Goal: Transaction & Acquisition: Complete application form

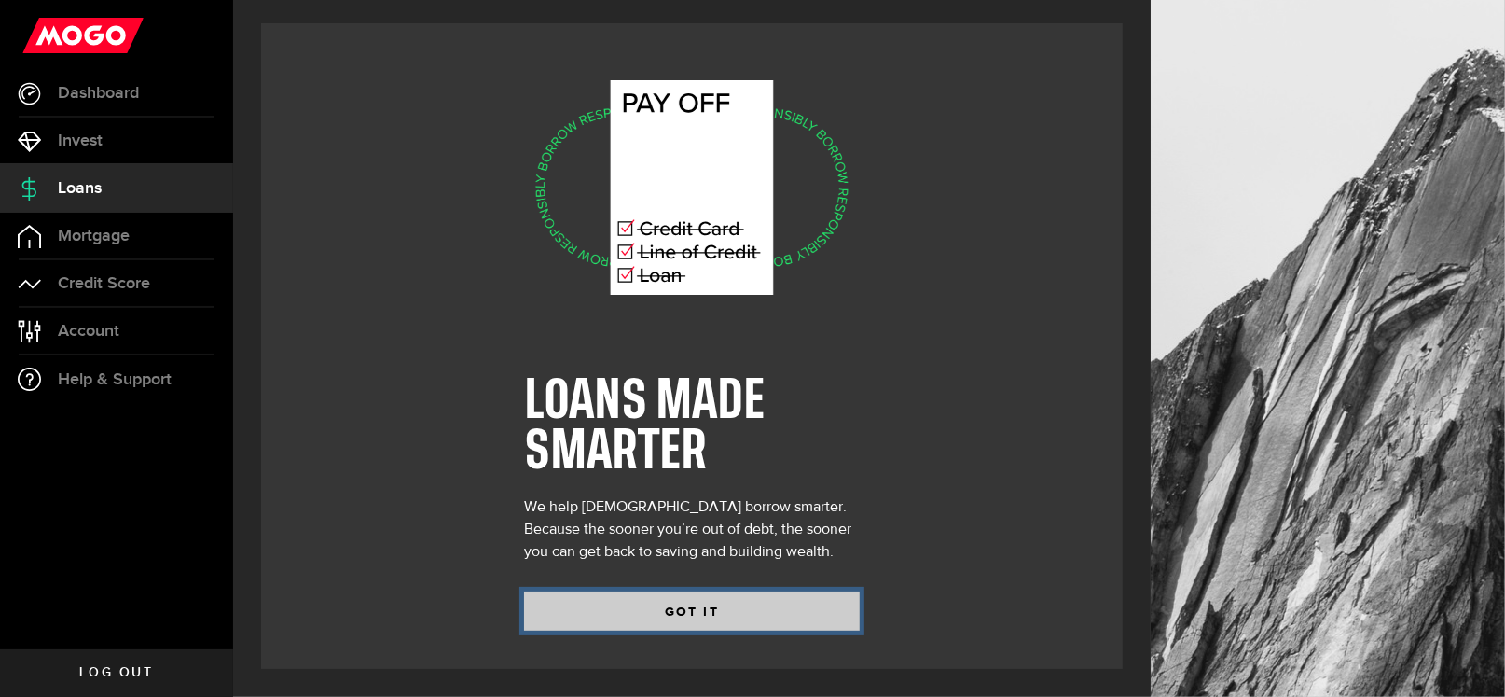
click at [727, 603] on button "GOT IT" at bounding box center [692, 610] width 336 height 39
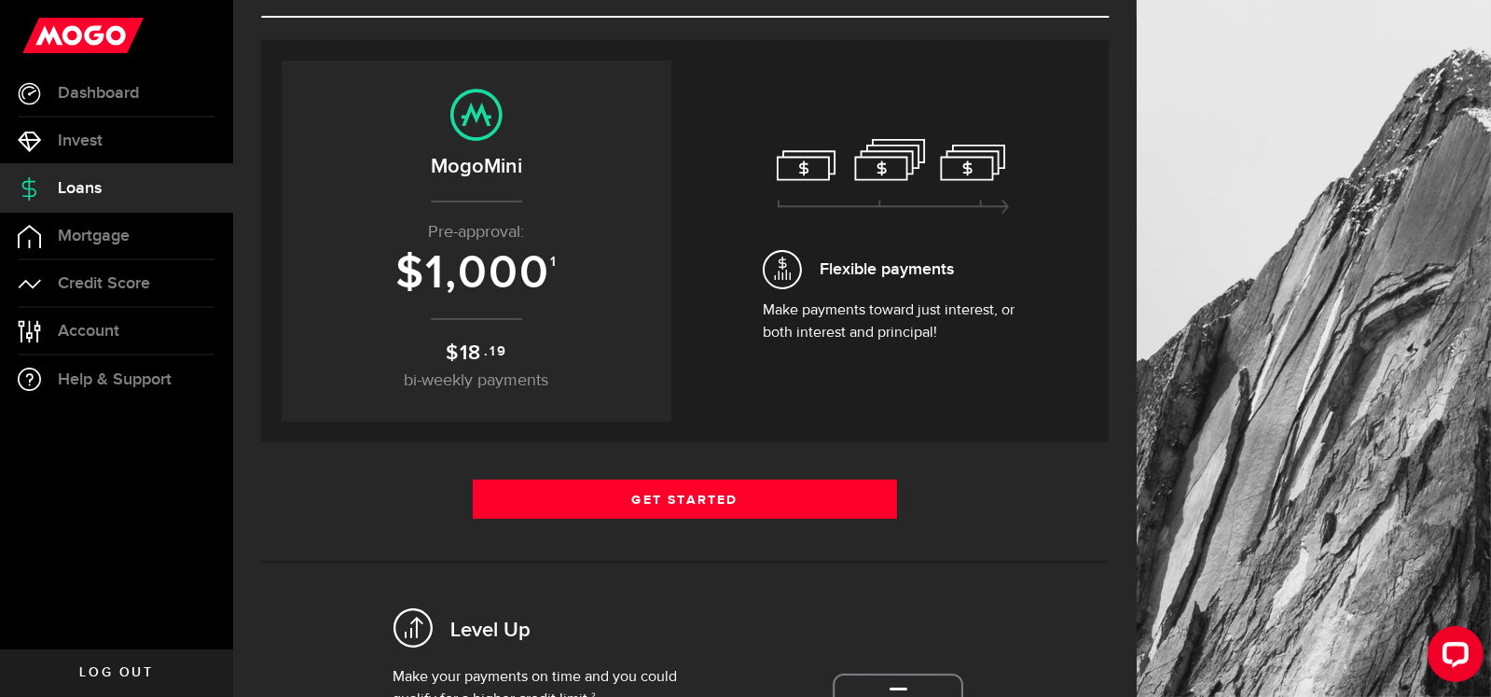
scroll to position [186, 0]
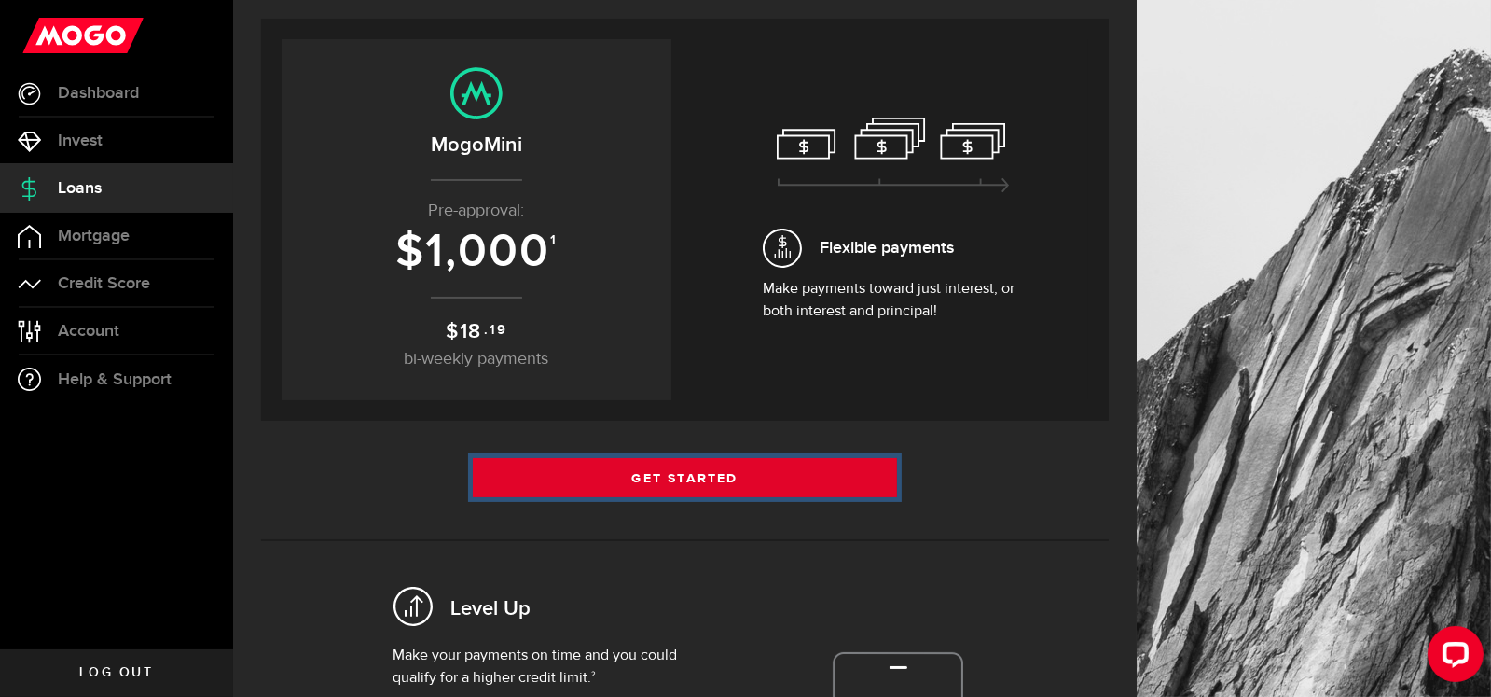
click at [668, 464] on link "Get Started" at bounding box center [685, 477] width 424 height 39
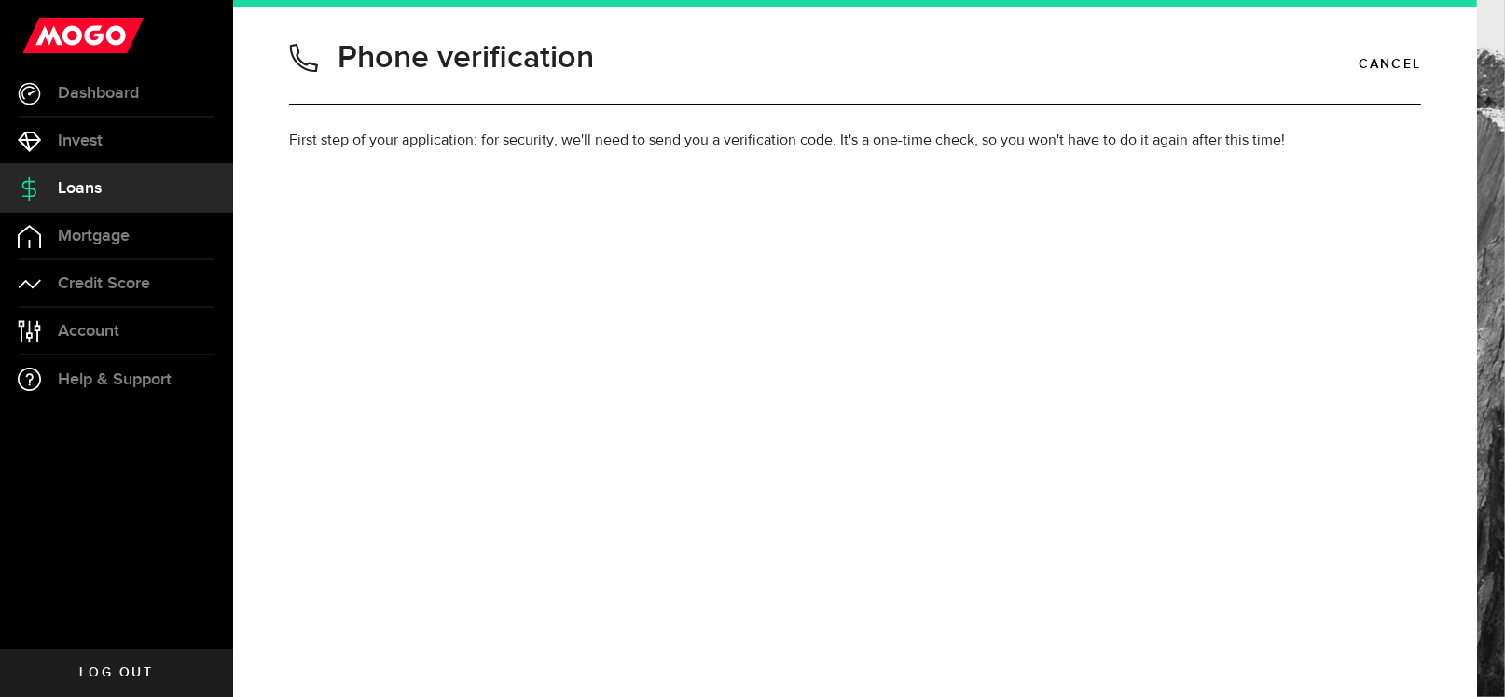
type input "5197719999"
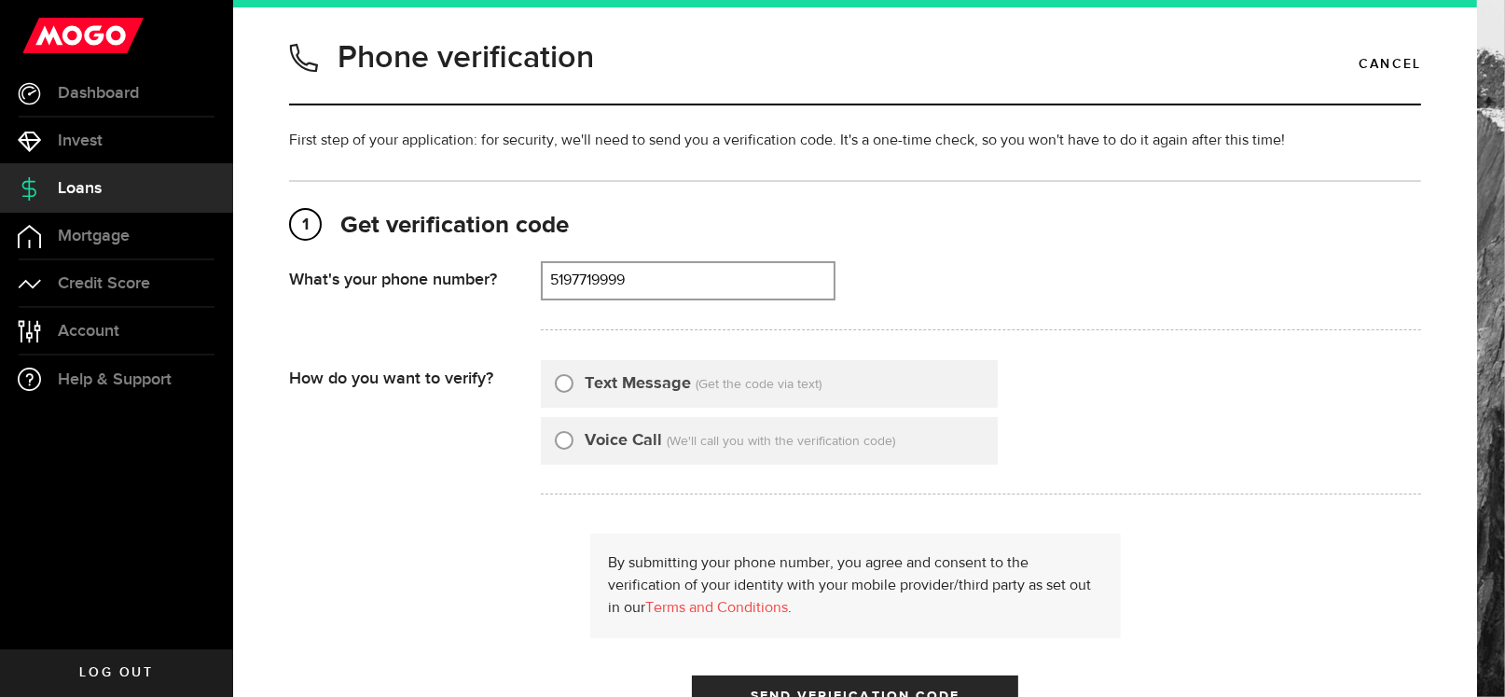
click at [562, 376] on input "Text Message" at bounding box center [564, 380] width 19 height 19
radio input "true"
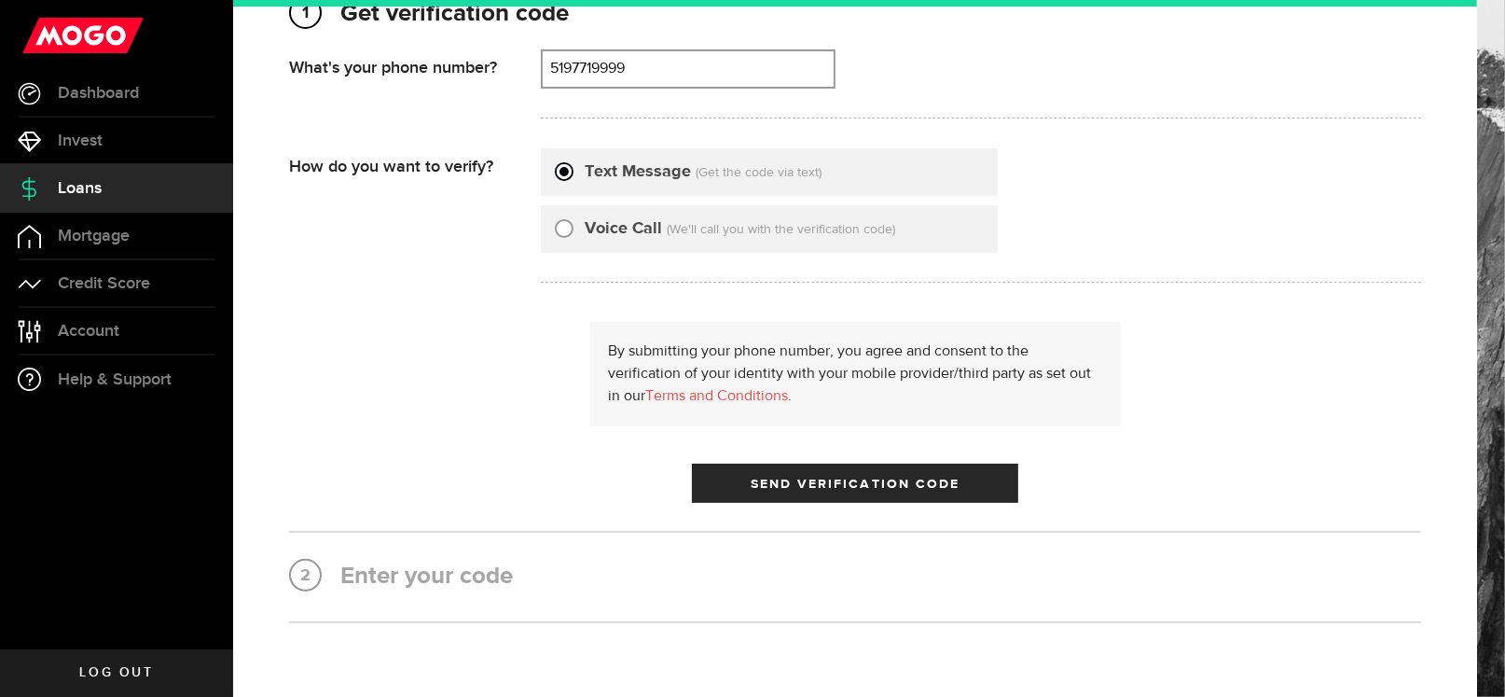
scroll to position [280, 0]
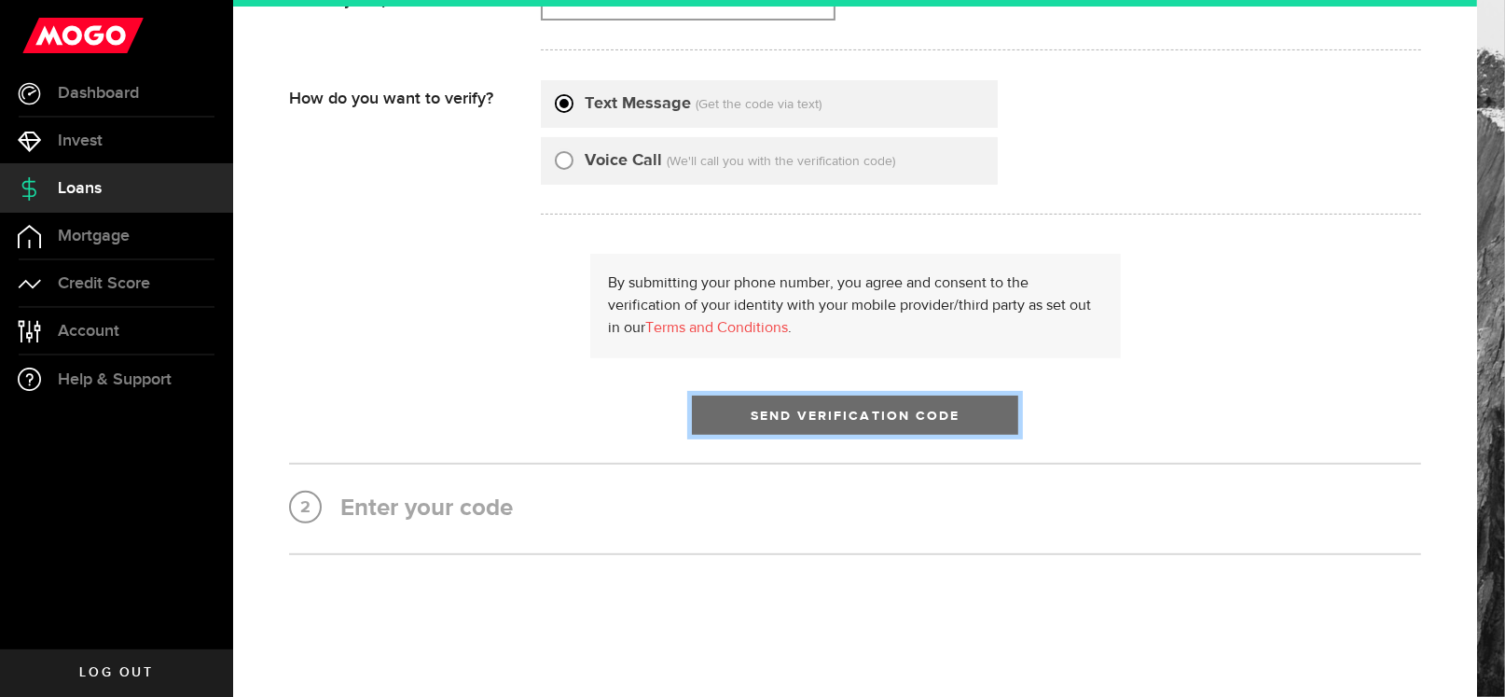
click at [868, 415] on span "Send Verification Code" at bounding box center [856, 415] width 210 height 13
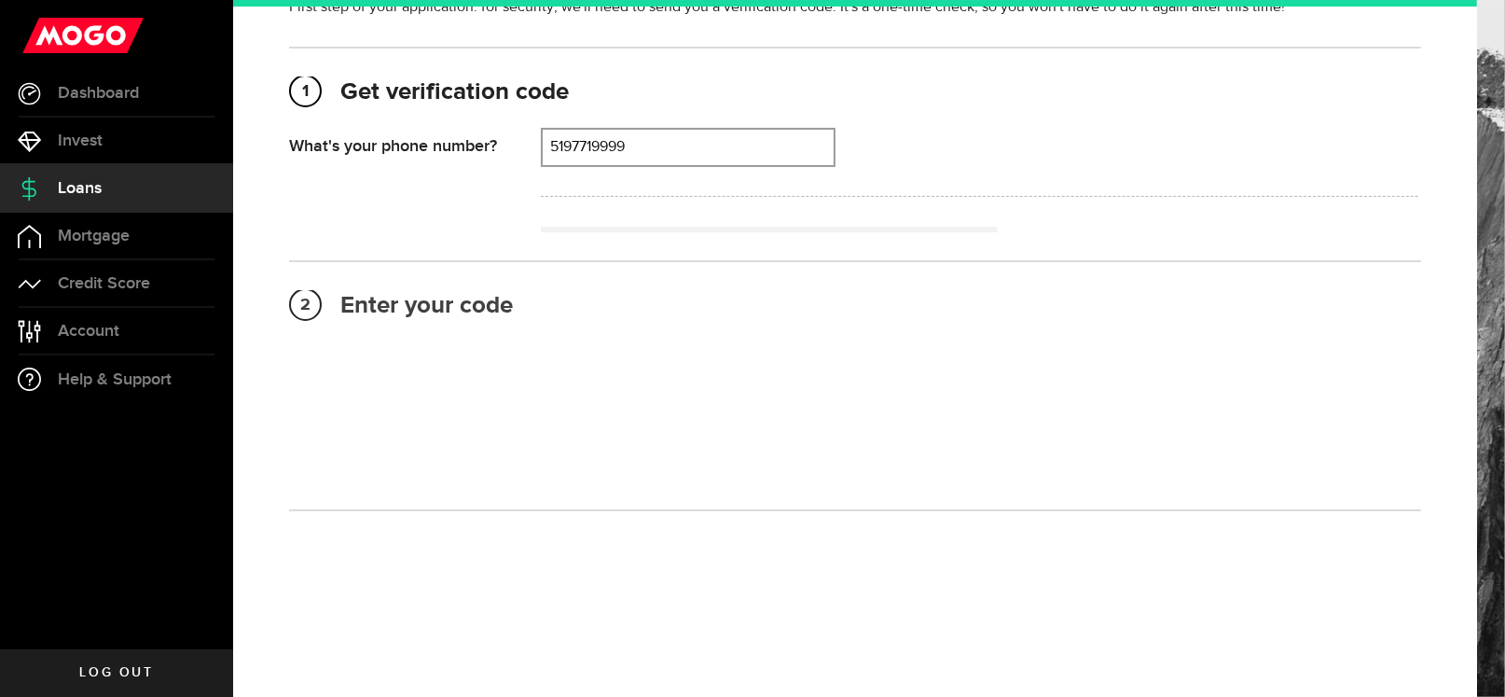
scroll to position [0, 0]
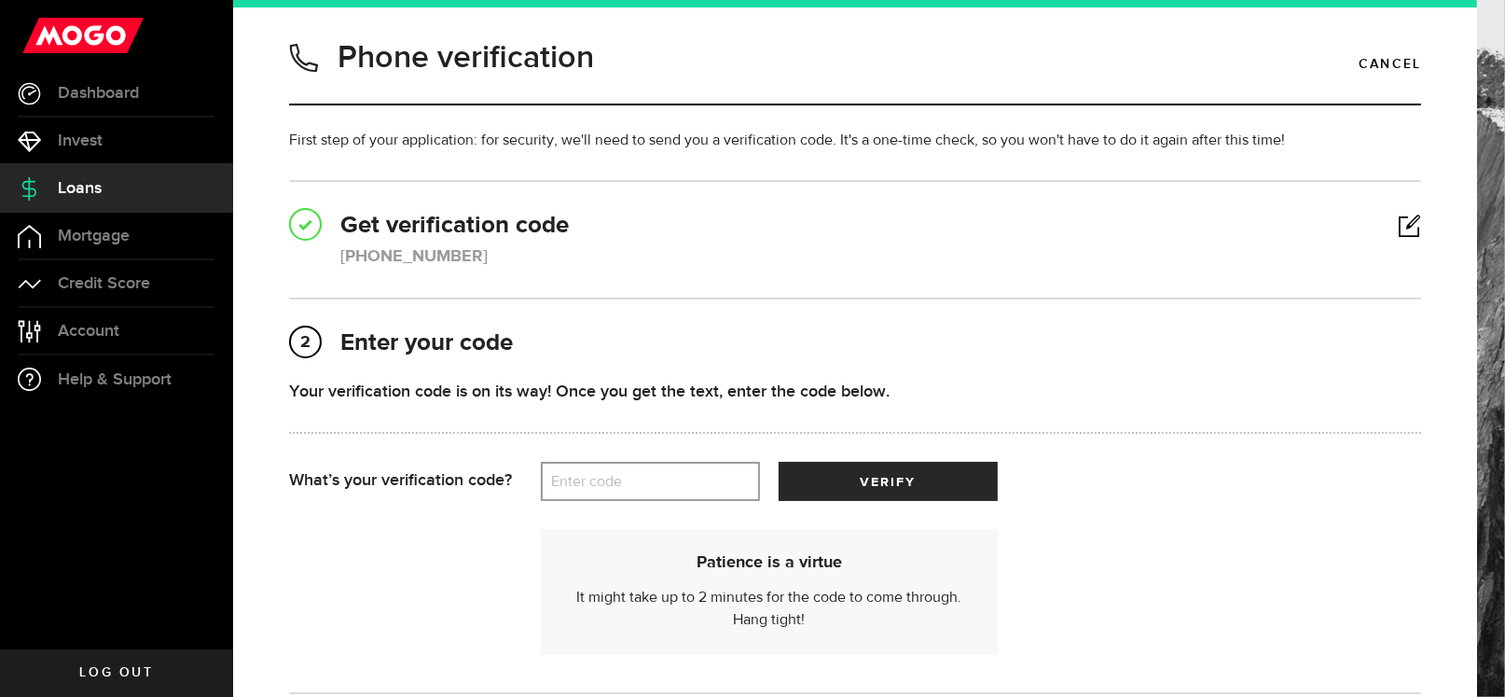
click at [675, 475] on label "Enter code" at bounding box center [650, 482] width 219 height 38
click at [675, 475] on input "Enter code" at bounding box center [650, 481] width 219 height 39
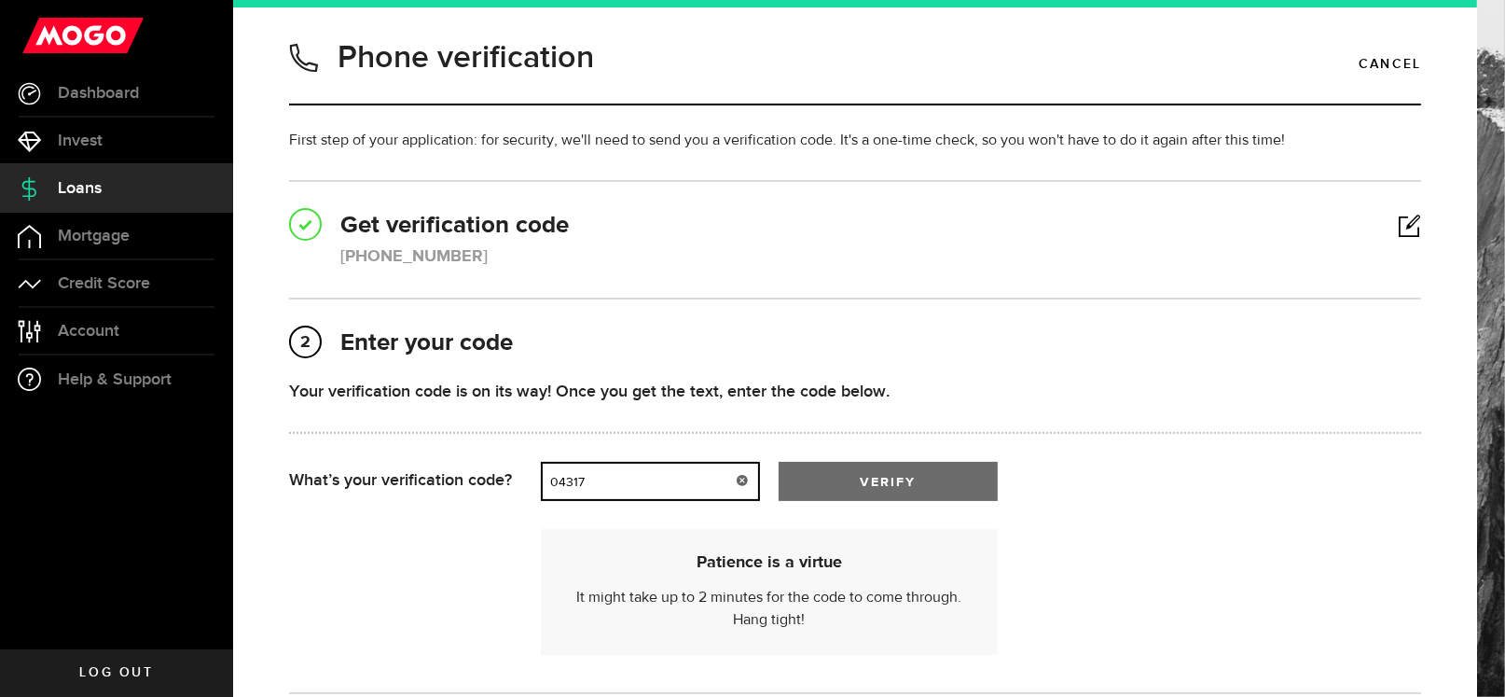
type input "04317"
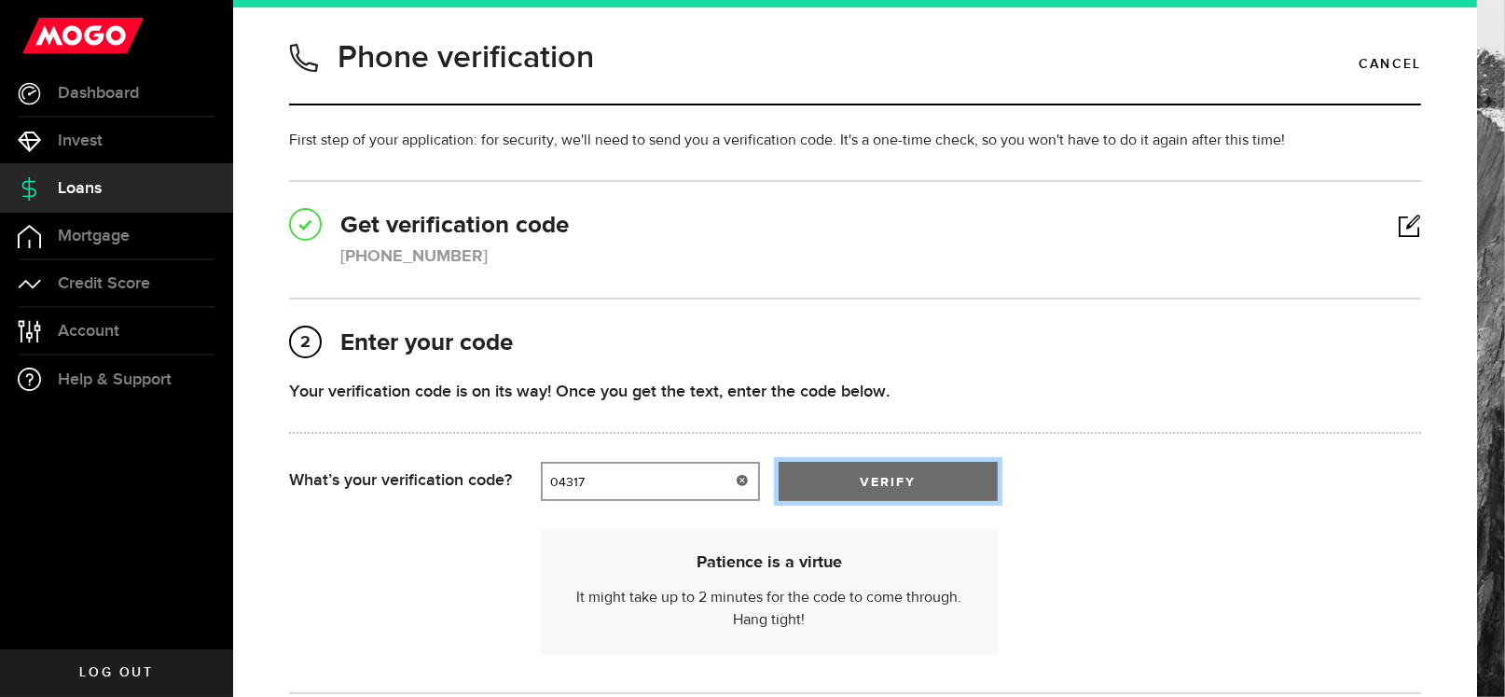
click at [894, 479] on span "submit" at bounding box center [888, 486] width 31 height 31
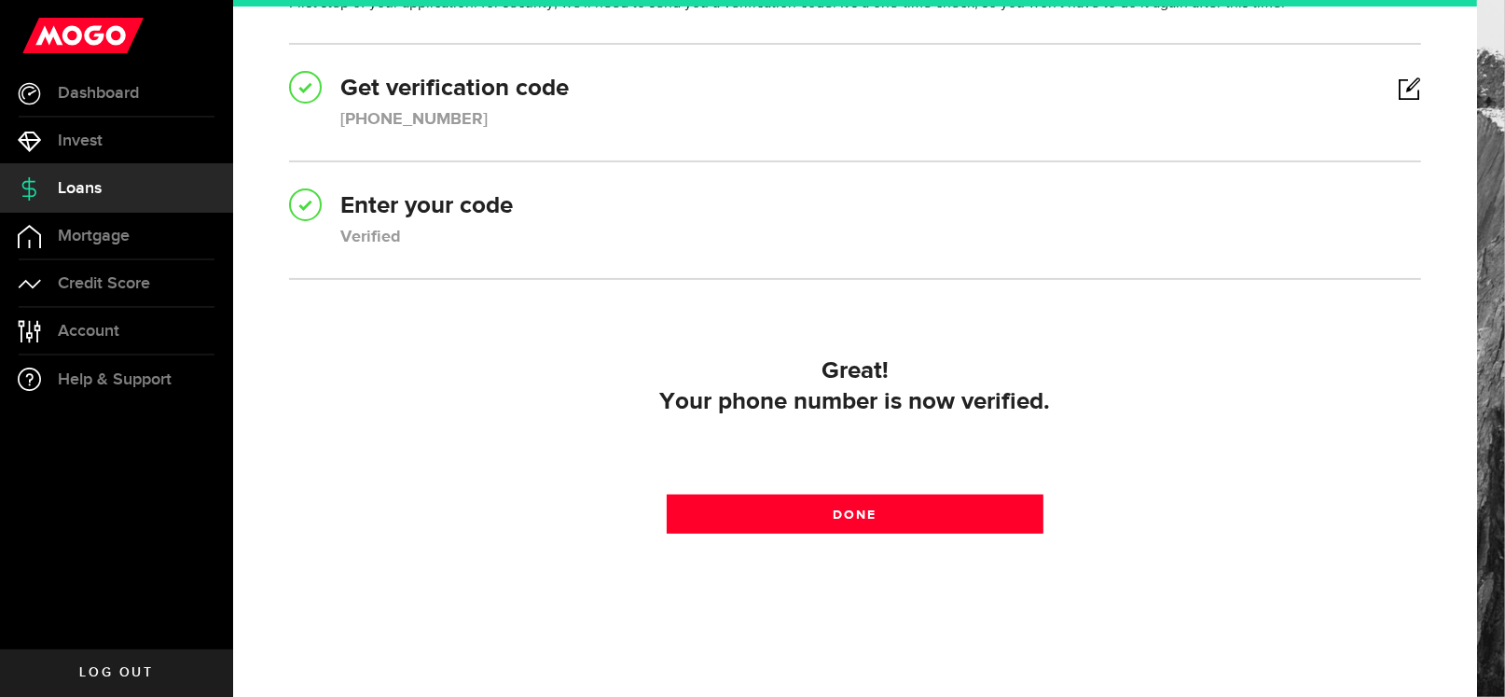
scroll to position [163, 0]
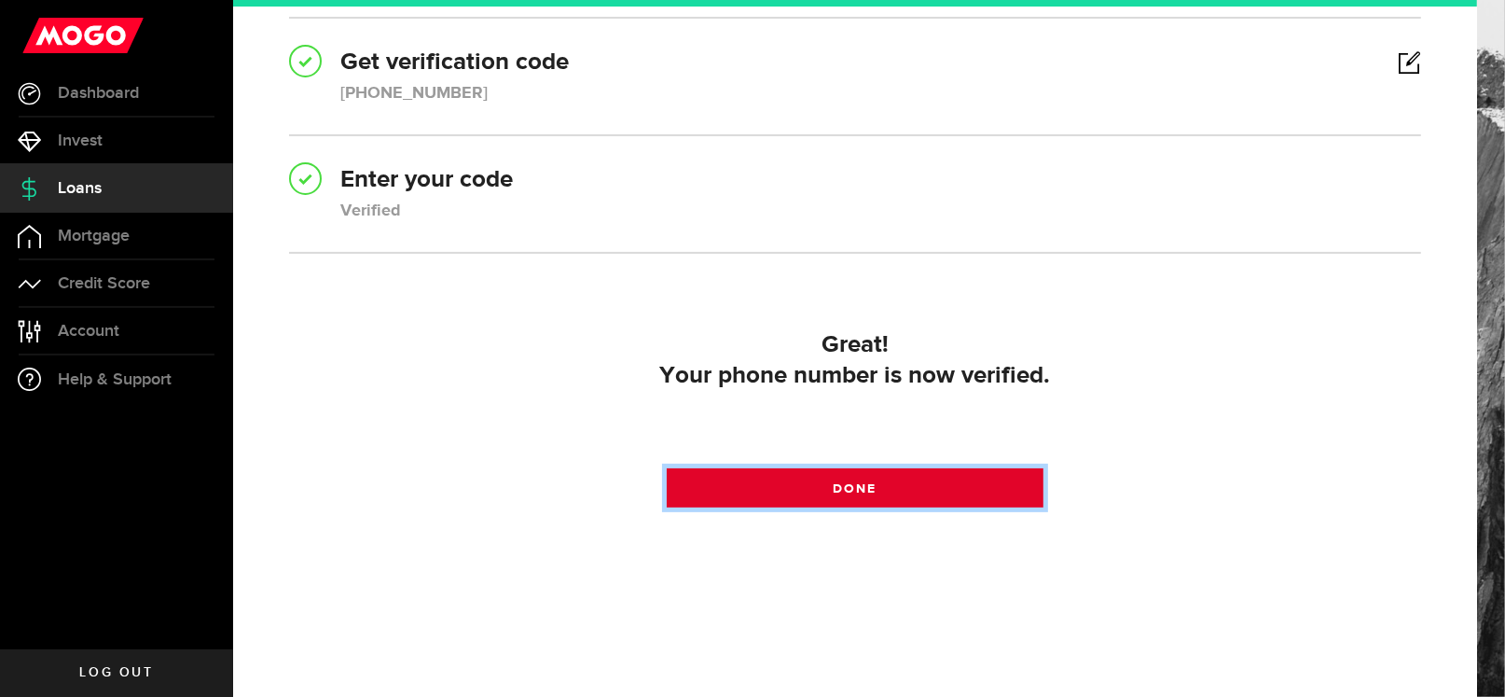
click at [845, 487] on span at bounding box center [855, 492] width 24 height 24
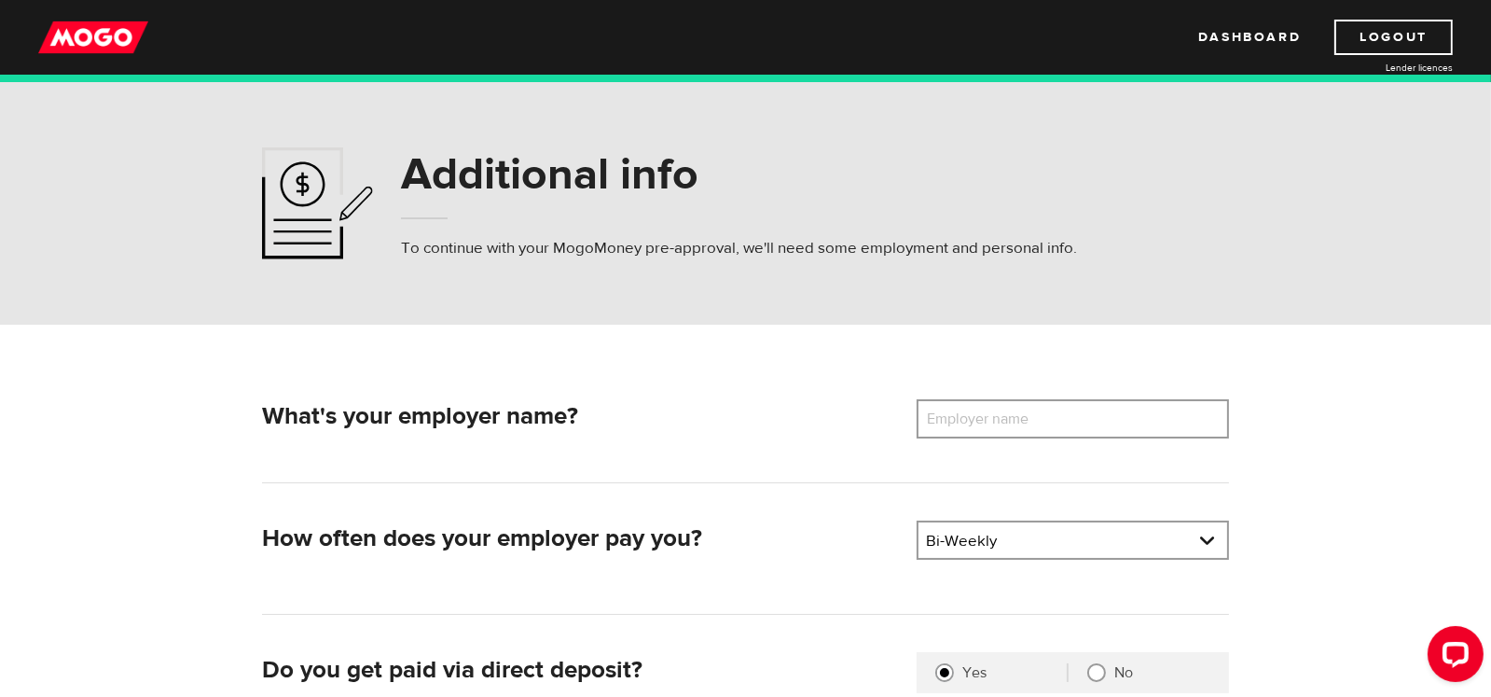
click at [997, 418] on label "Employer name" at bounding box center [992, 418] width 150 height 39
click at [997, 418] on input "Employer name" at bounding box center [1073, 418] width 312 height 39
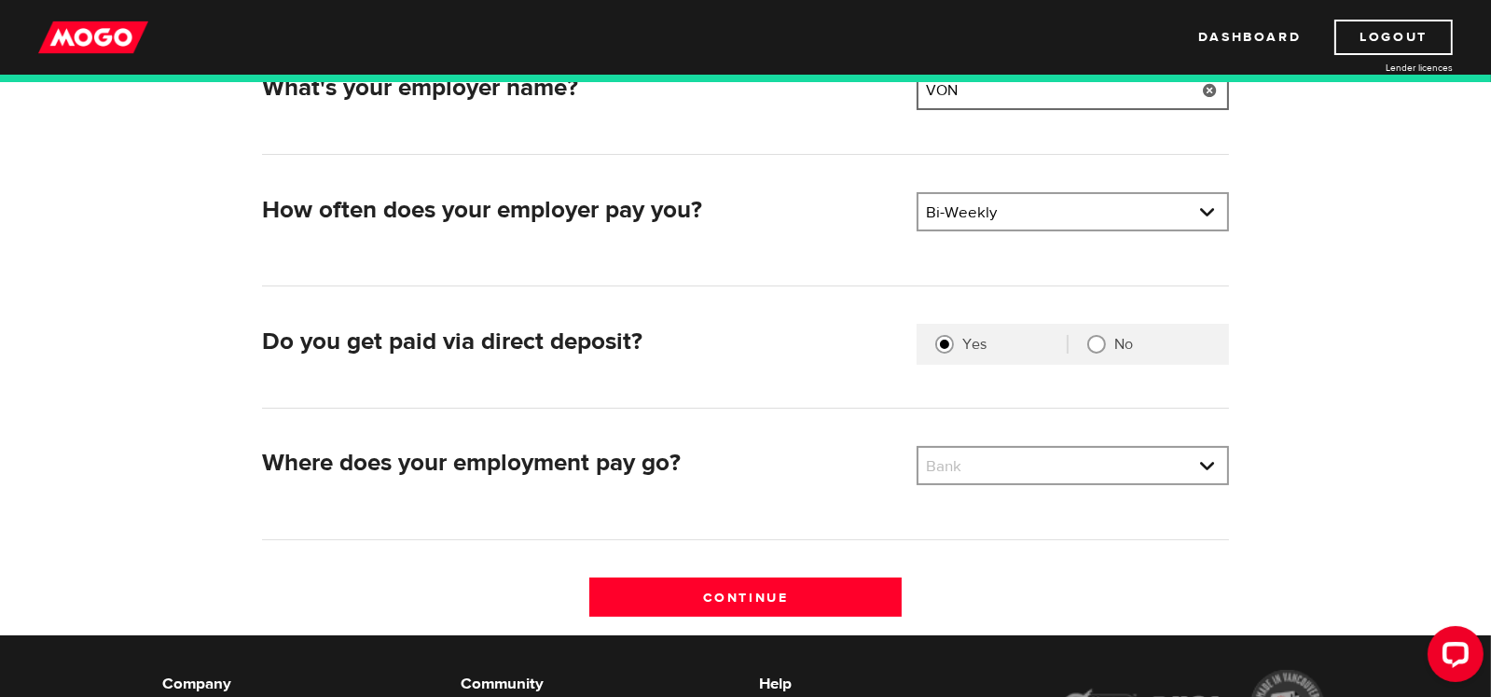
scroll to position [372, 0]
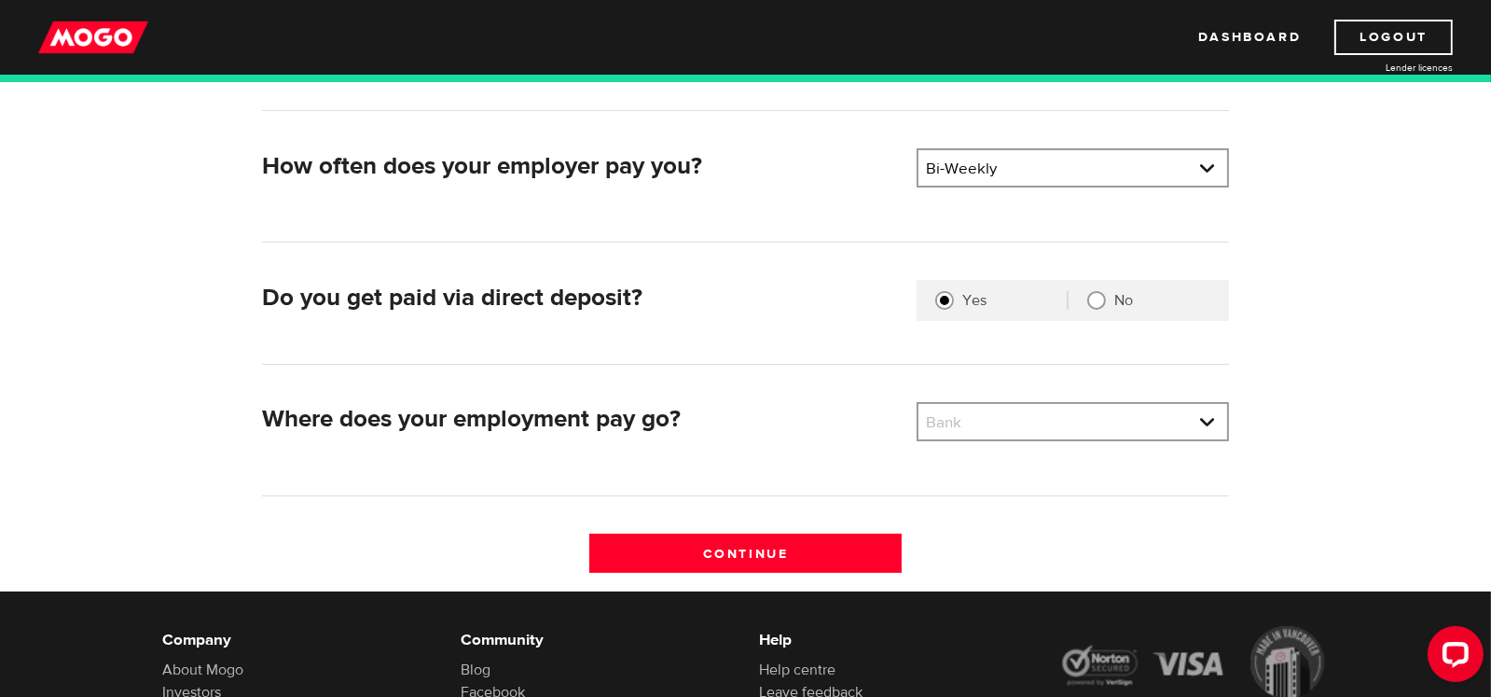
type input "VON"
click at [997, 418] on link at bounding box center [1073, 421] width 309 height 35
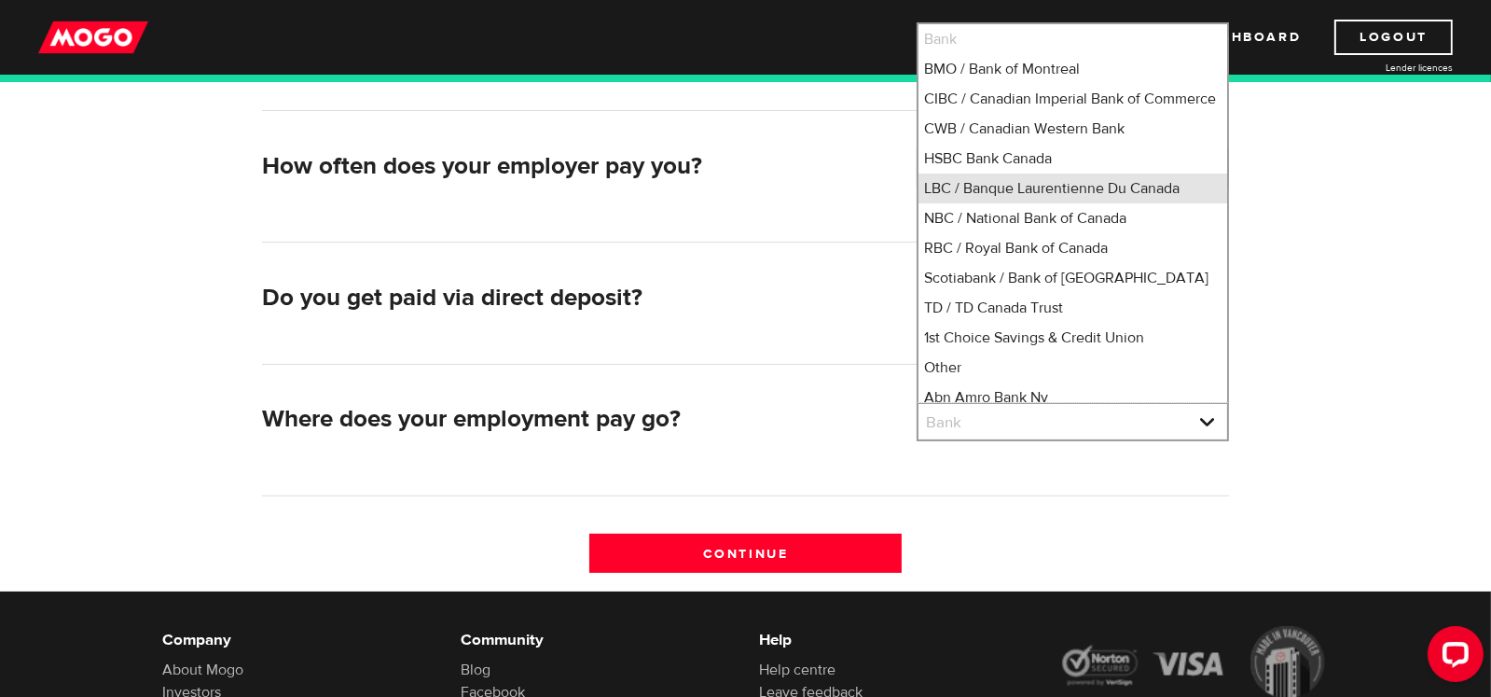
scroll to position [2, 0]
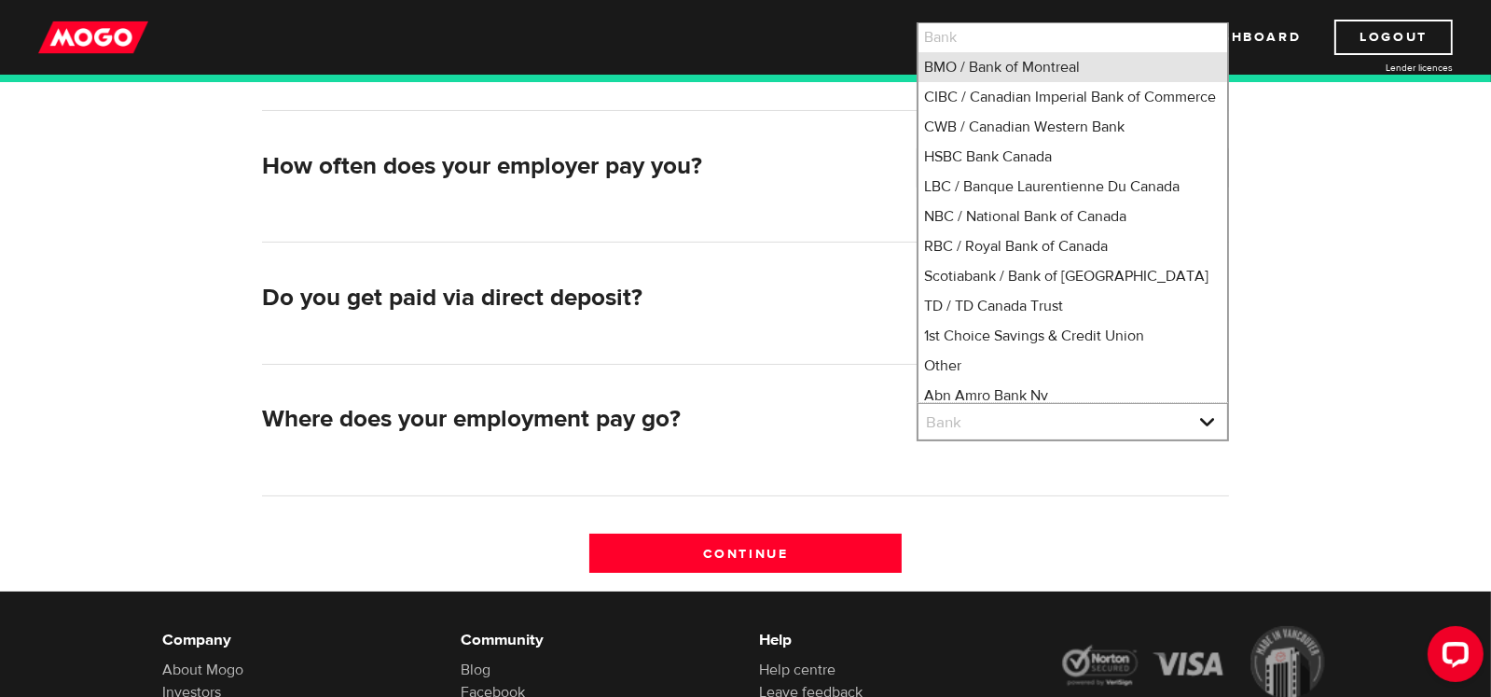
click at [961, 69] on li "BMO / Bank of Montreal" at bounding box center [1073, 67] width 309 height 30
select select "1"
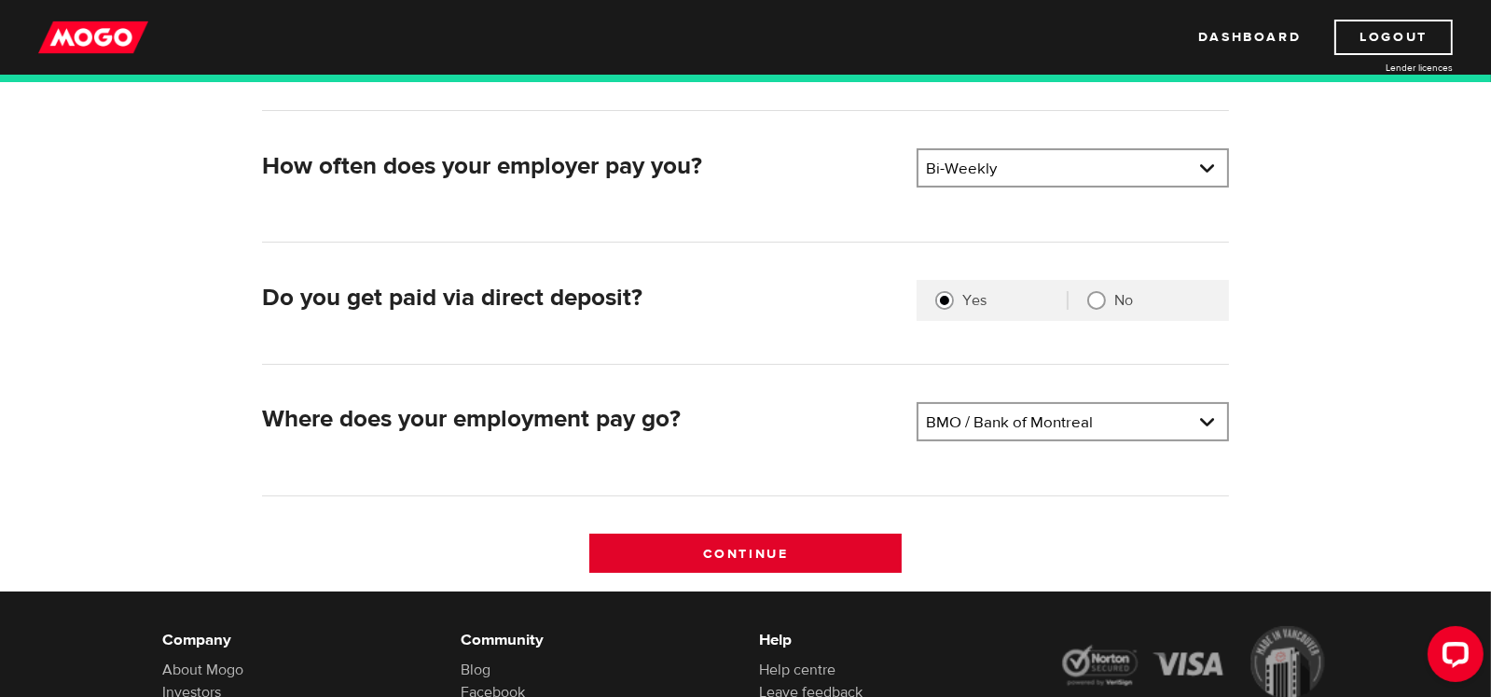
click at [732, 547] on input "Continue" at bounding box center [745, 552] width 312 height 39
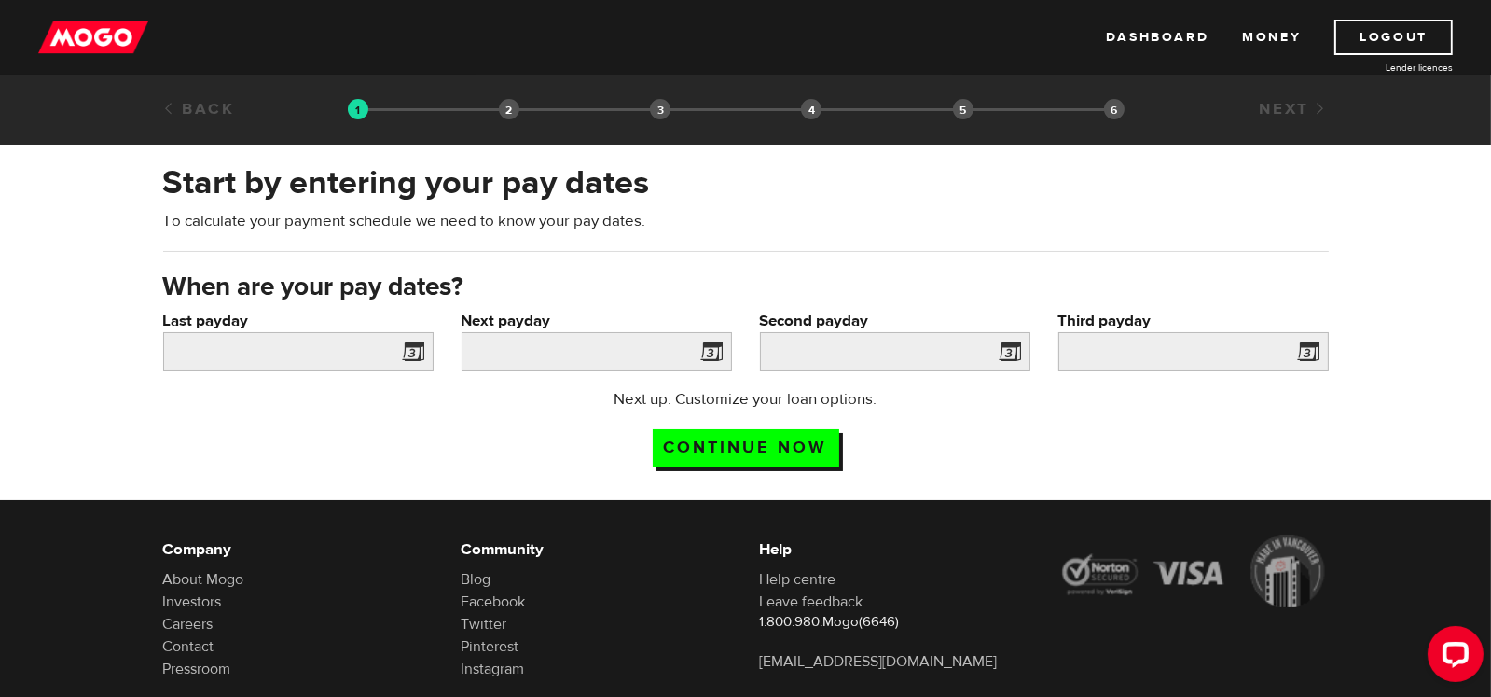
click at [405, 346] on span at bounding box center [410, 354] width 28 height 30
click at [413, 347] on span at bounding box center [410, 354] width 28 height 30
click at [323, 353] on input "Last payday" at bounding box center [298, 351] width 270 height 39
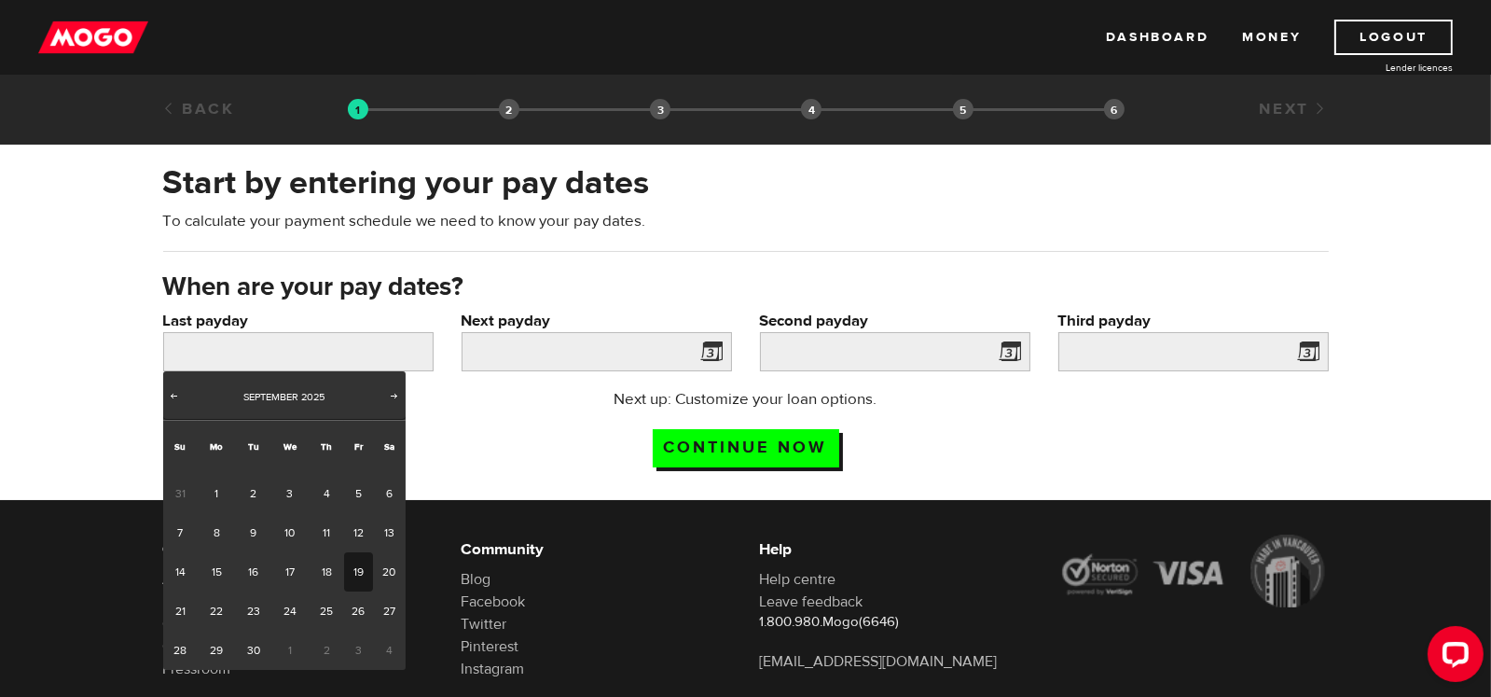
click at [360, 574] on link "19" at bounding box center [358, 571] width 29 height 39
type input "2025/09/19"
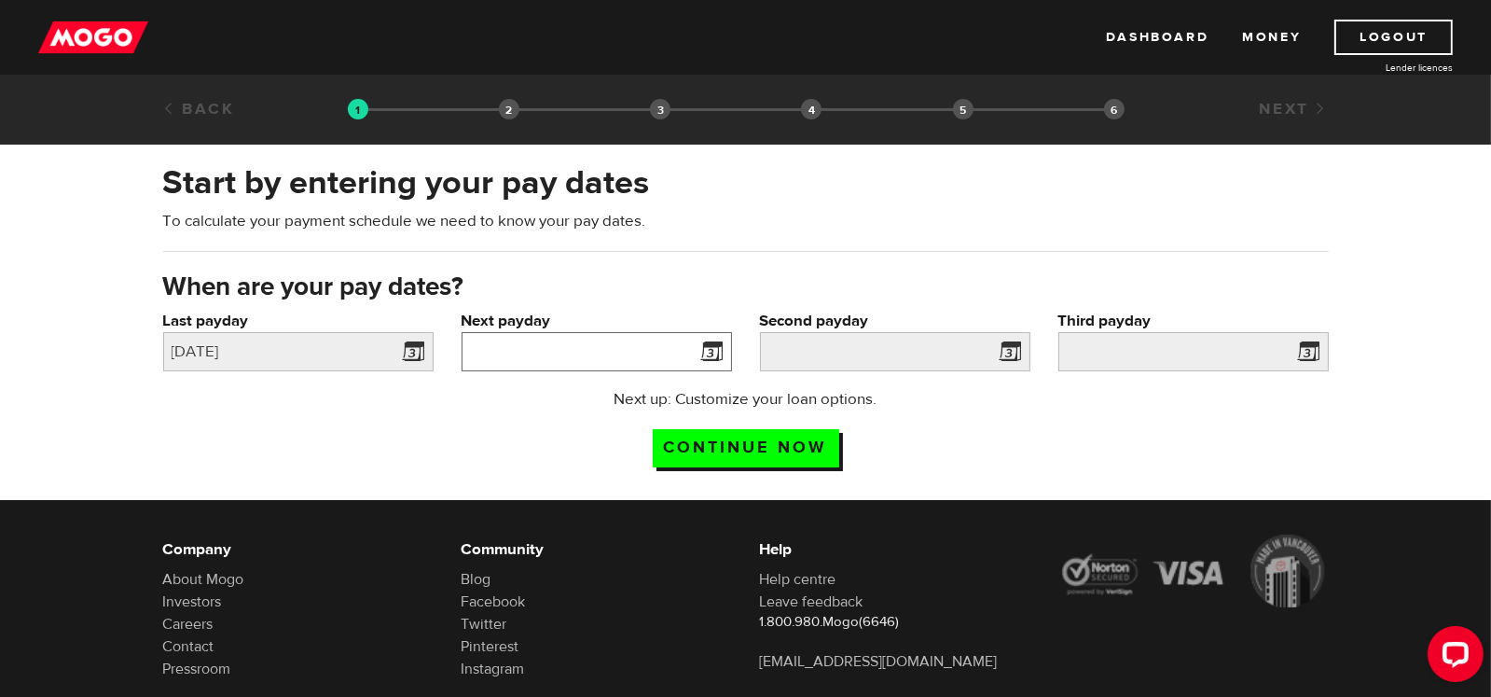
click at [666, 348] on input "Next payday" at bounding box center [597, 351] width 270 height 39
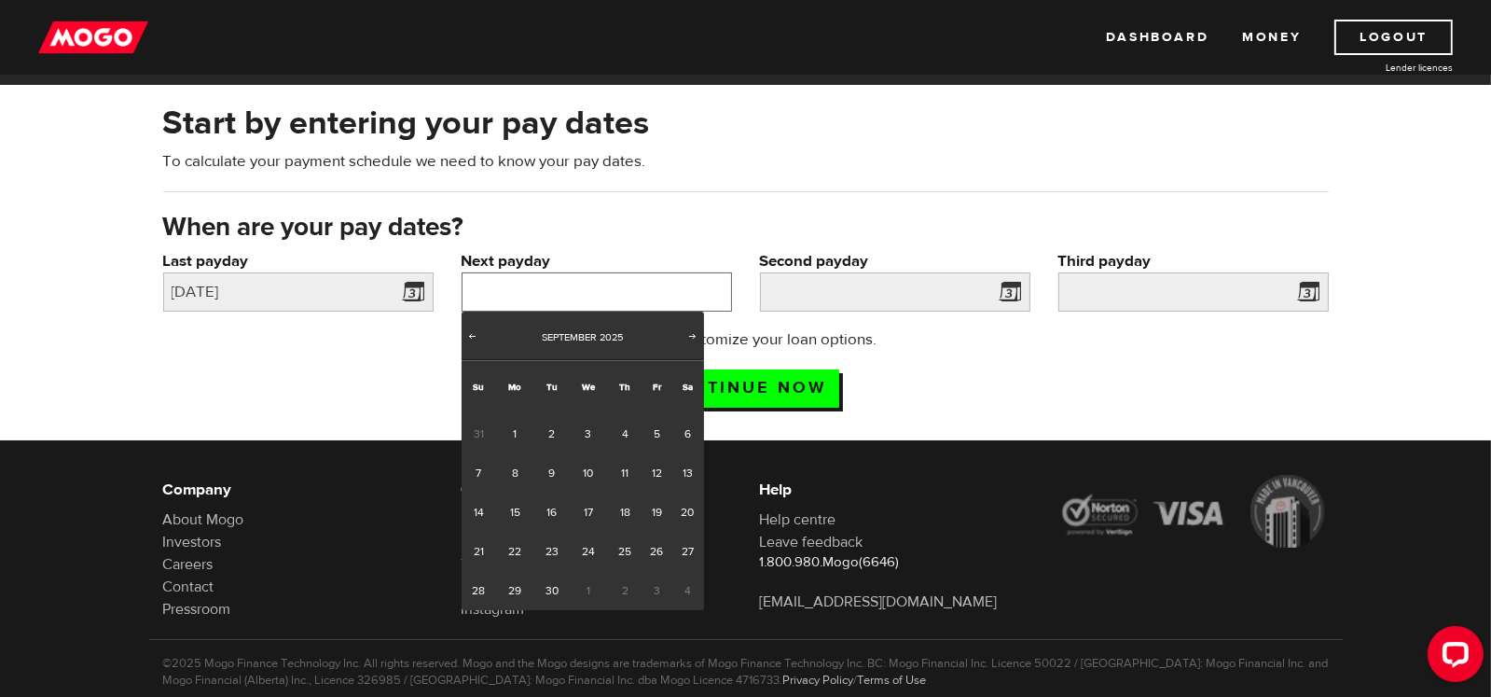
scroll to position [101, 0]
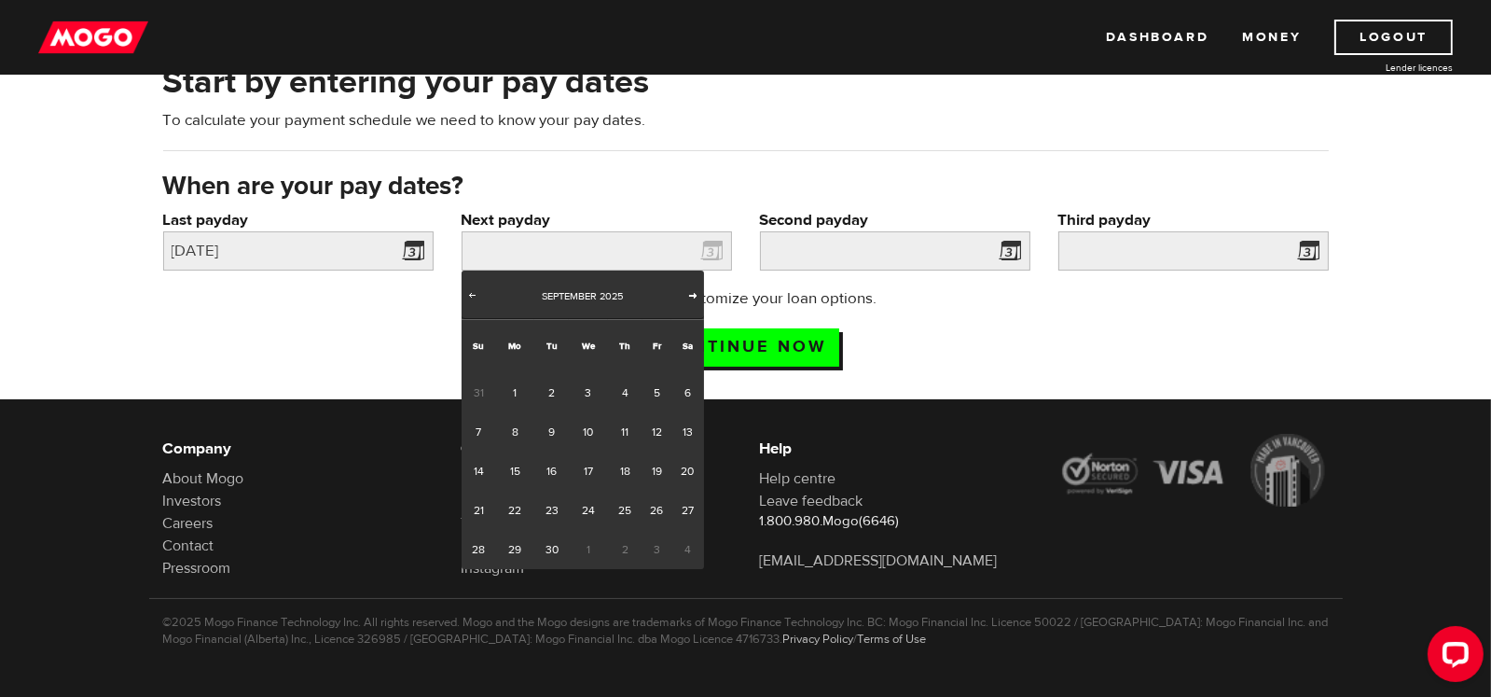
click at [694, 299] on span "Next" at bounding box center [692, 294] width 15 height 15
click at [653, 394] on link "3" at bounding box center [657, 392] width 29 height 39
type input "2025/10/03"
type input "2025/10/17"
type input "2025/10/31"
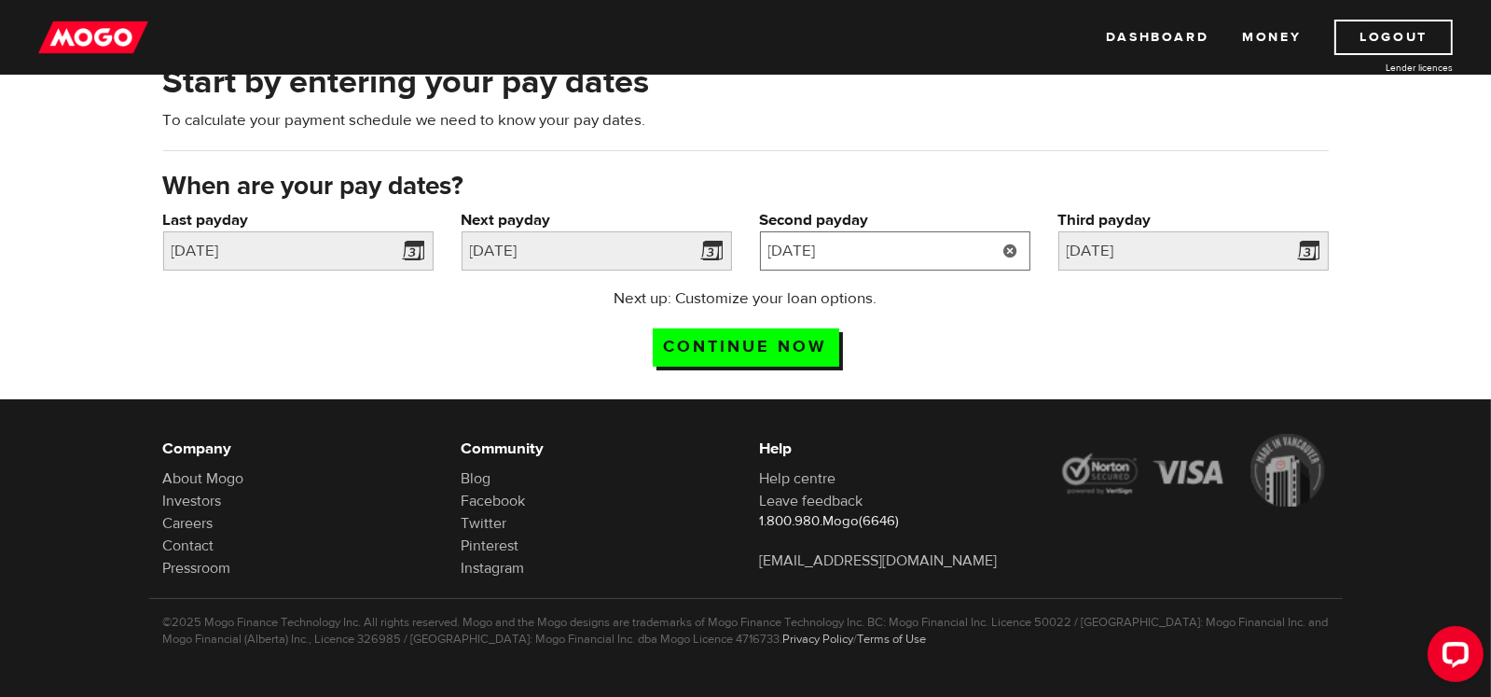
click at [948, 252] on input "2025/10/17" at bounding box center [895, 250] width 270 height 39
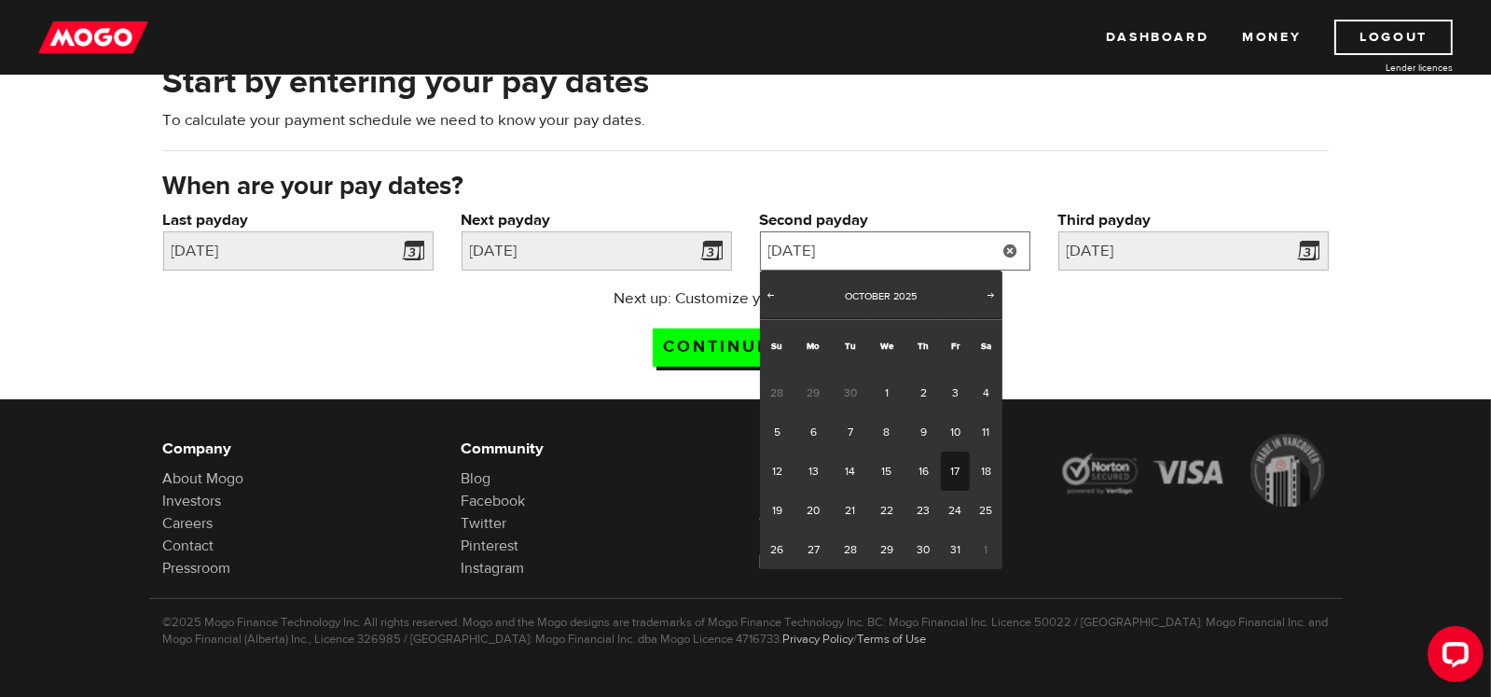
click at [948, 252] on input "2025/10/17" at bounding box center [895, 250] width 270 height 39
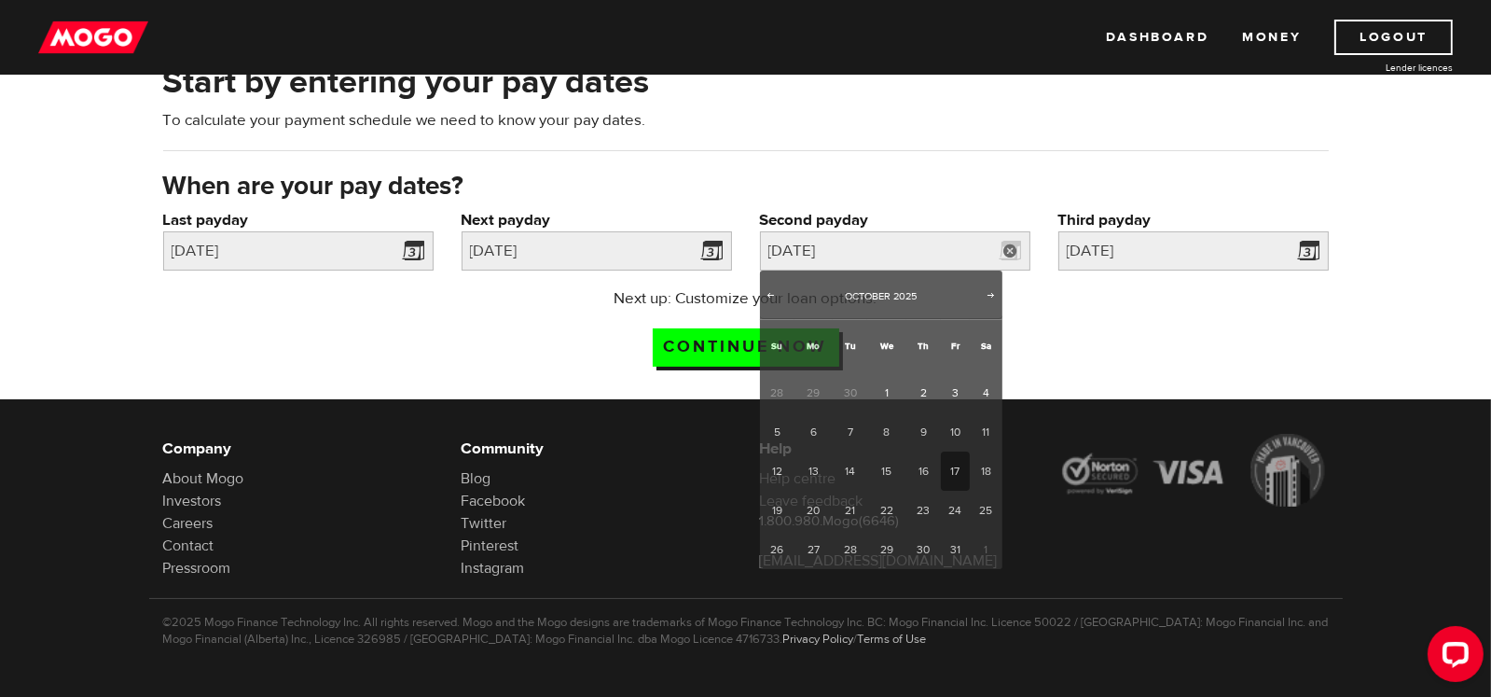
click at [1152, 333] on div "Next up: Customize your loan options. Continue now" at bounding box center [746, 333] width 1194 height 93
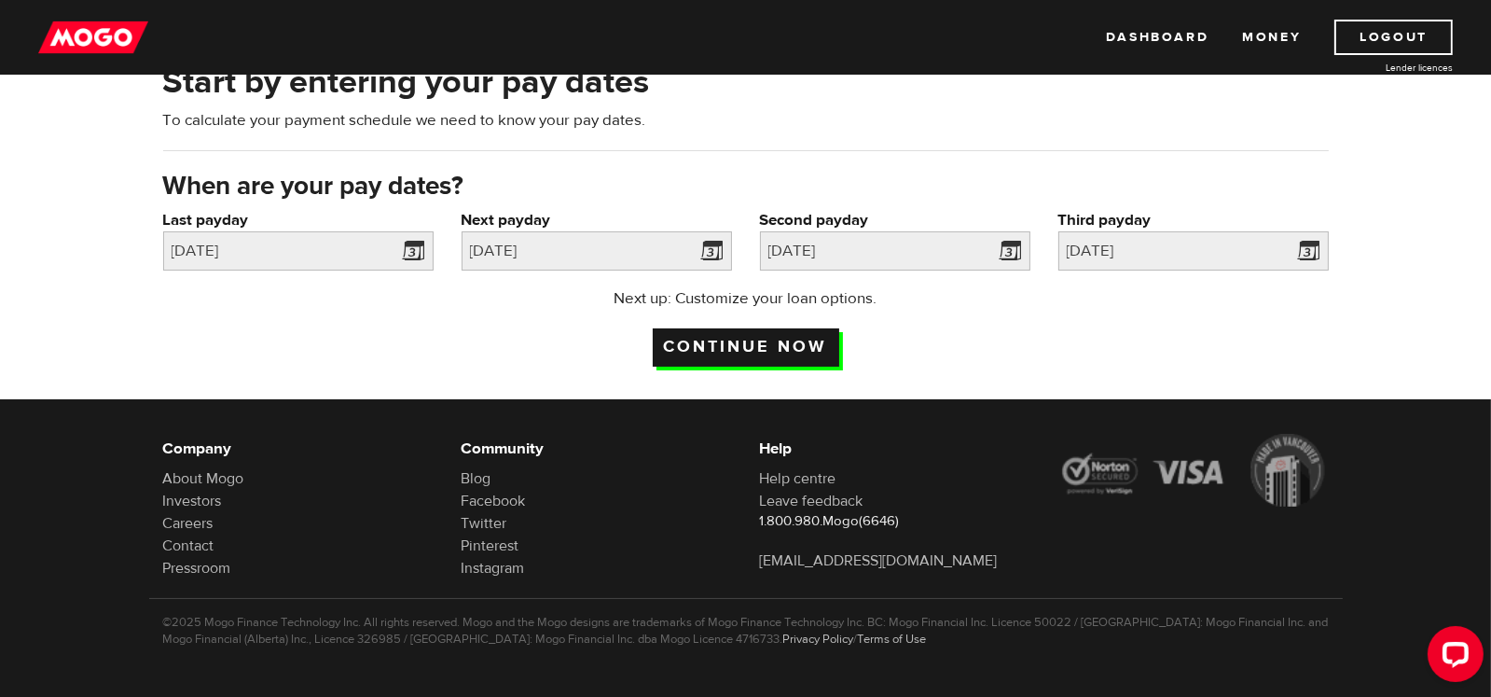
click at [742, 337] on input "Continue now" at bounding box center [746, 347] width 187 height 38
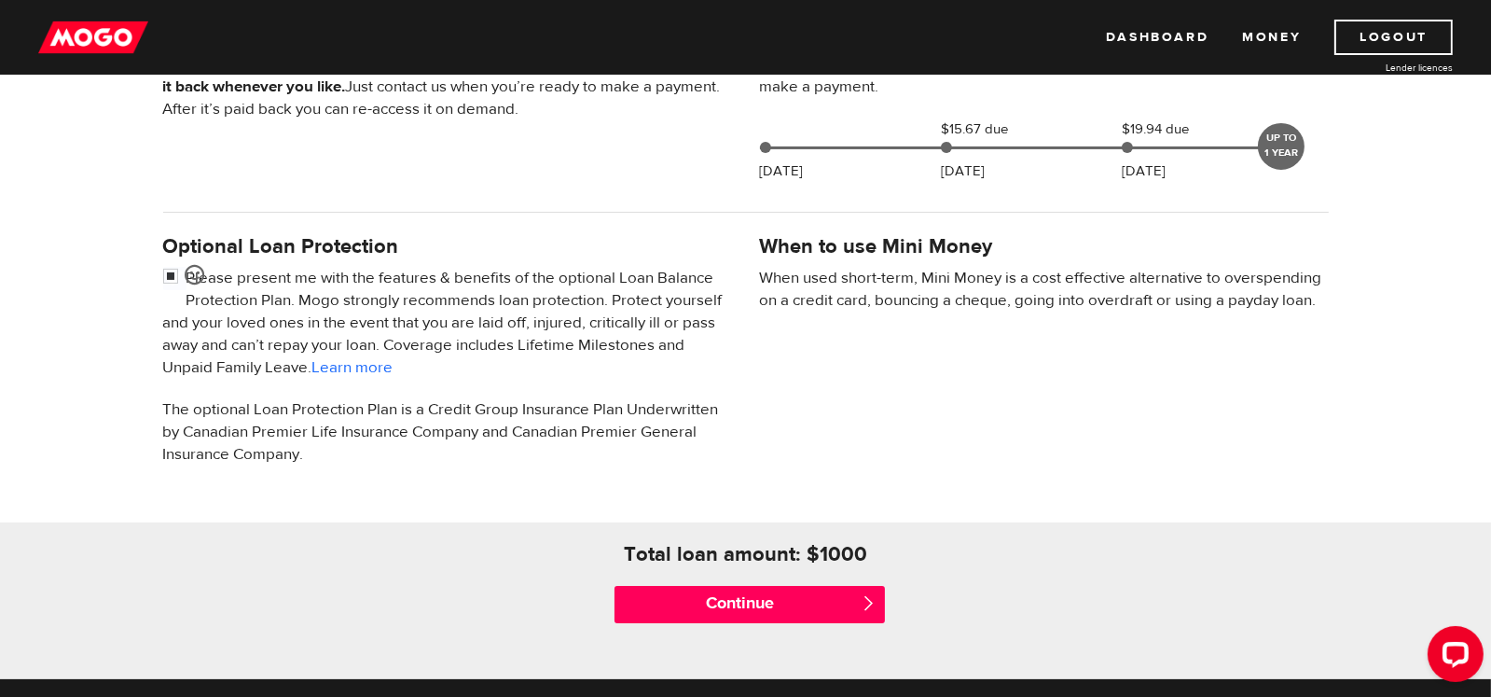
scroll to position [560, 0]
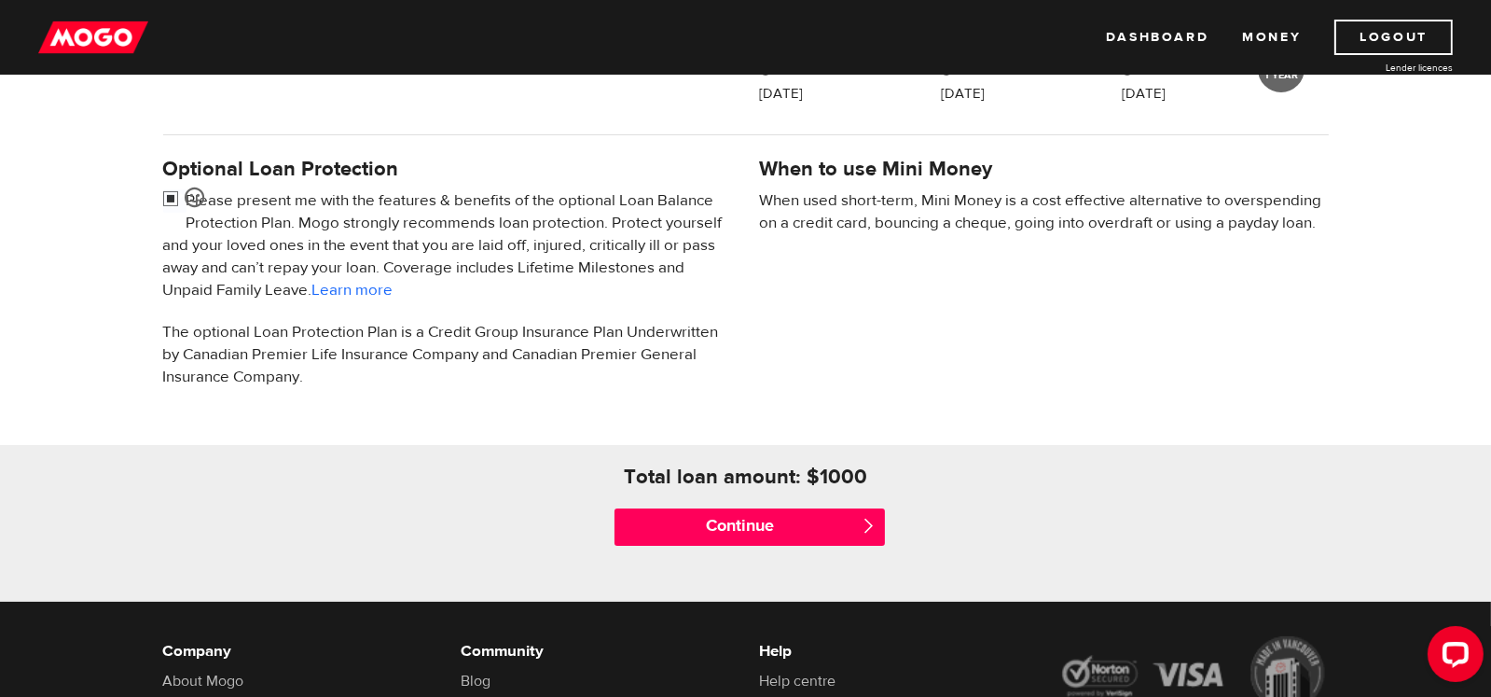
click at [170, 196] on input "checkbox" at bounding box center [174, 200] width 23 height 23
checkbox input "true"
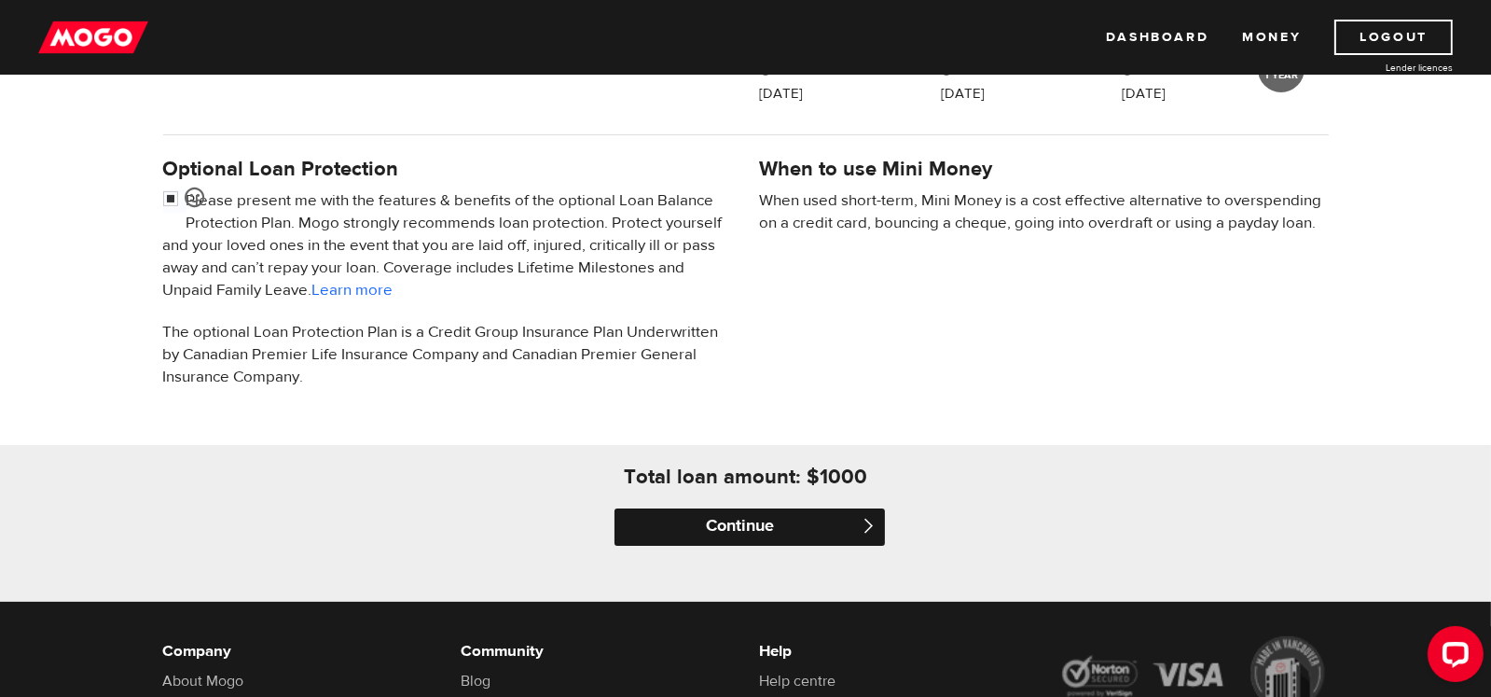
click at [764, 516] on input "Continue" at bounding box center [750, 526] width 270 height 37
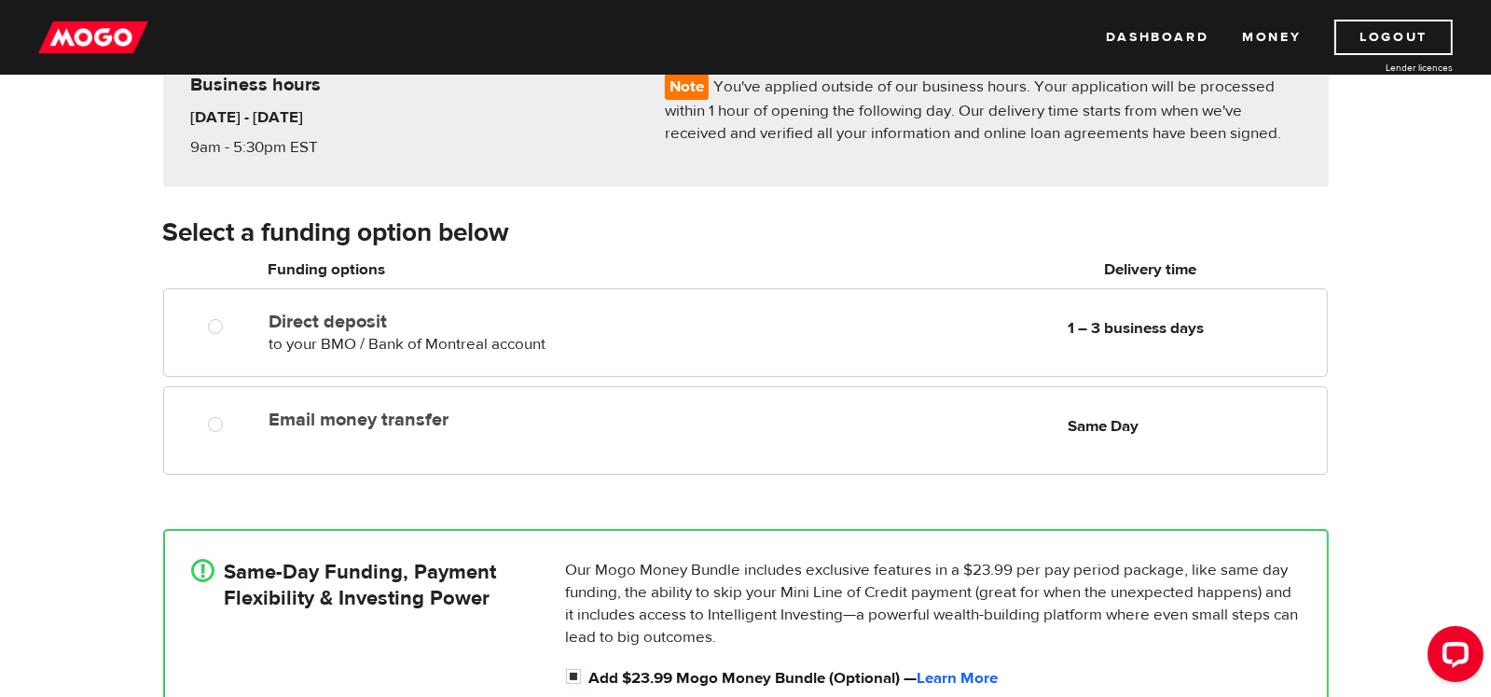
scroll to position [186, 0]
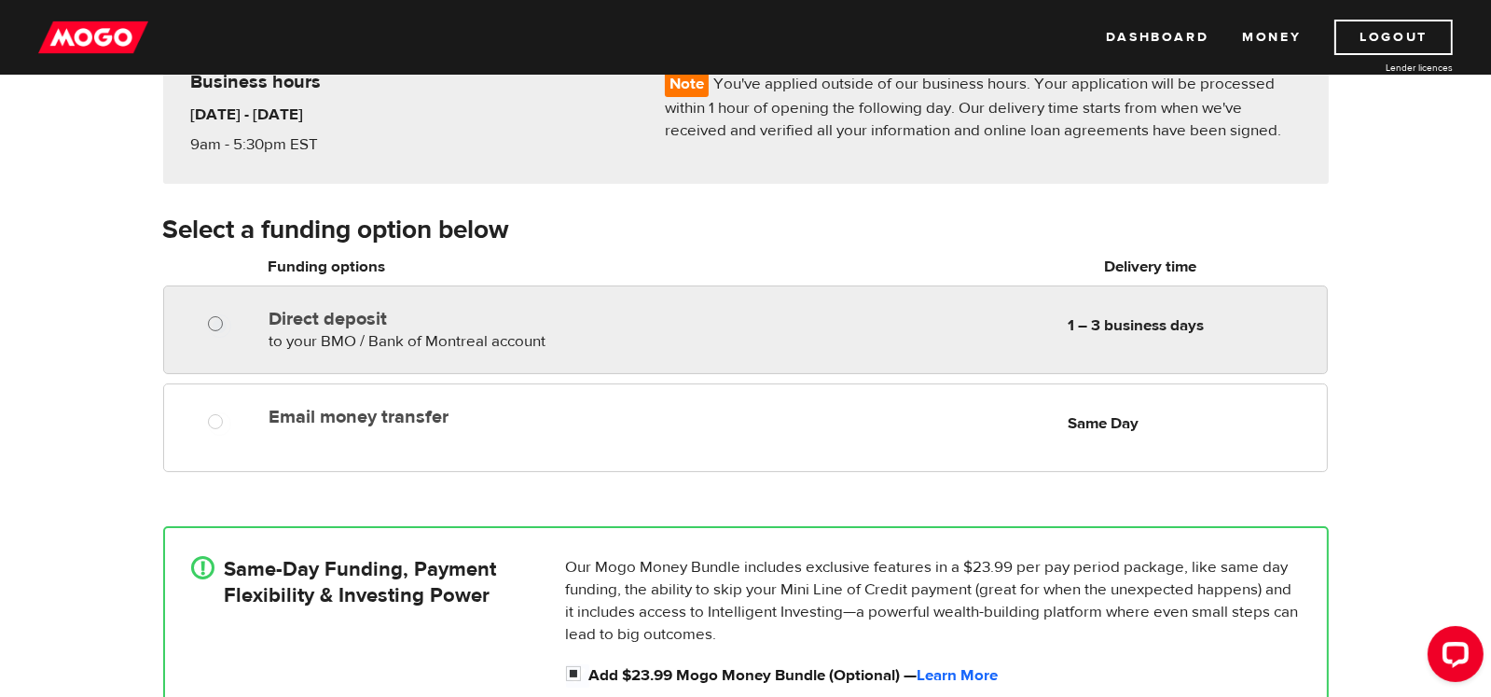
radio input "true"
click at [216, 324] on input "Direct deposit" at bounding box center [219, 325] width 23 height 23
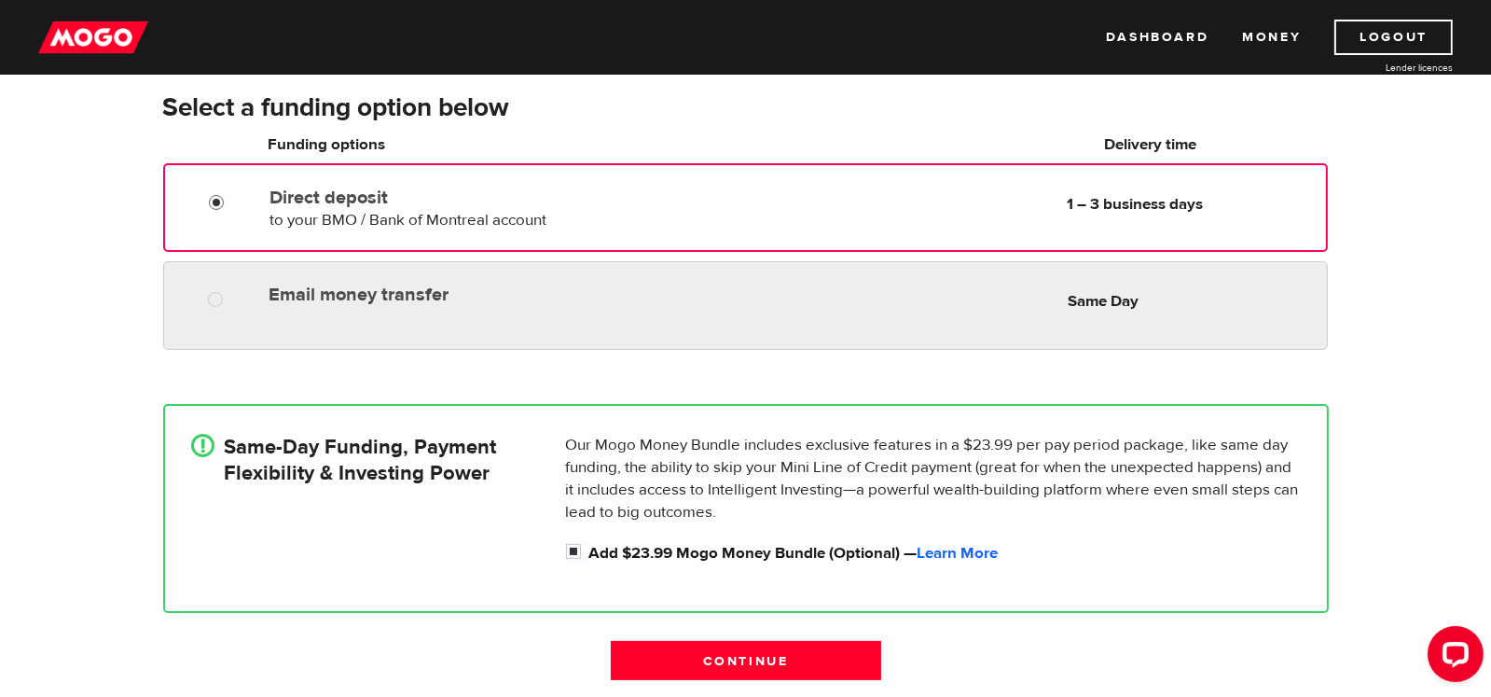
scroll to position [372, 0]
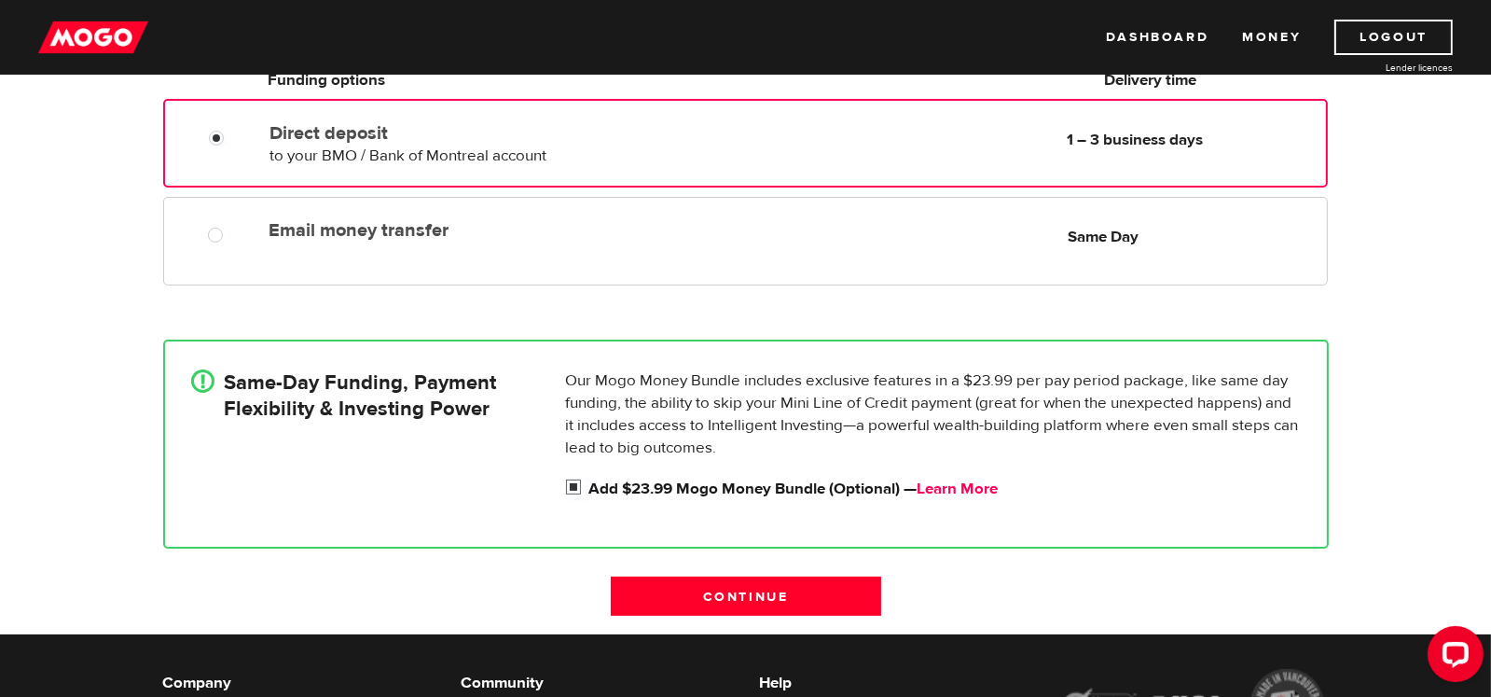
click at [939, 486] on link "Learn More" at bounding box center [958, 488] width 81 height 21
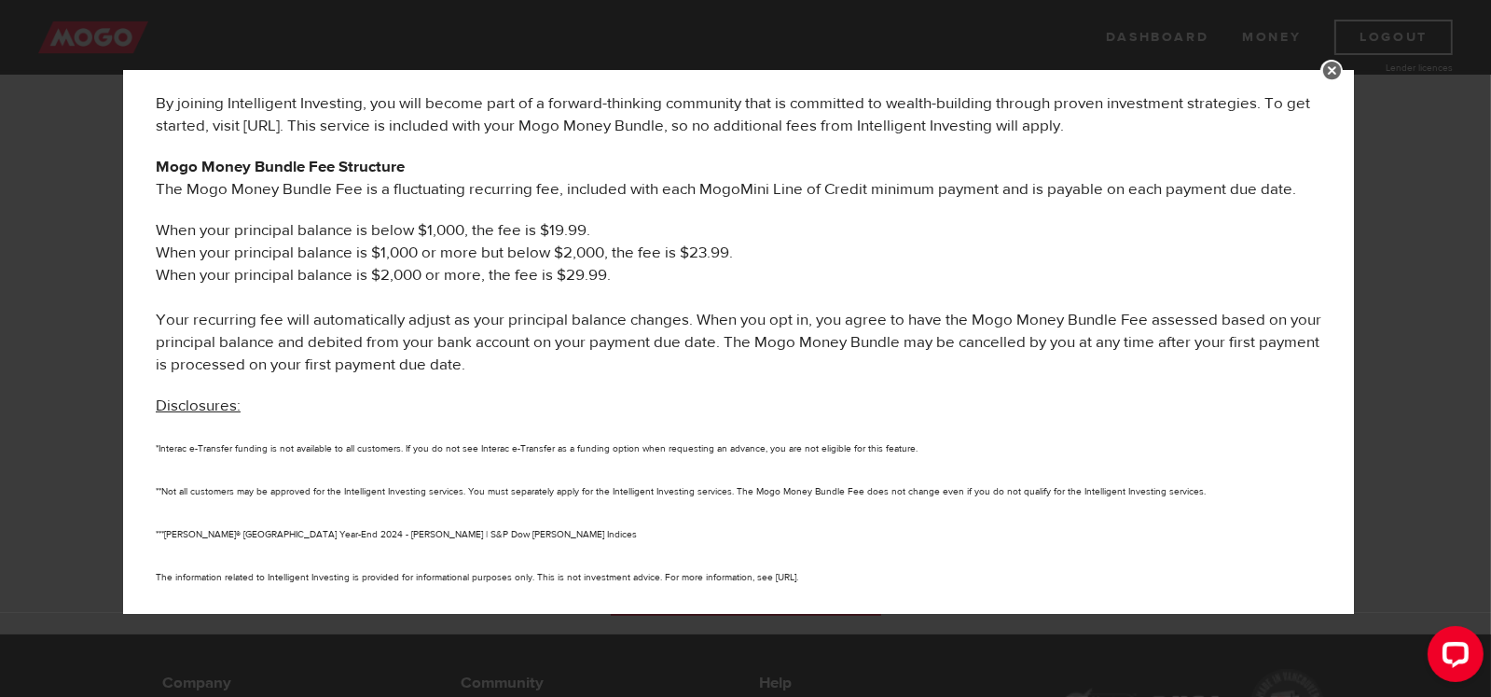
scroll to position [994, 0]
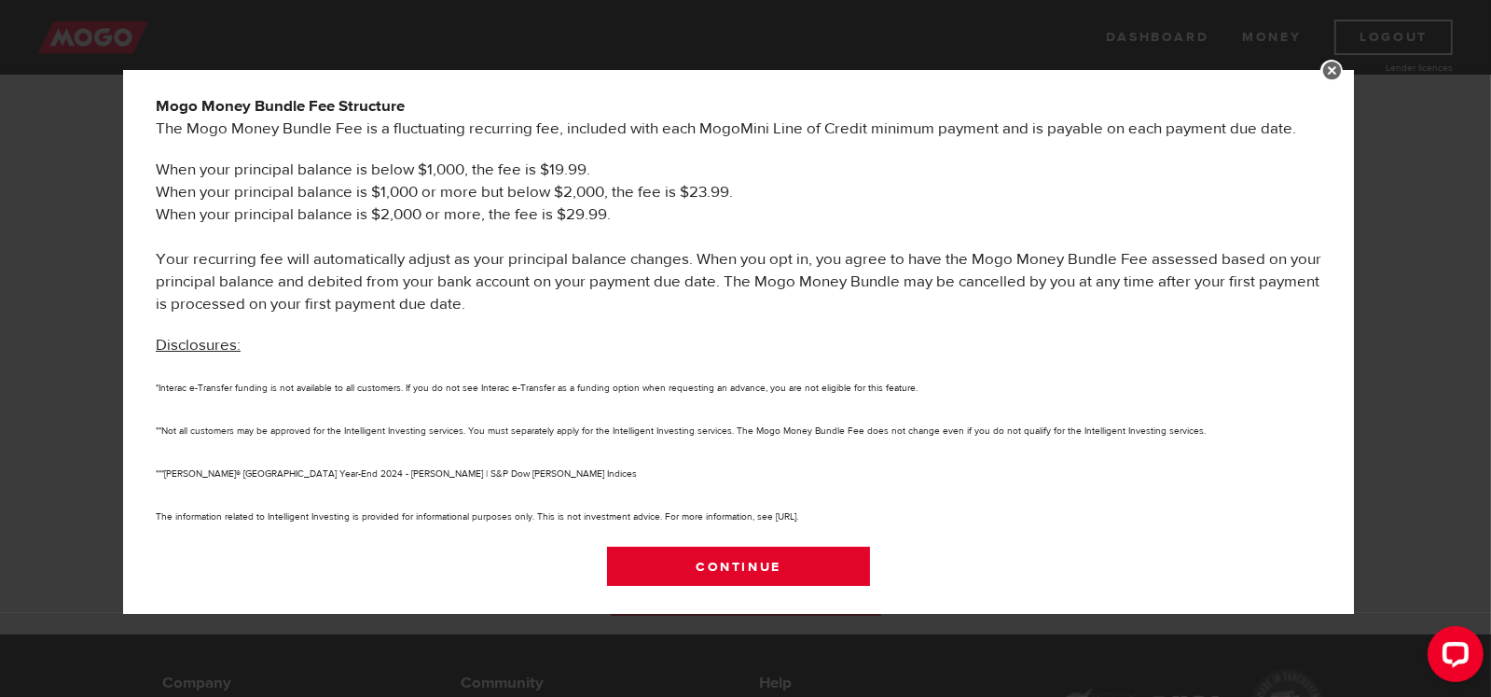
click at [734, 563] on link "Continue" at bounding box center [739, 565] width 264 height 39
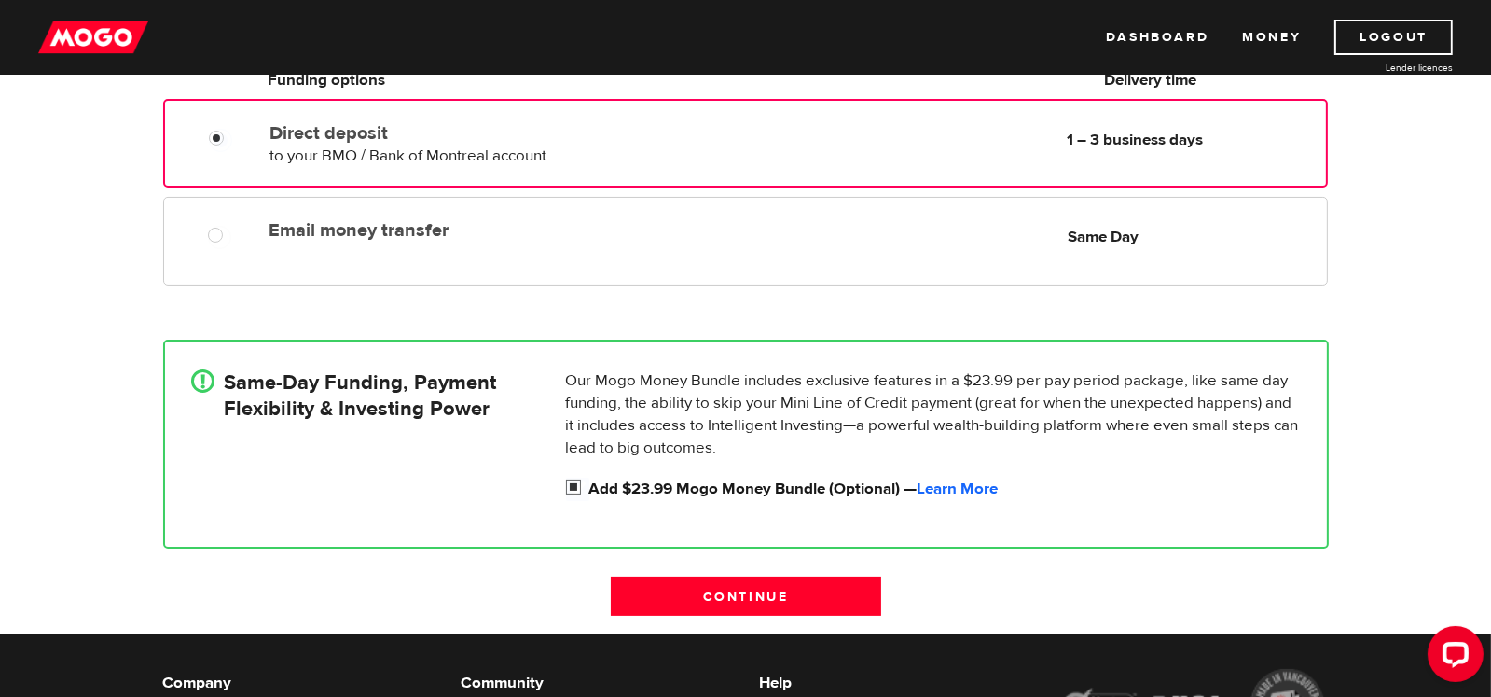
click at [568, 487] on input "Add $23.99 Mogo Money Bundle (Optional) — Learn More" at bounding box center [577, 488] width 23 height 23
checkbox input "false"
radio input "false"
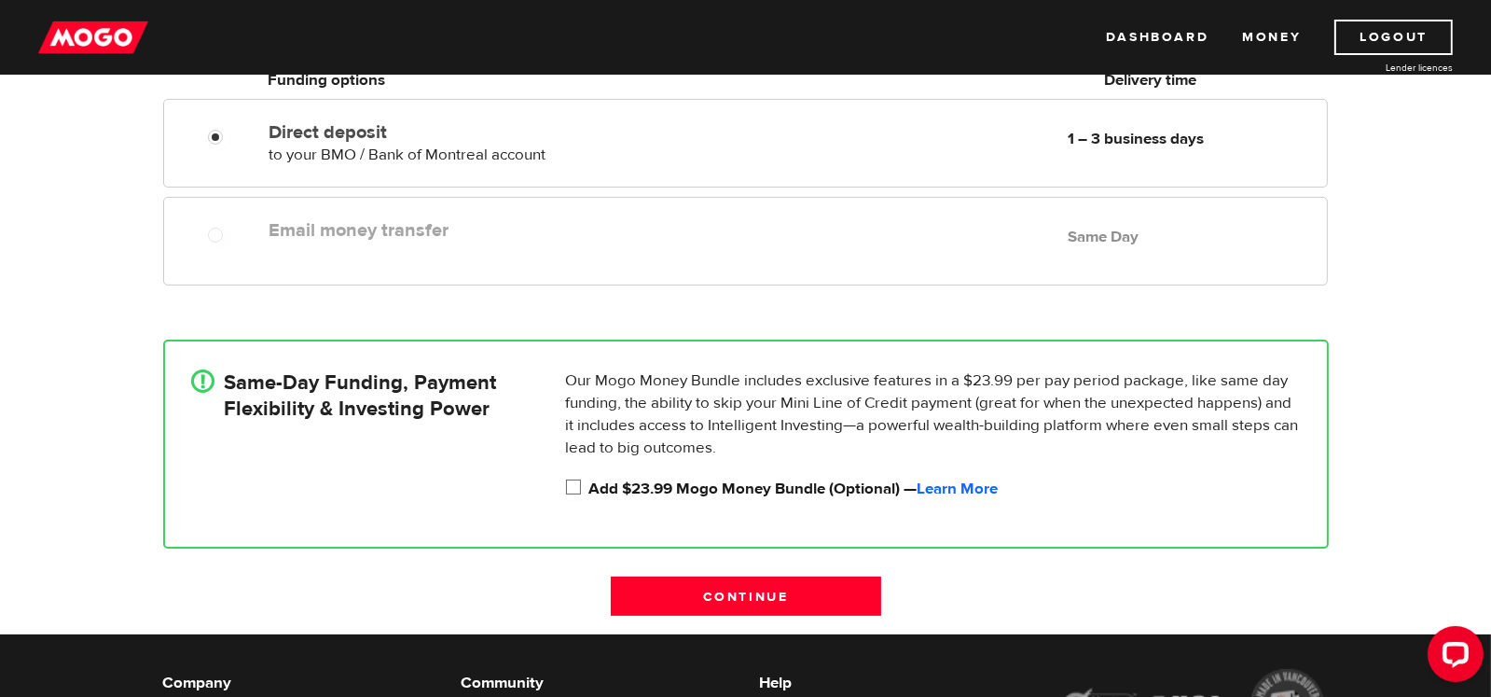
click at [573, 485] on input "Add $23.99 Mogo Money Bundle (Optional) — Learn More" at bounding box center [577, 488] width 23 height 23
checkbox input "true"
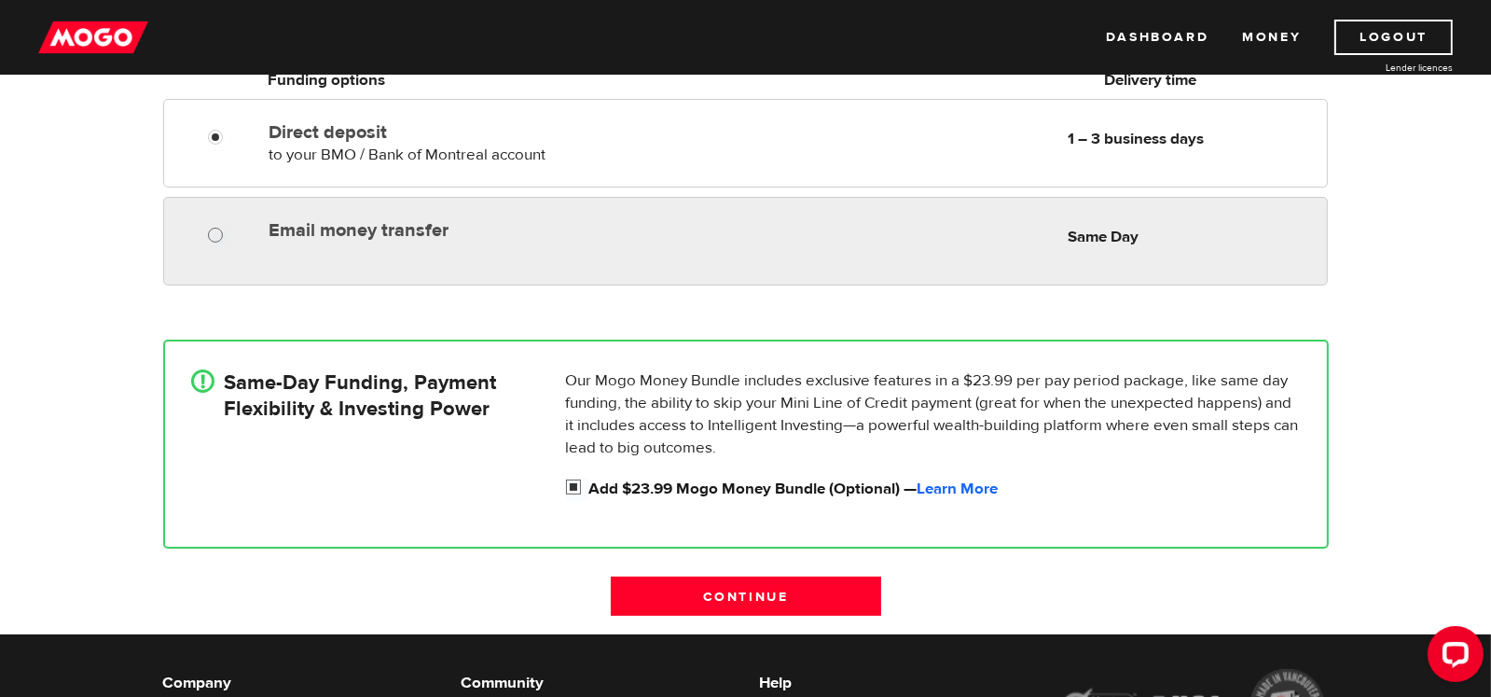
radio input "true"
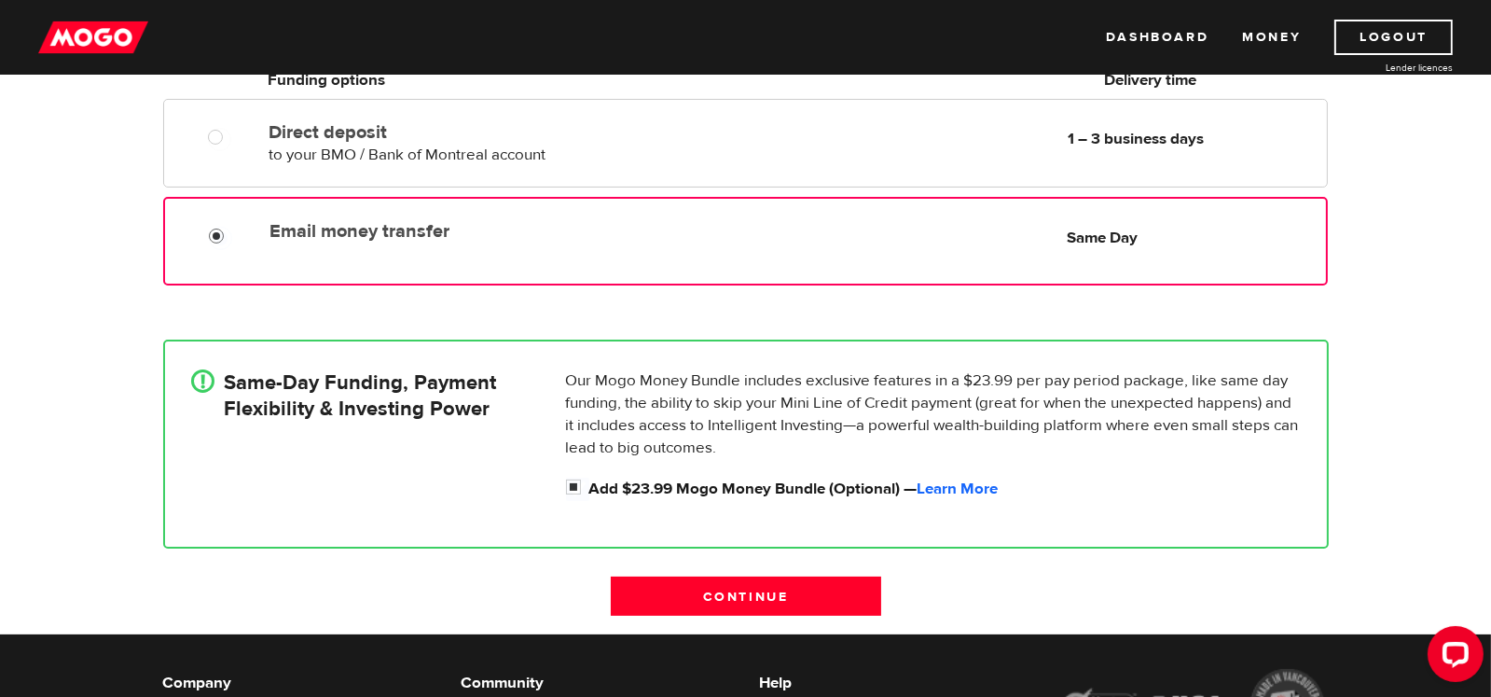
click at [220, 235] on input "Email money transfer" at bounding box center [220, 238] width 23 height 23
click at [569, 486] on input "Add $23.99 Mogo Money Bundle (Optional) — Learn More" at bounding box center [577, 488] width 23 height 23
checkbox input "false"
radio input "false"
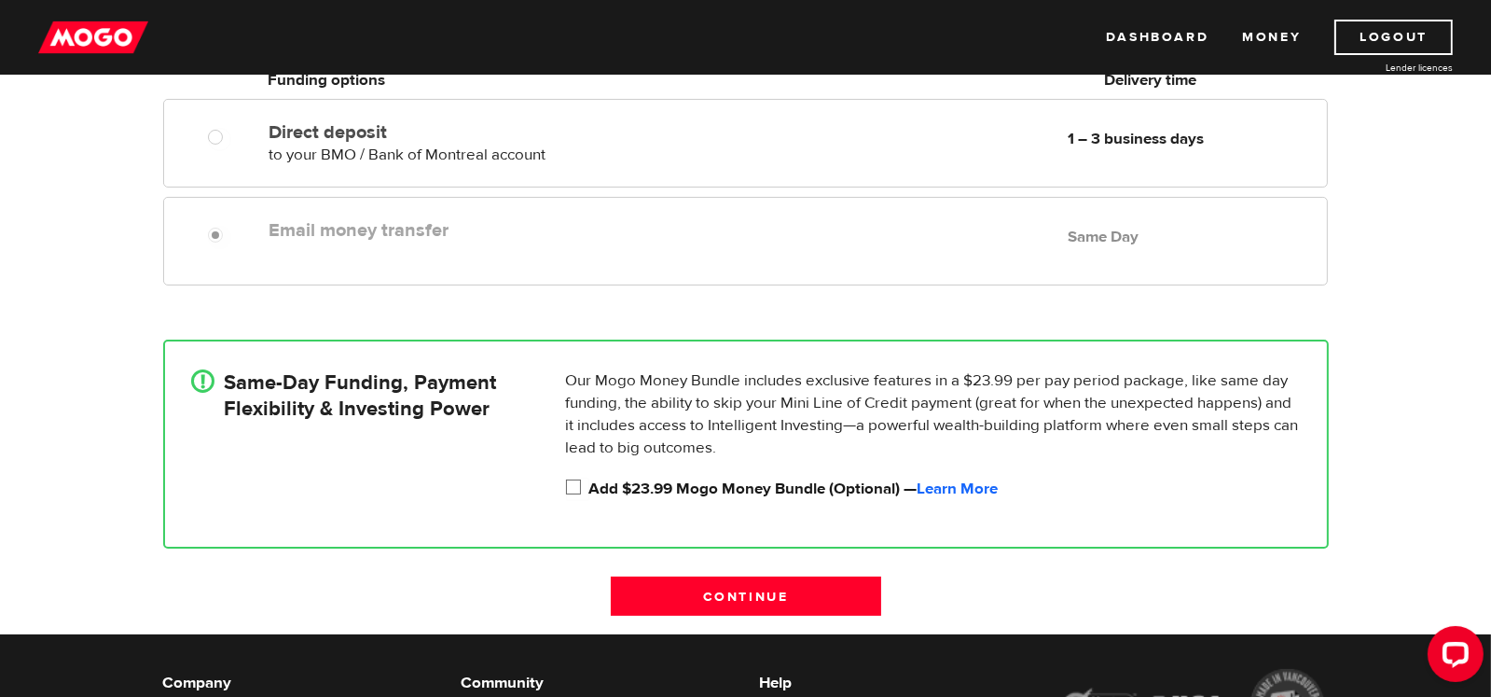
click at [569, 486] on input "Add $23.99 Mogo Money Bundle (Optional) — Learn More" at bounding box center [577, 488] width 23 height 23
checkbox input "true"
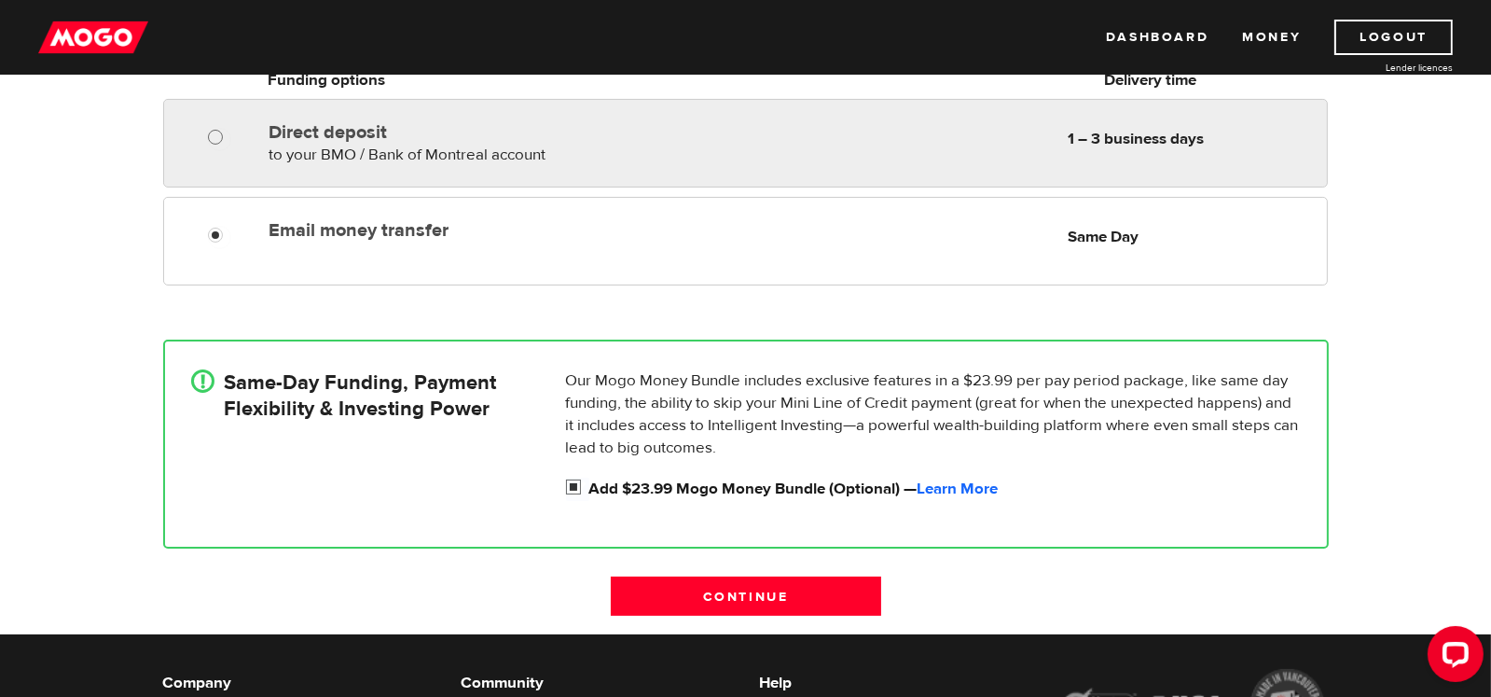
radio input "true"
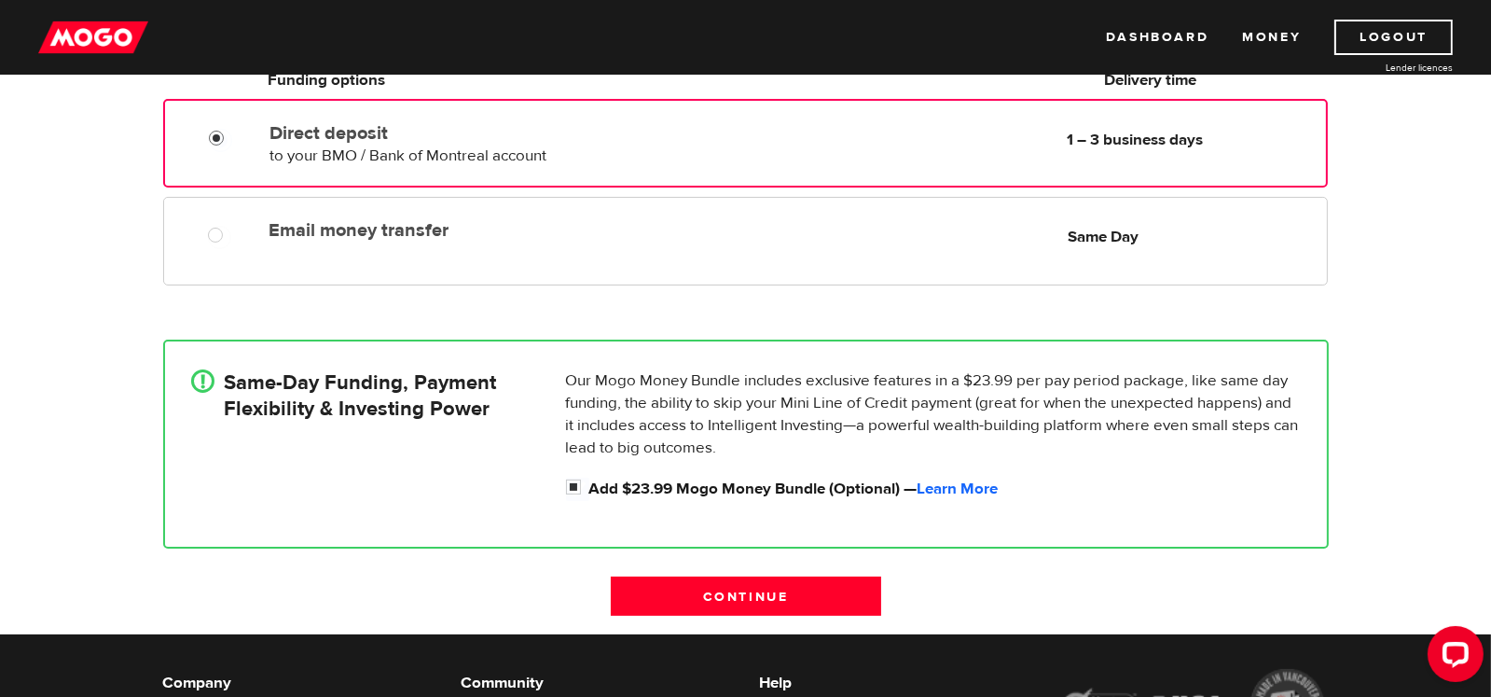
click at [220, 137] on input "Direct deposit" at bounding box center [220, 140] width 23 height 23
click at [566, 483] on input "Add $23.99 Mogo Money Bundle (Optional) — Learn More" at bounding box center [577, 488] width 23 height 23
checkbox input "false"
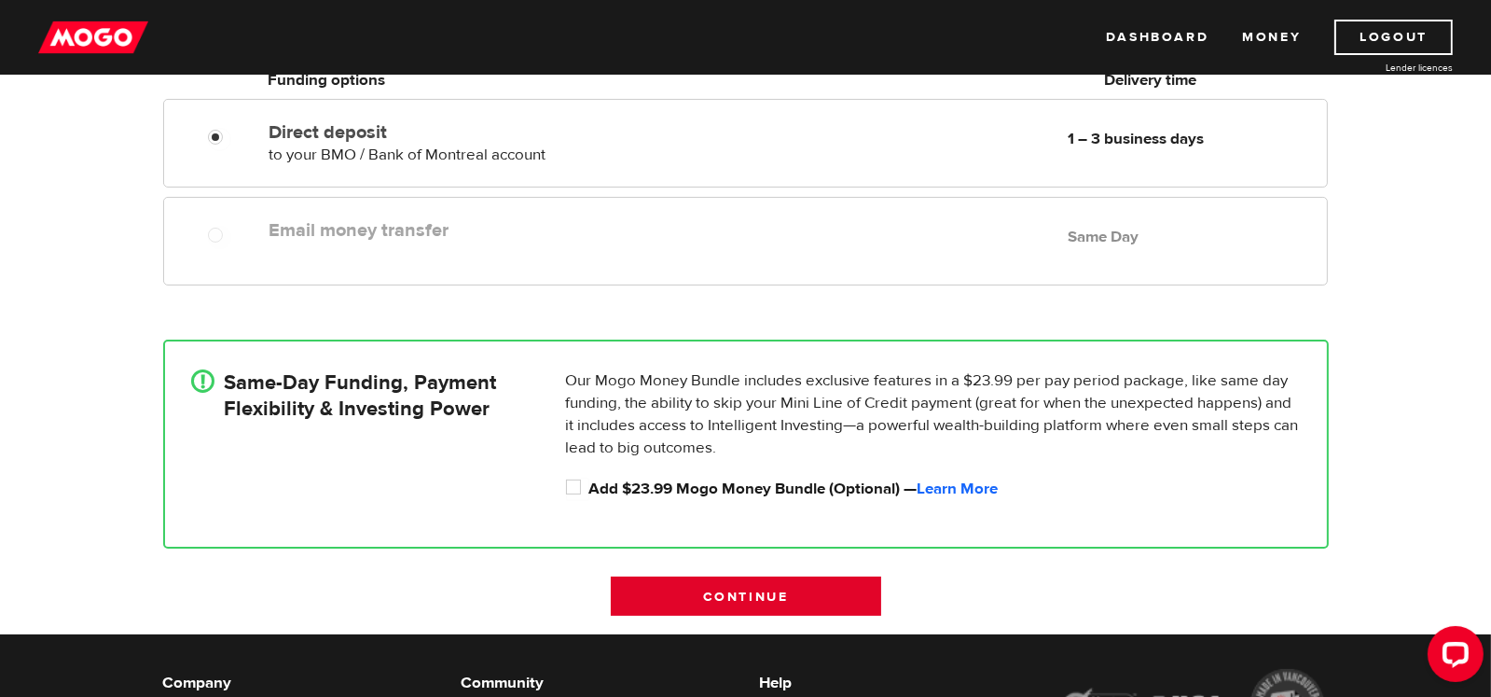
click at [753, 586] on input "Continue" at bounding box center [746, 595] width 270 height 39
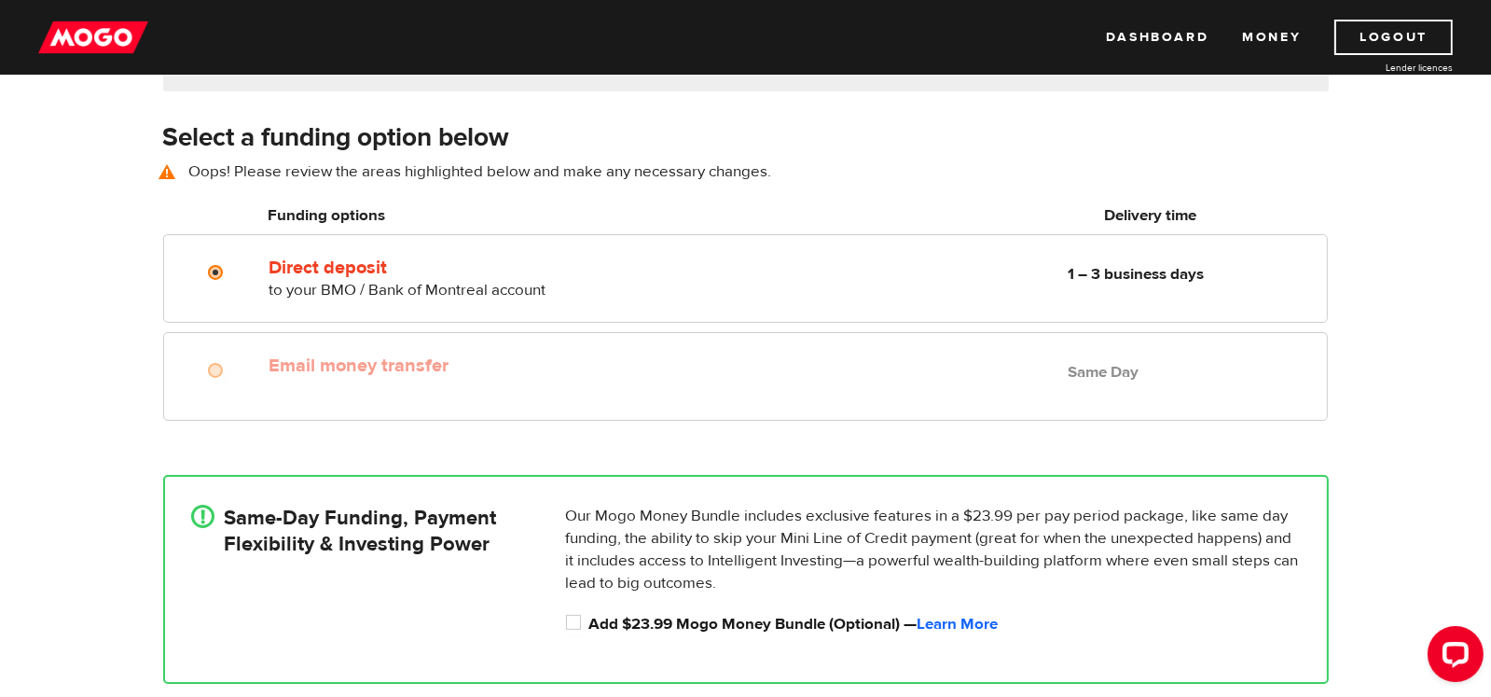
scroll to position [259, 0]
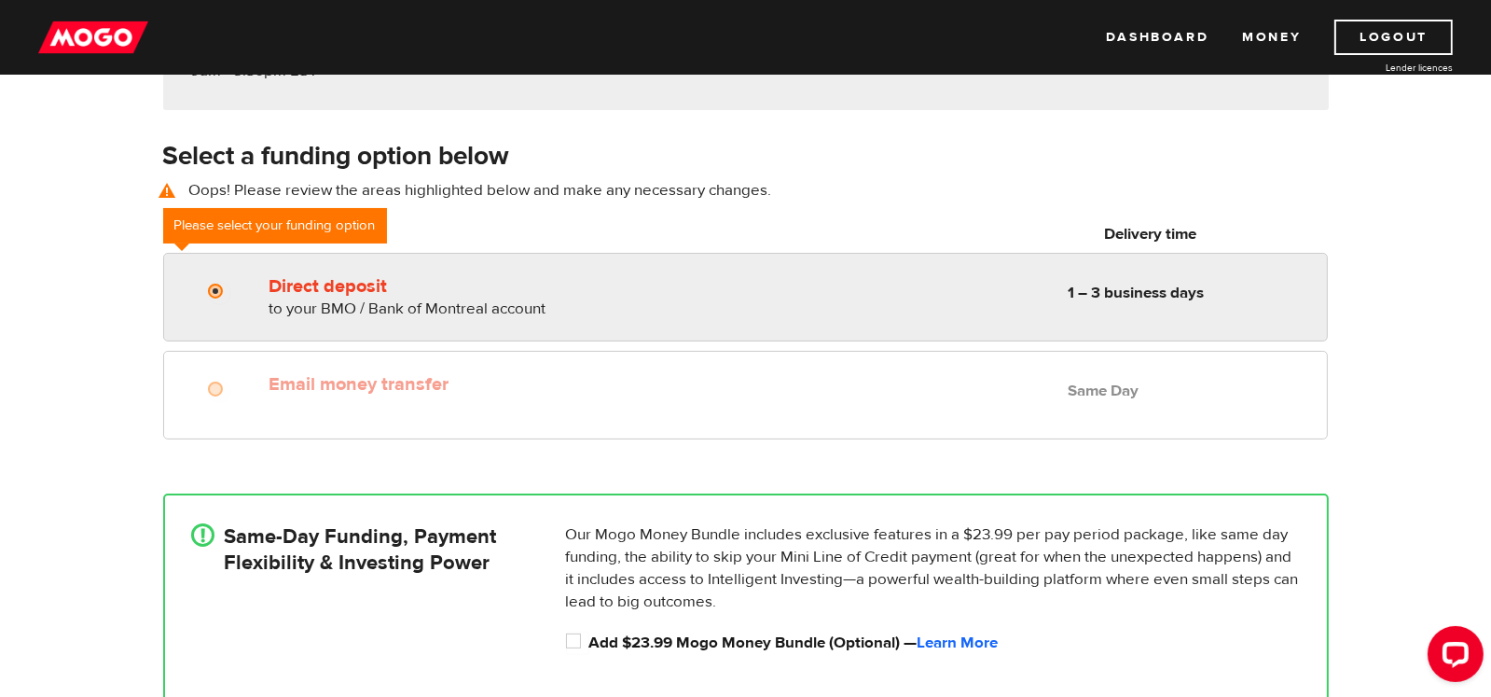
radio input "true"
click at [220, 290] on input "Direct deposit" at bounding box center [219, 293] width 23 height 23
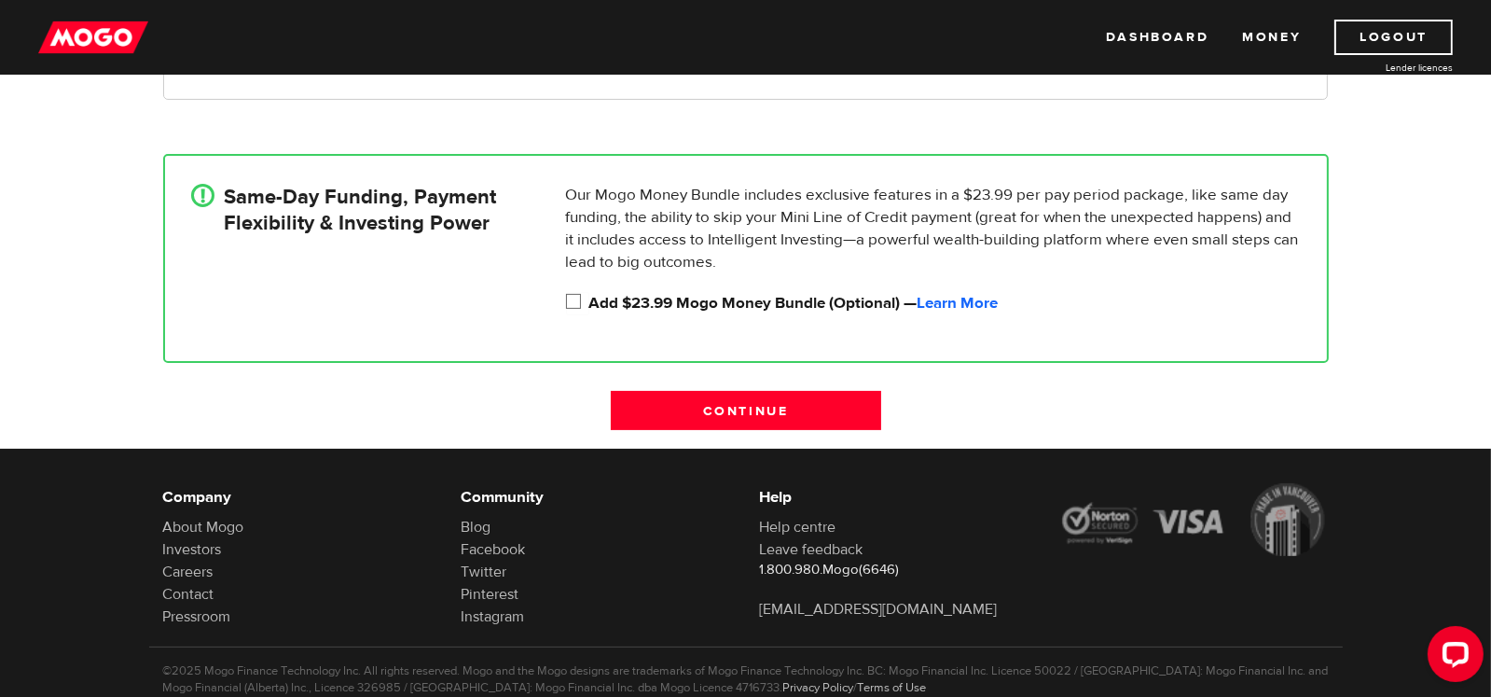
scroll to position [632, 0]
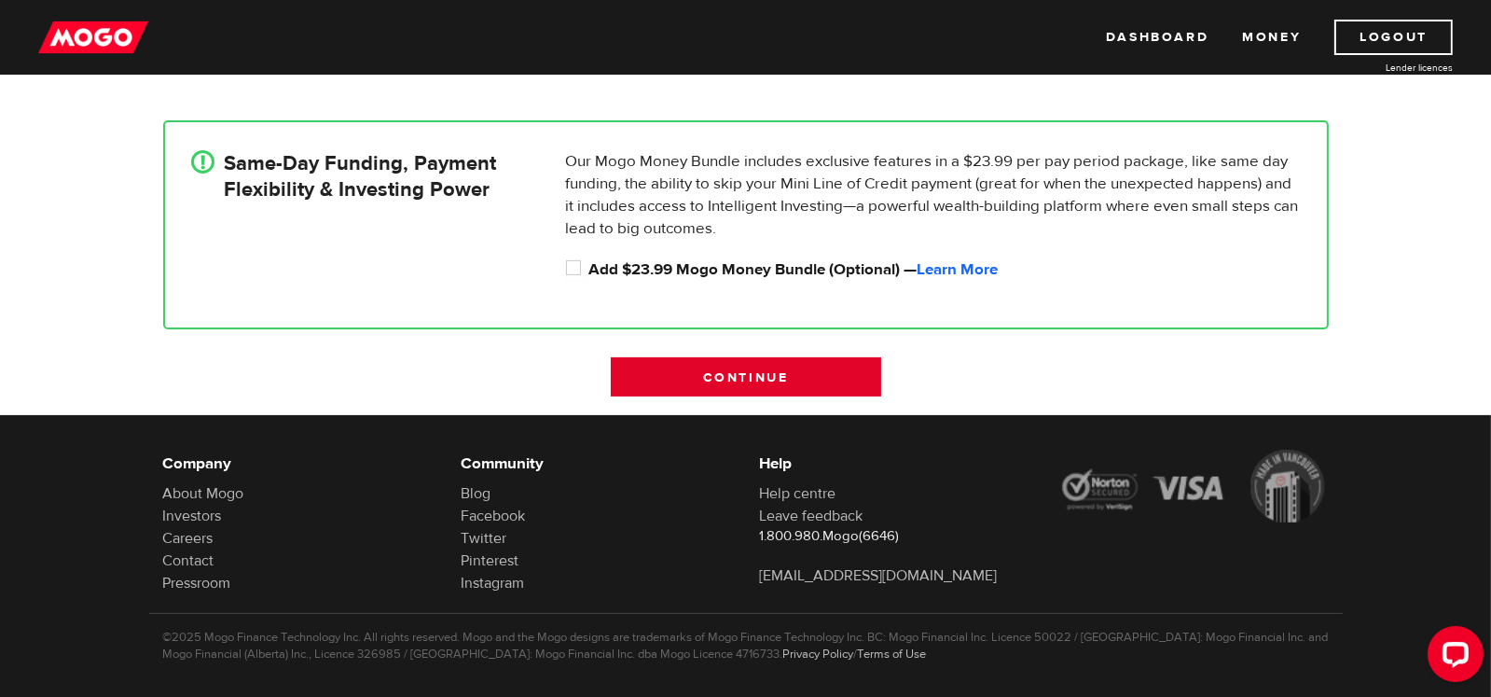
click at [750, 371] on input "Continue" at bounding box center [746, 376] width 270 height 39
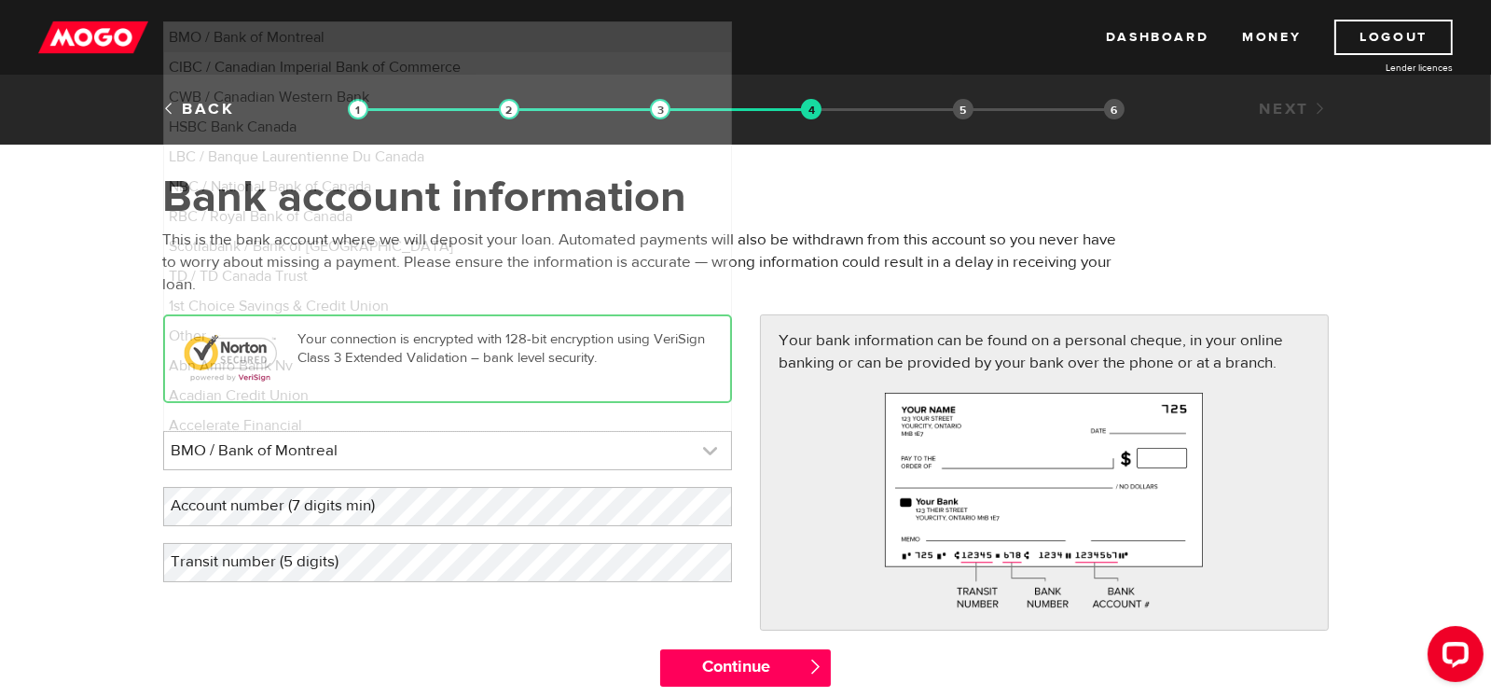
click at [397, 446] on link at bounding box center [447, 450] width 567 height 37
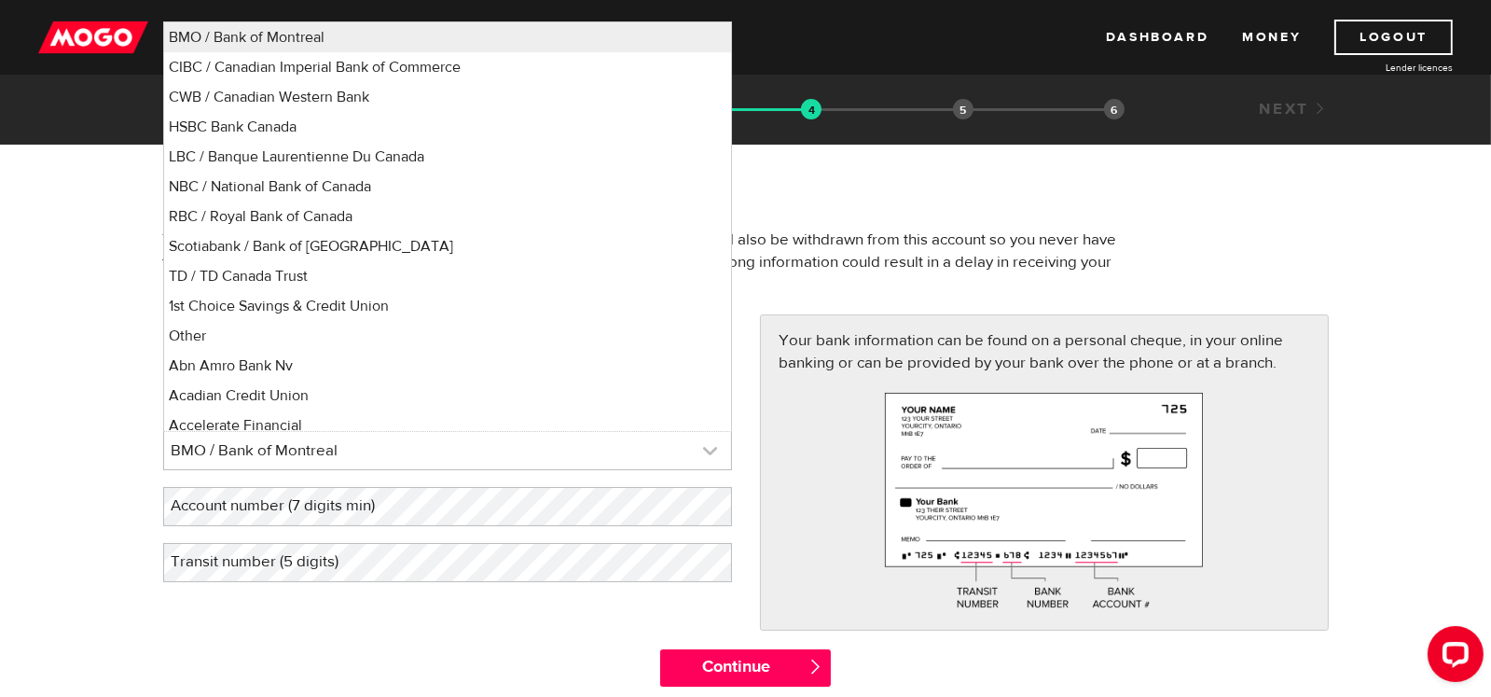
click at [397, 446] on link at bounding box center [447, 450] width 567 height 37
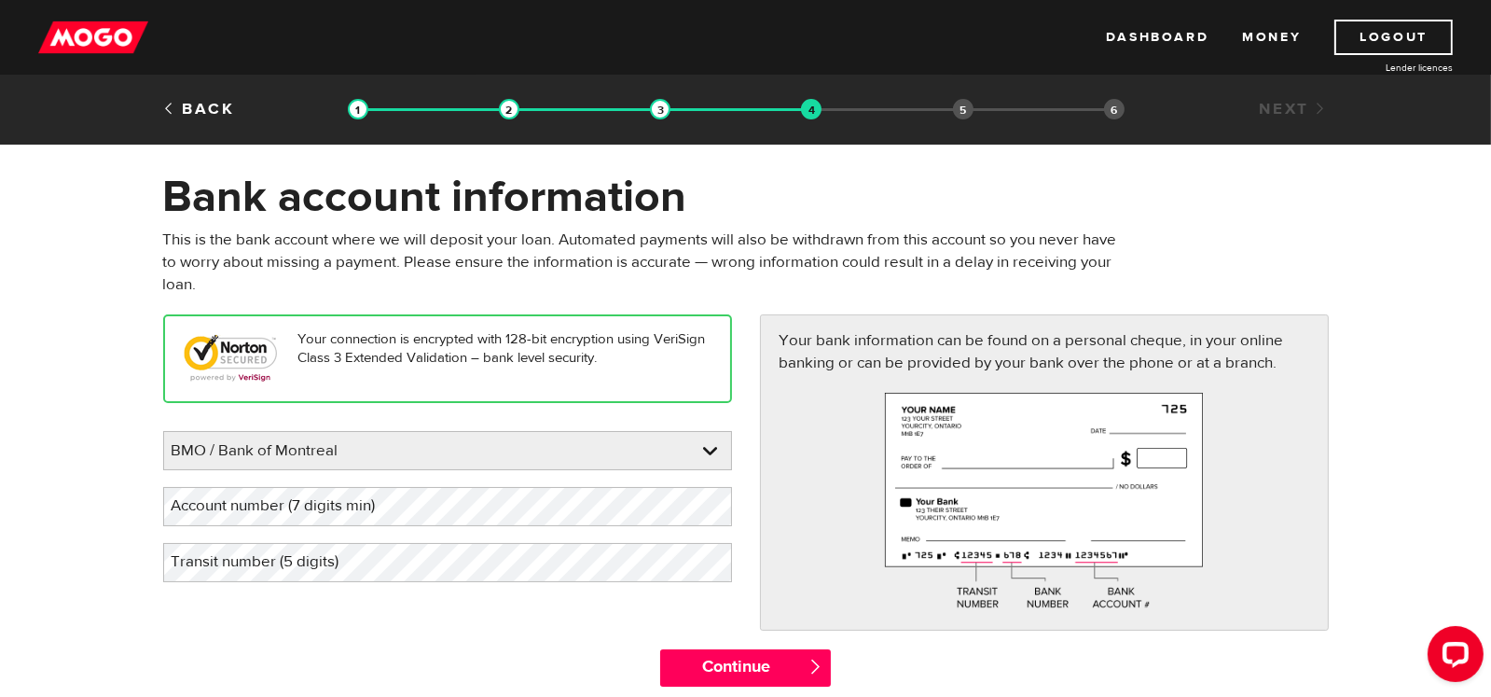
click at [395, 510] on label "Account number (7 digits min)" at bounding box center [288, 506] width 251 height 38
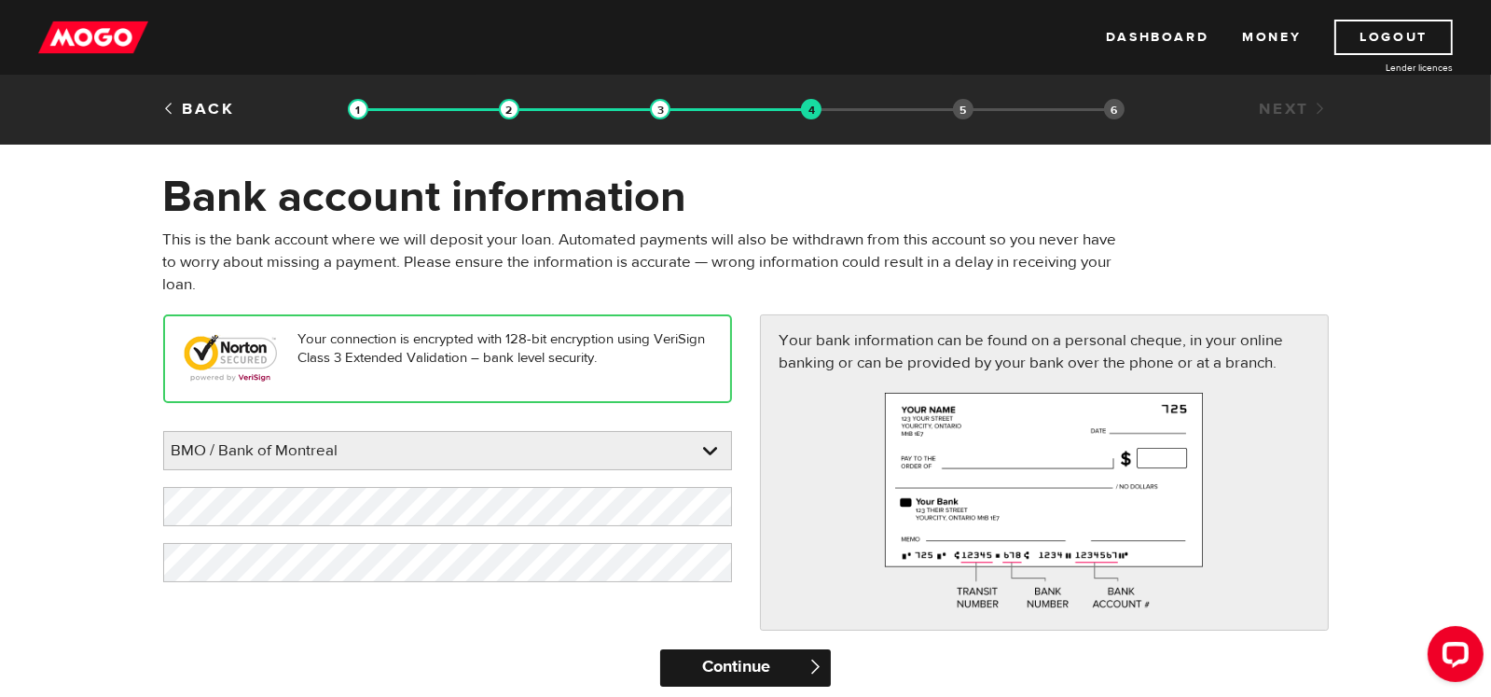
click at [745, 660] on input "Continue" at bounding box center [745, 667] width 171 height 37
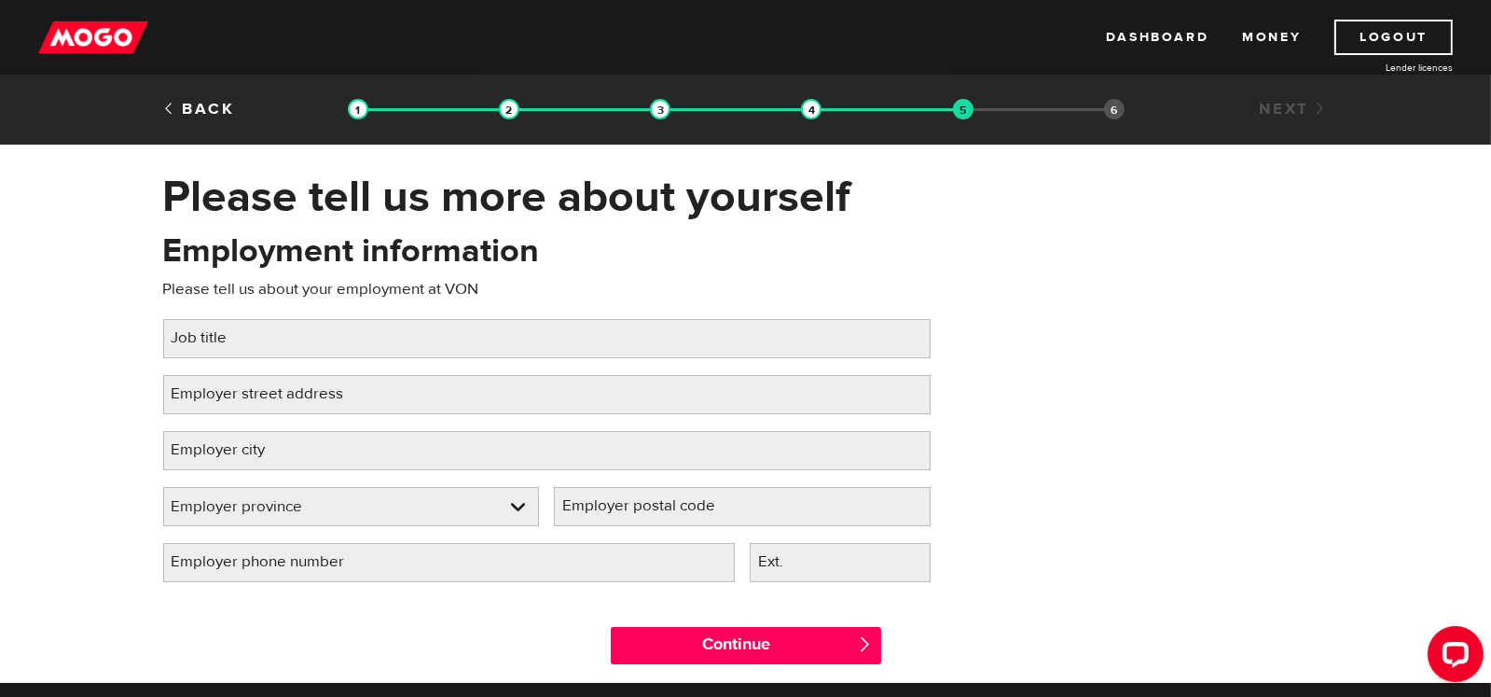
click at [263, 335] on label "Job title" at bounding box center [214, 338] width 103 height 38
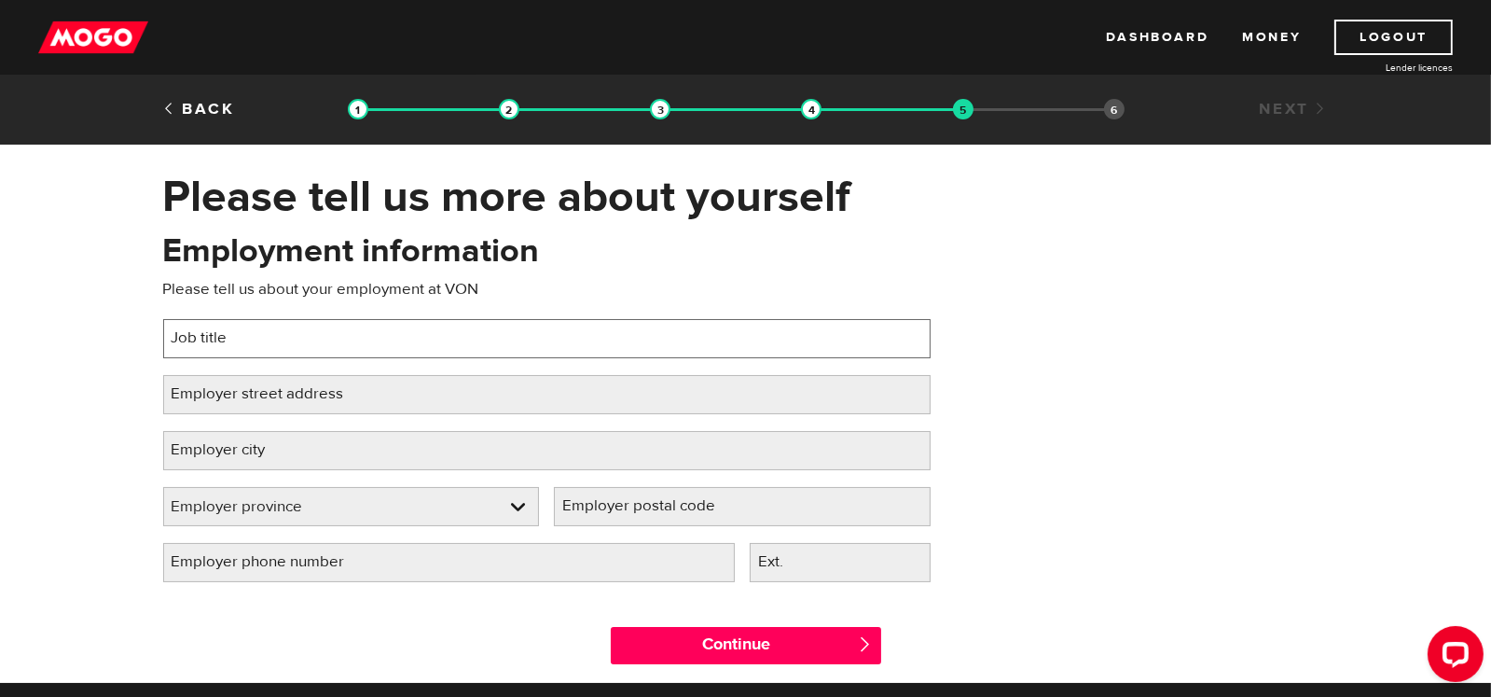
click at [263, 335] on input "Job title" at bounding box center [547, 338] width 768 height 39
type input "Personal Support Worker"
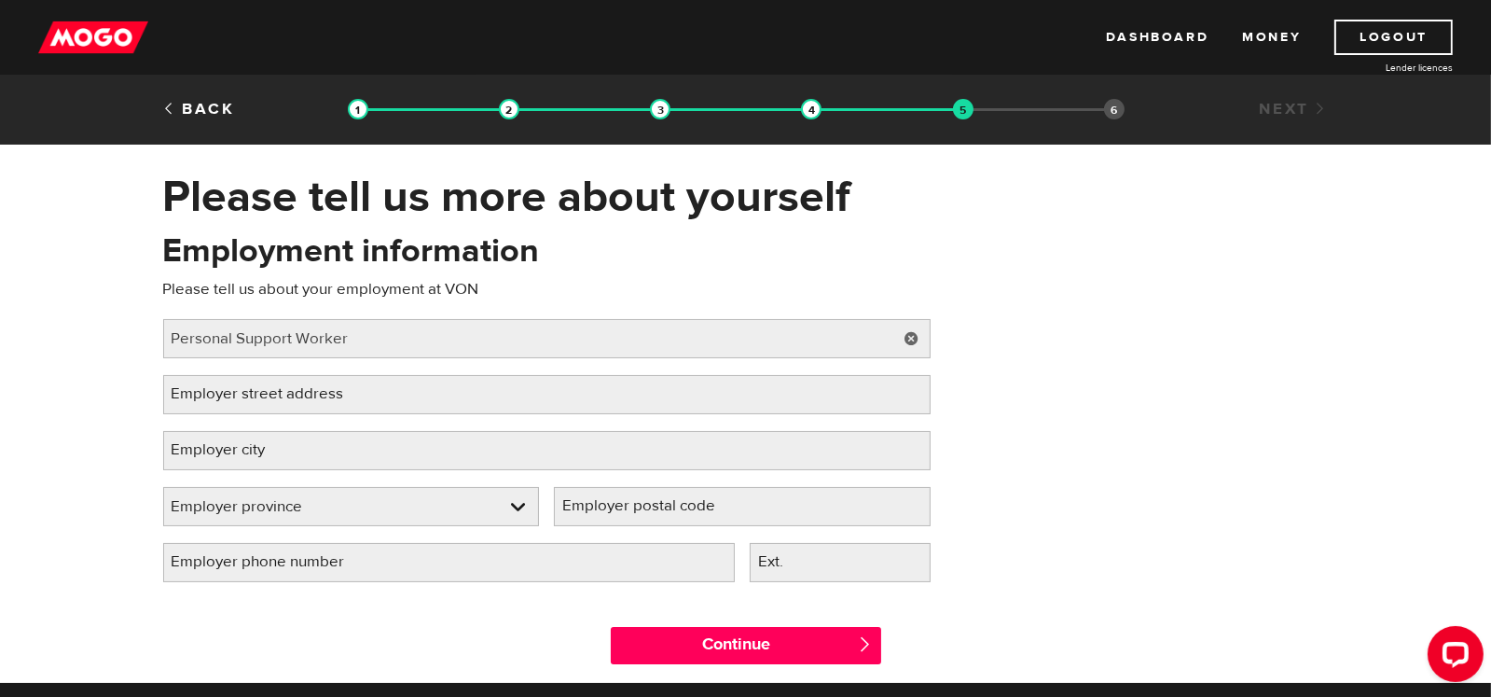
click at [251, 454] on label "Employer city" at bounding box center [233, 450] width 141 height 38
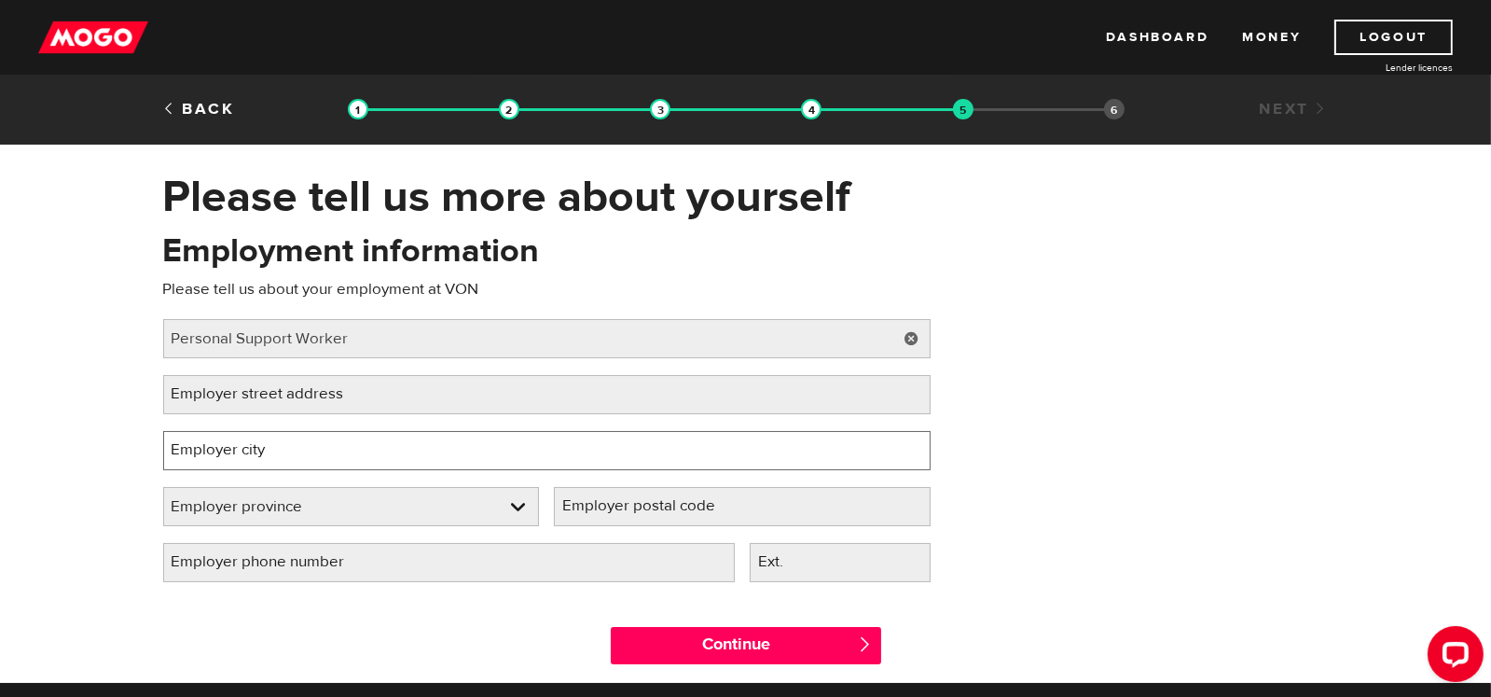
click at [251, 454] on input "Employer city" at bounding box center [547, 450] width 768 height 39
type input "Brantford"
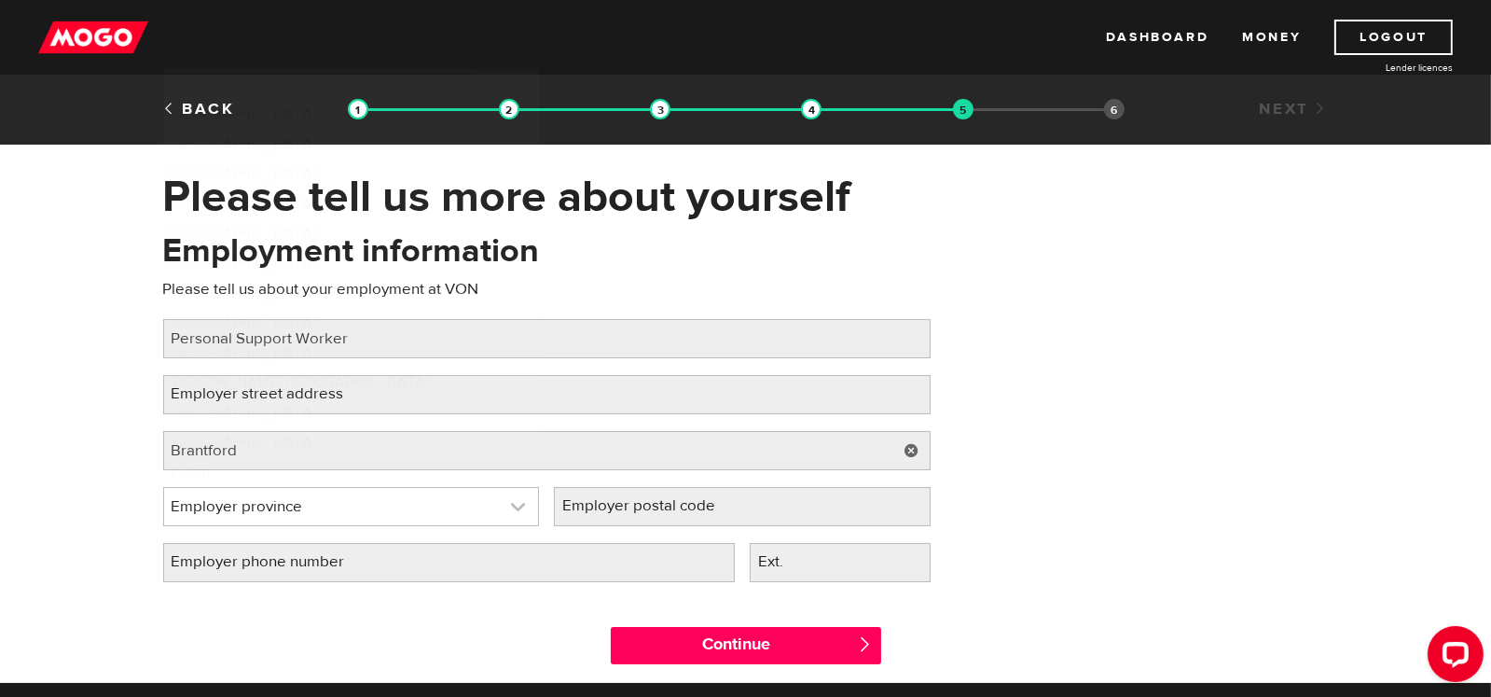
click at [250, 501] on link at bounding box center [351, 506] width 375 height 37
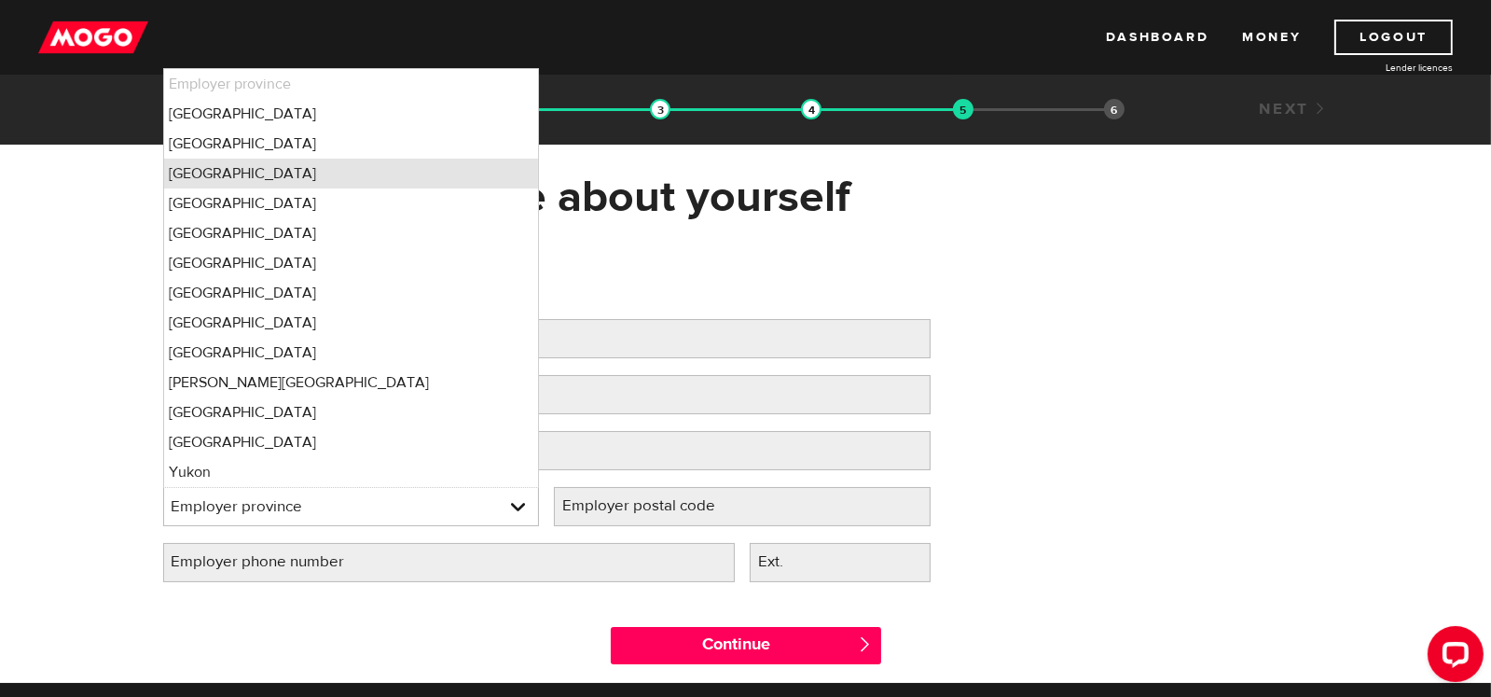
click at [204, 169] on li "Ontario" at bounding box center [351, 174] width 375 height 30
select select "ON"
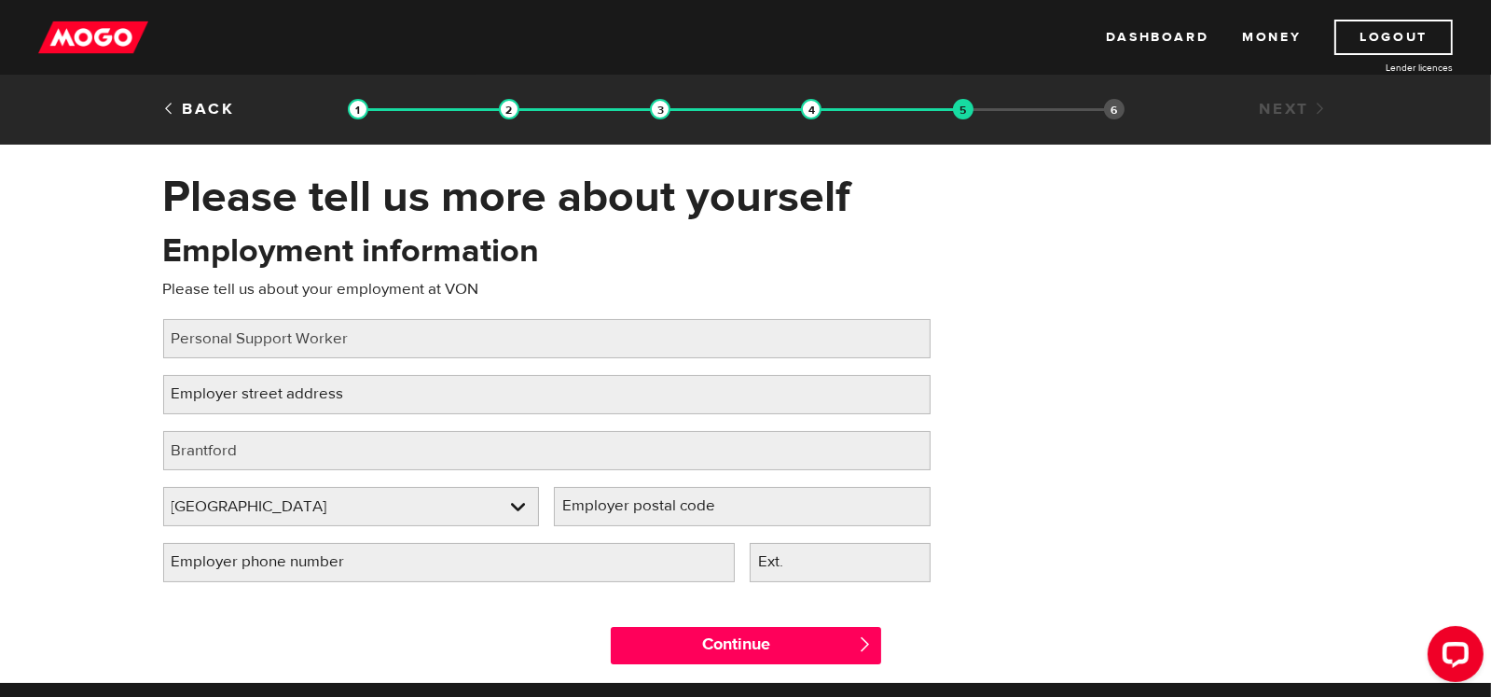
click at [688, 508] on label "Employer postal code" at bounding box center [654, 506] width 200 height 38
click at [688, 508] on input "Employer postal code" at bounding box center [742, 506] width 377 height 39
click at [309, 395] on label "Employer street address" at bounding box center [272, 394] width 219 height 38
click at [309, 395] on input "Employer street address" at bounding box center [547, 394] width 768 height 39
click at [248, 393] on label "Employer street address" at bounding box center [272, 394] width 219 height 38
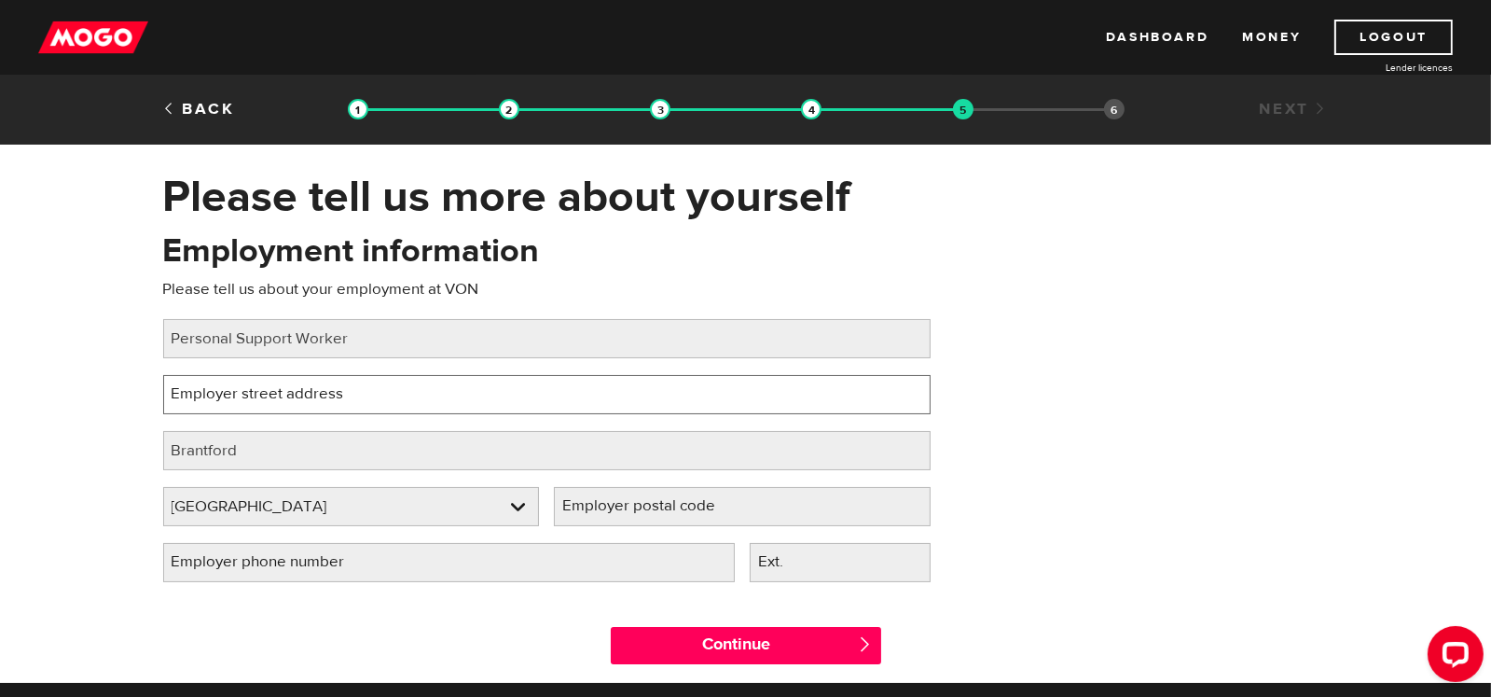
click at [248, 393] on input "Employer street address" at bounding box center [547, 394] width 768 height 39
drag, startPoint x: 248, startPoint y: 393, endPoint x: 228, endPoint y: 391, distance: 20.6
click at [228, 391] on label "Employer street address" at bounding box center [272, 394] width 219 height 38
click at [228, 391] on input "Employer street address" at bounding box center [547, 394] width 768 height 39
click at [228, 391] on label "Employer street address" at bounding box center [272, 394] width 219 height 38
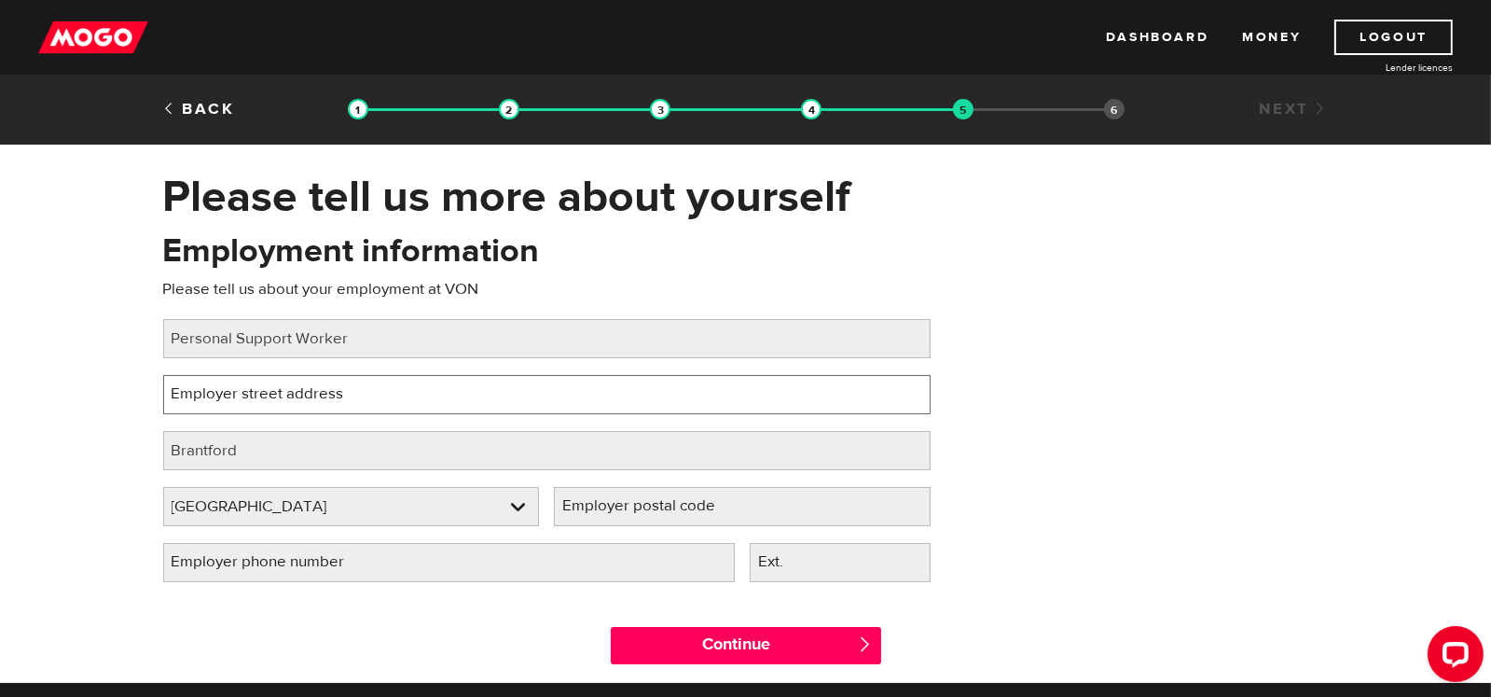
click at [228, 391] on input "Employer street address" at bounding box center [547, 394] width 768 height 39
drag, startPoint x: 228, startPoint y: 391, endPoint x: 206, endPoint y: 391, distance: 21.4
click at [206, 391] on label "Employer street address" at bounding box center [272, 394] width 219 height 38
click at [206, 391] on input "Employer street address" at bounding box center [547, 394] width 768 height 39
click at [279, 390] on label "Employer street address" at bounding box center [272, 394] width 219 height 38
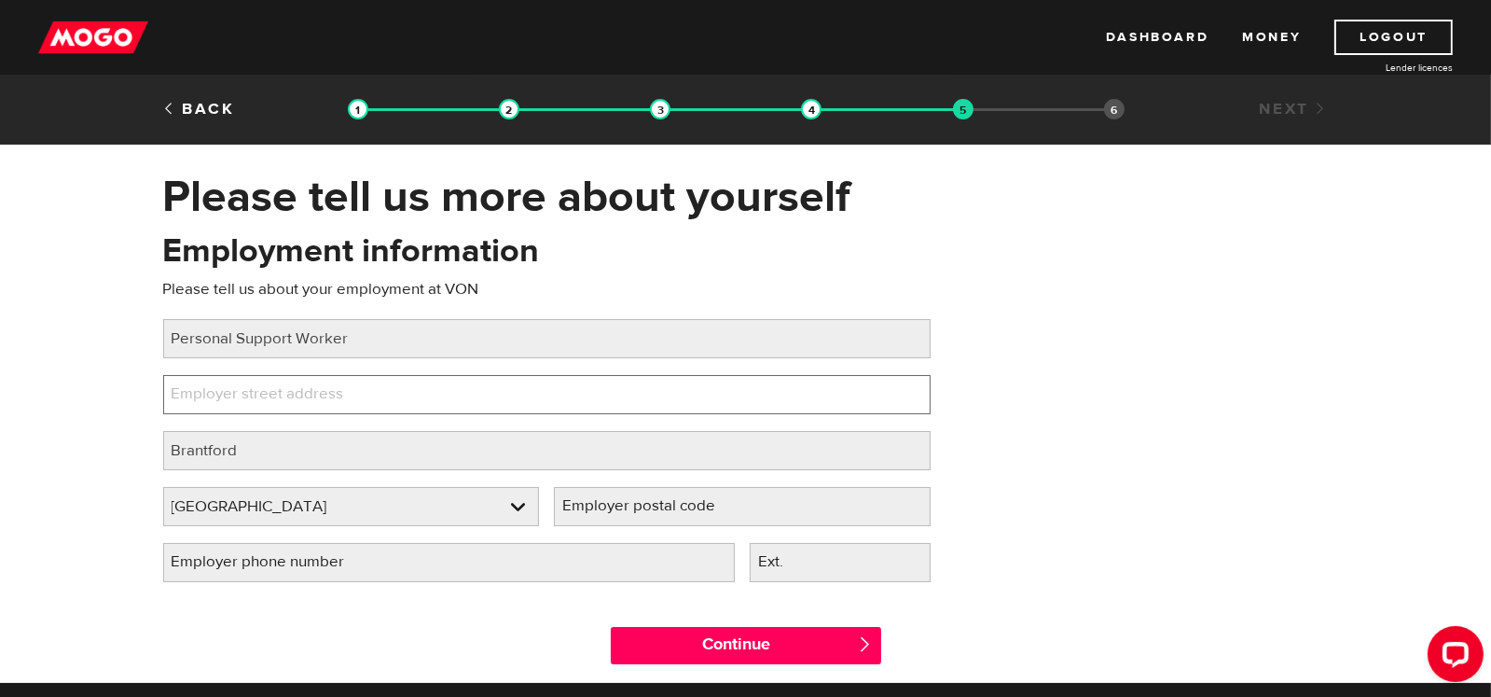
click at [279, 390] on input "Employer street address" at bounding box center [547, 394] width 768 height 39
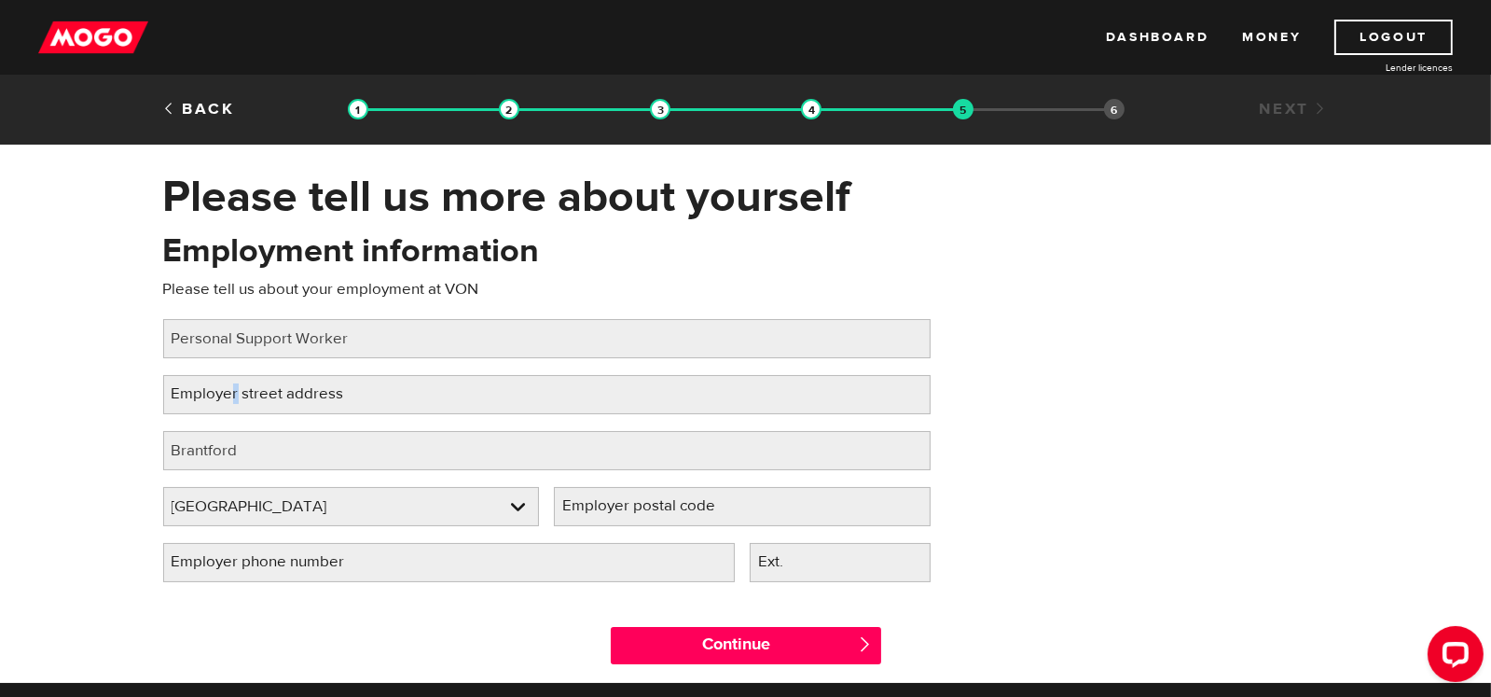
drag, startPoint x: 279, startPoint y: 390, endPoint x: 234, endPoint y: 393, distance: 44.9
click at [234, 393] on label "Employer street address" at bounding box center [272, 394] width 219 height 38
click at [234, 393] on input "Employer street address" at bounding box center [547, 394] width 768 height 39
type input "446 Grey St"
click at [676, 513] on label "Employer postal code" at bounding box center [654, 506] width 200 height 38
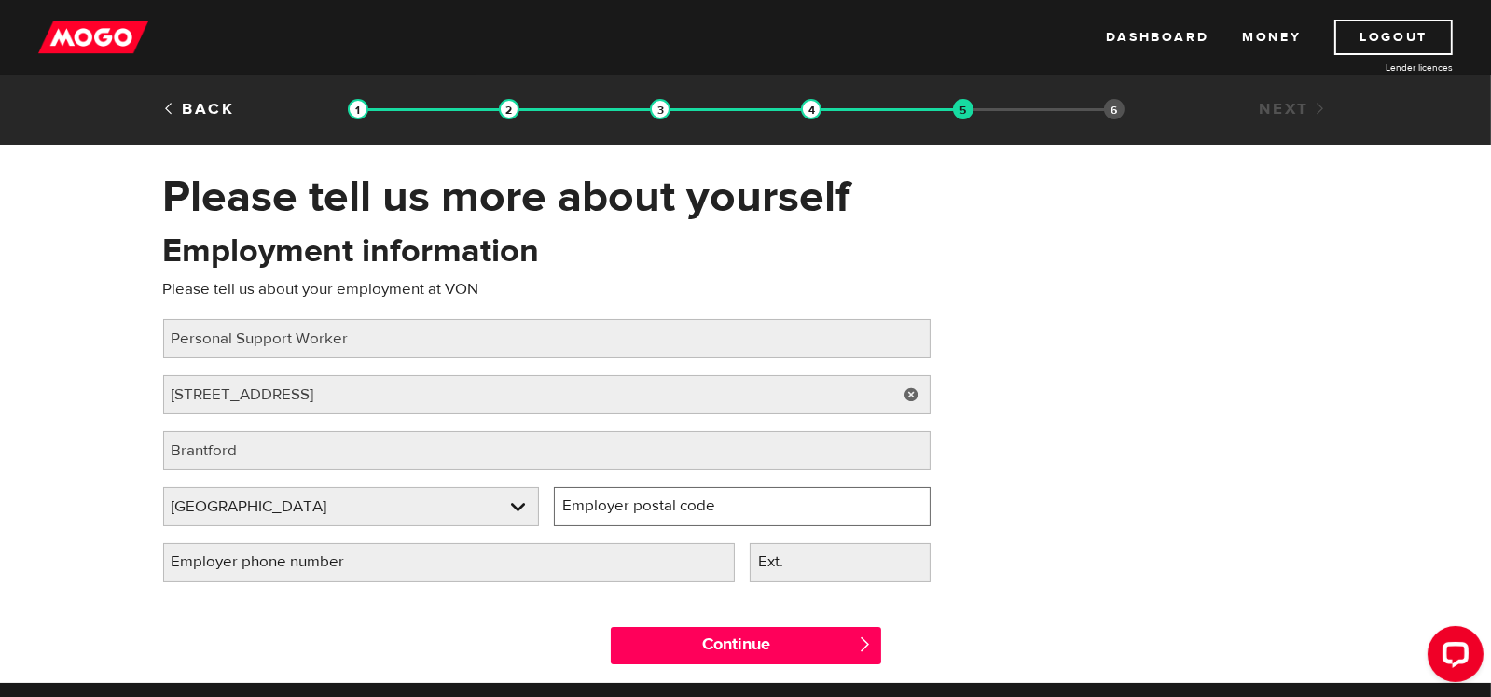
click at [676, 513] on input "Employer postal code" at bounding box center [742, 506] width 377 height 39
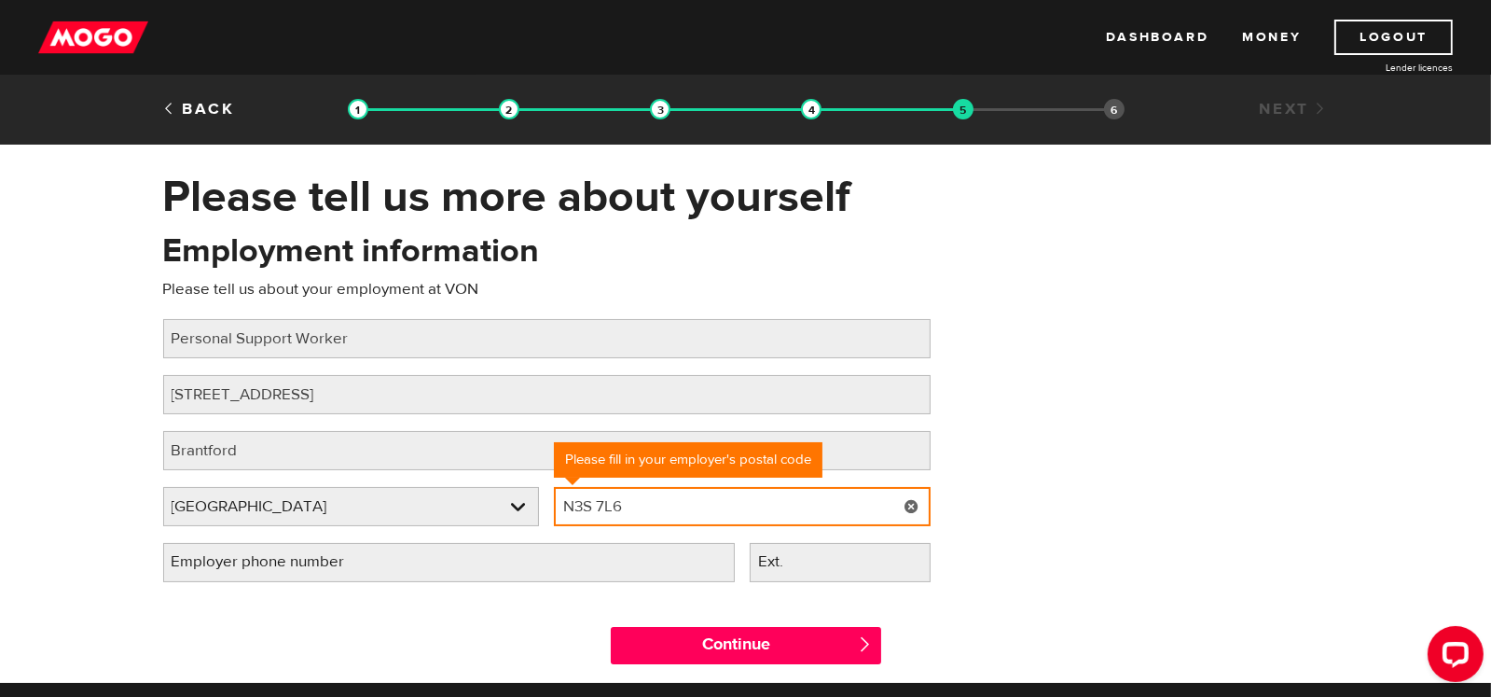
type input "N3S 7L6"
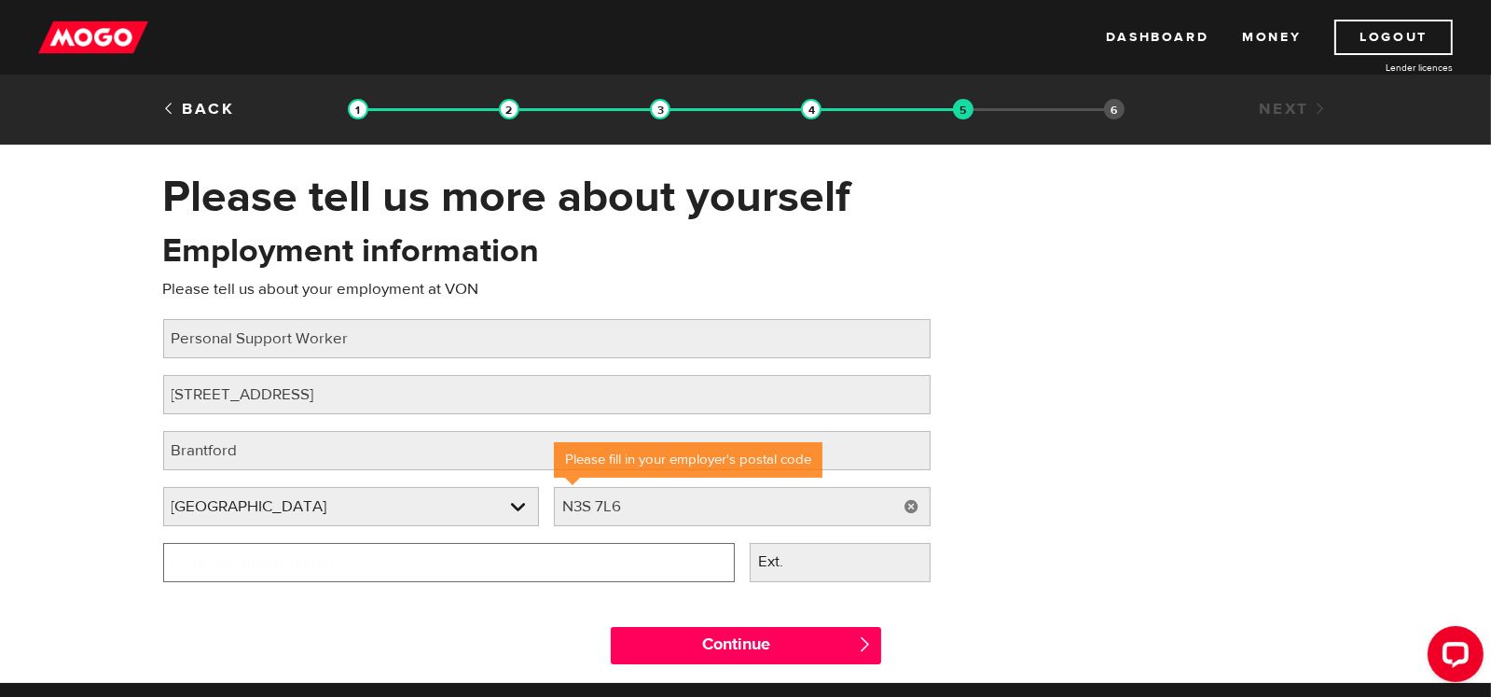
click at [551, 564] on input "Employer phone number" at bounding box center [449, 562] width 572 height 39
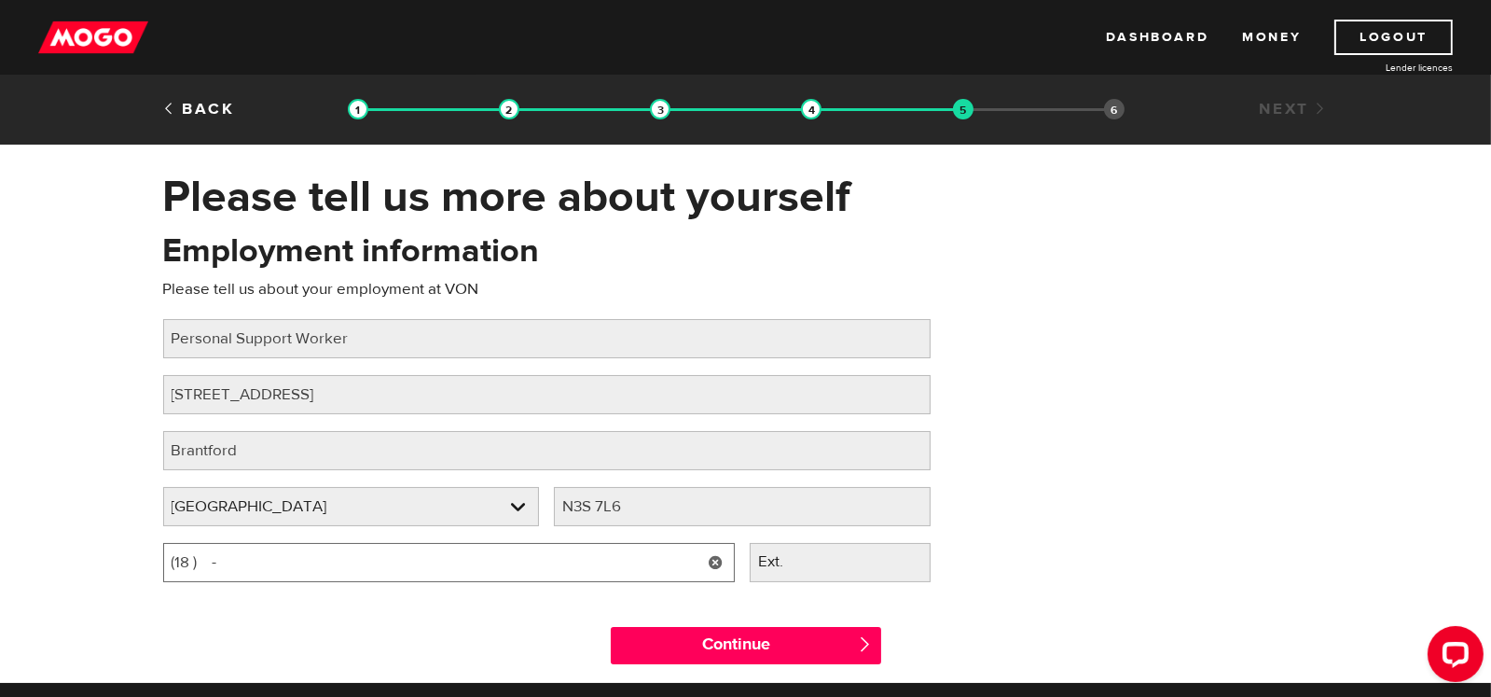
type input "(1 ) -"
type input "(888) 866-7479"
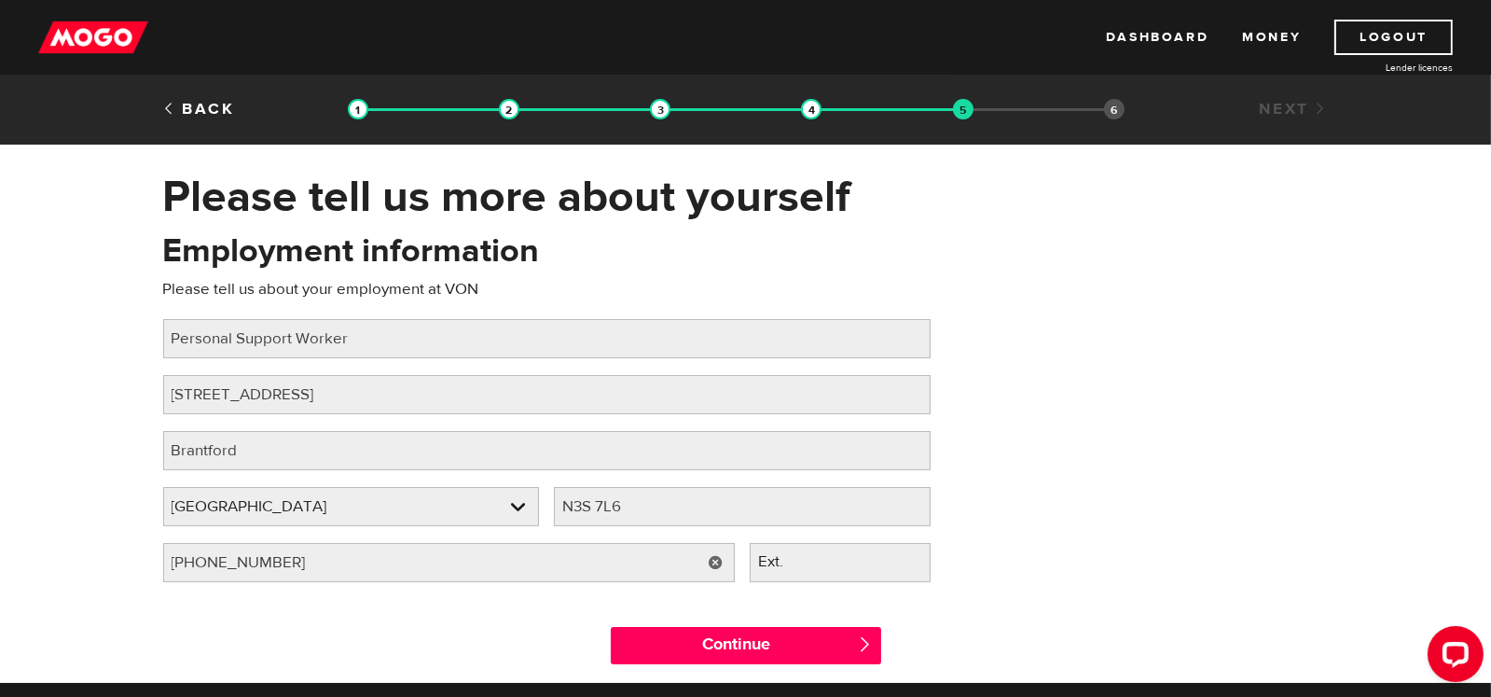
click at [458, 638] on div "Continue " at bounding box center [746, 641] width 1194 height 84
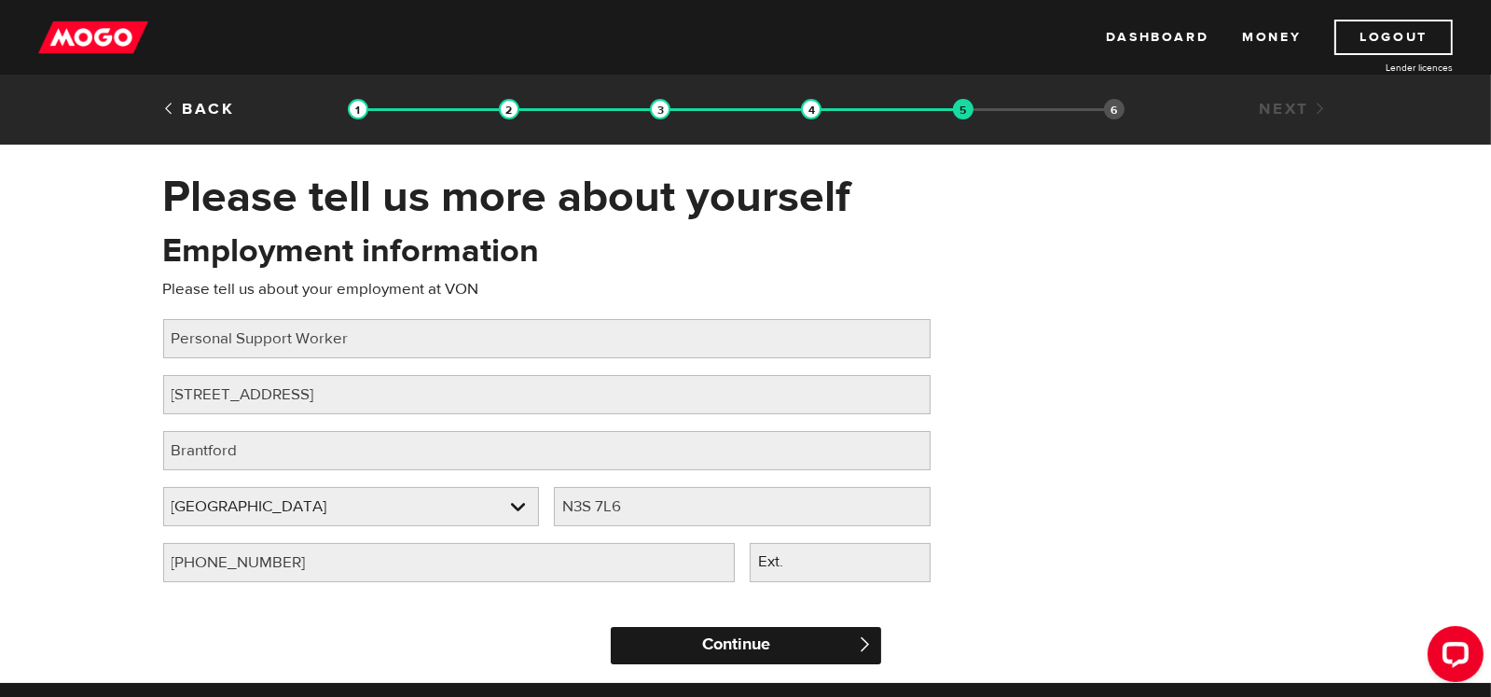
click at [705, 644] on input "Continue" at bounding box center [746, 645] width 270 height 37
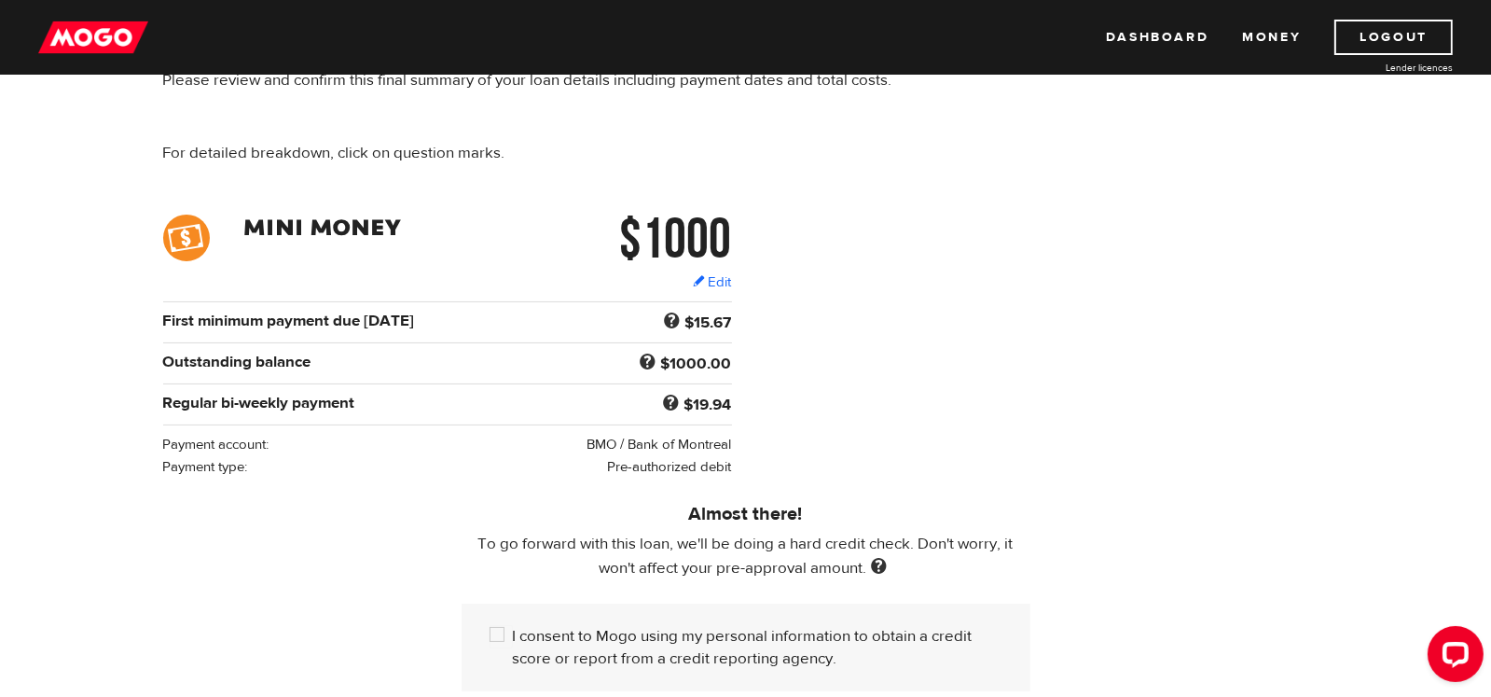
scroll to position [186, 0]
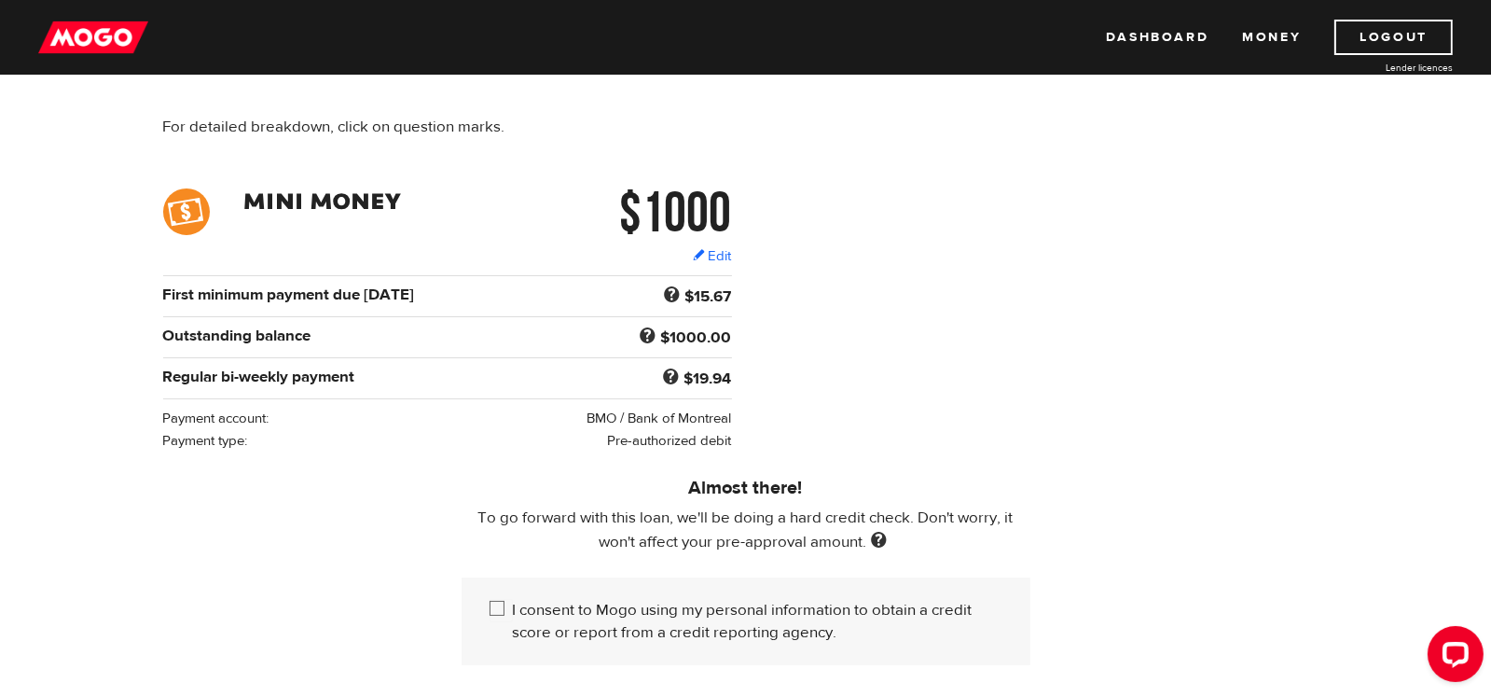
click at [491, 605] on input "I consent to Mogo using my personal information to obtain a credit score or rep…" at bounding box center [501, 610] width 23 height 23
checkbox input "true"
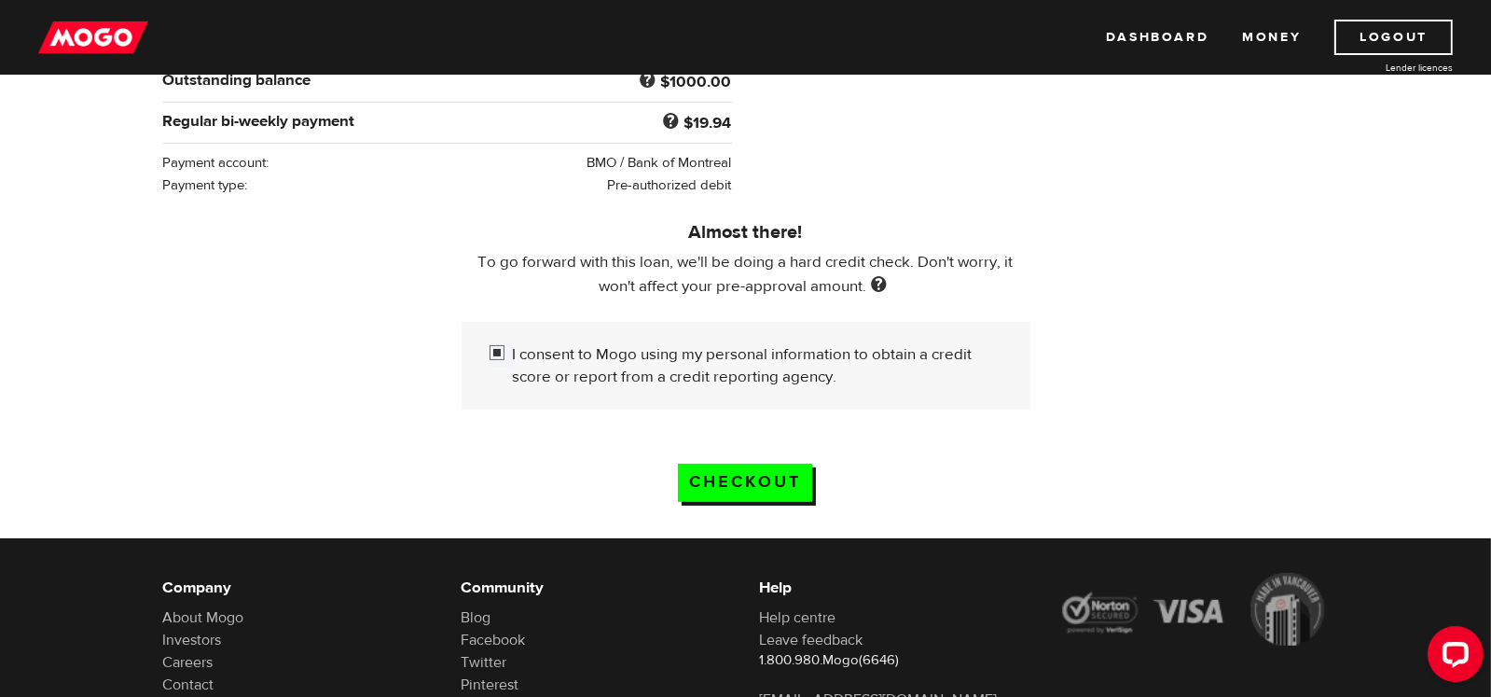
scroll to position [465, 0]
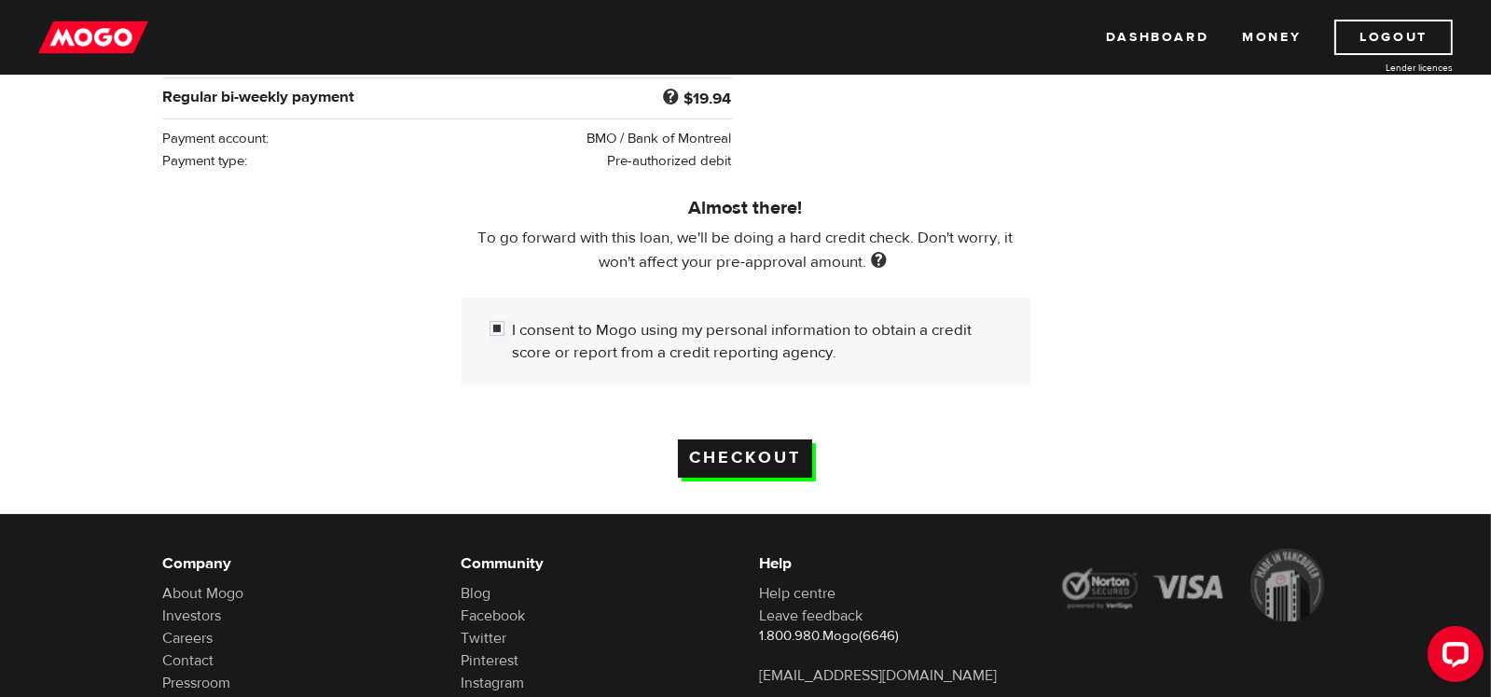
click at [738, 441] on input "Checkout" at bounding box center [745, 458] width 134 height 38
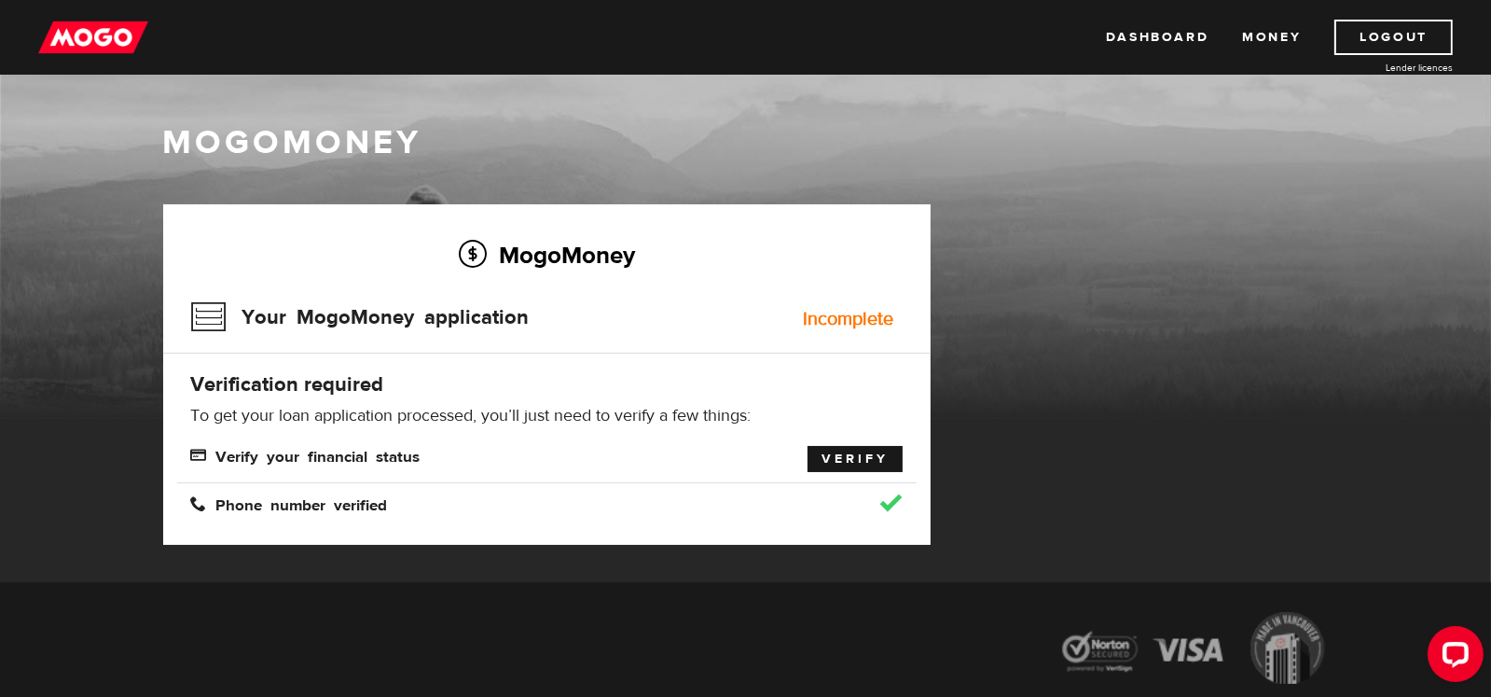
click at [873, 455] on link "Verify" at bounding box center [855, 459] width 95 height 26
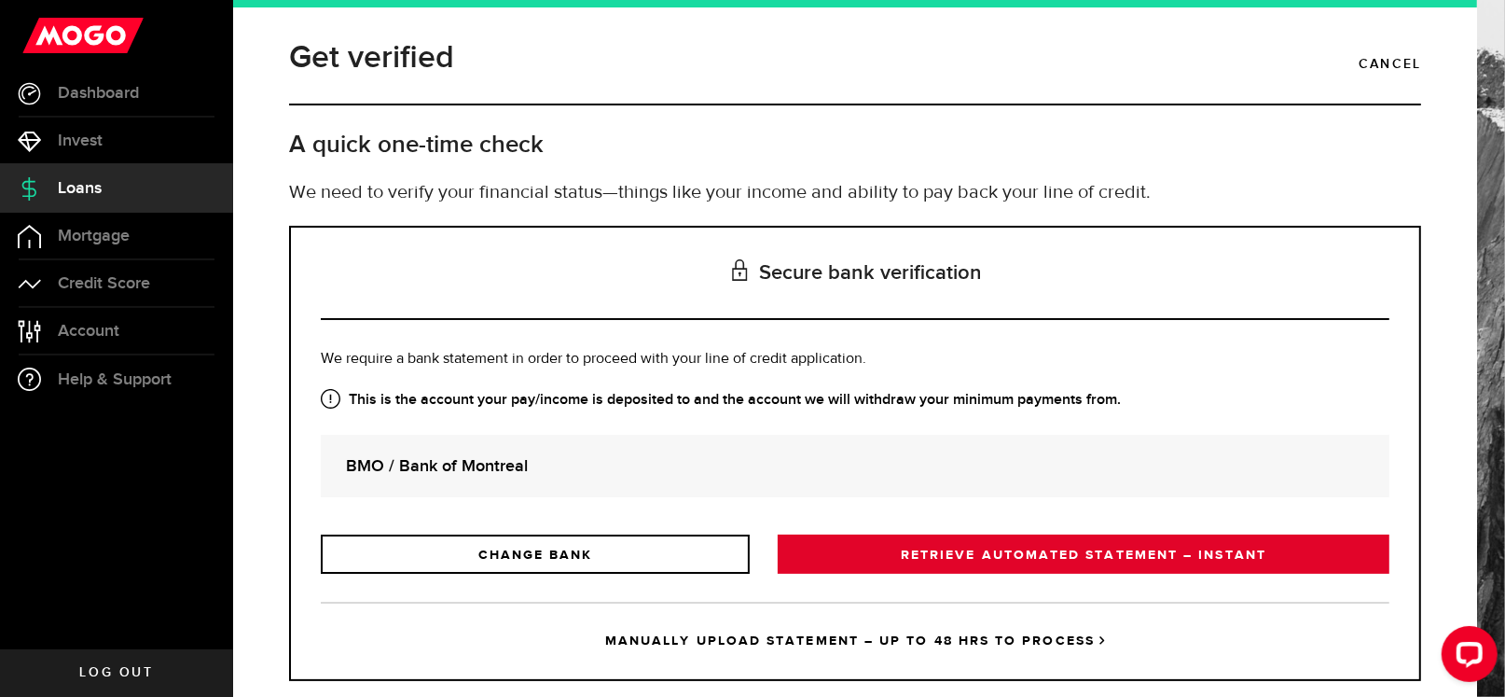
click at [1011, 554] on link "RETRIEVE AUTOMATED STATEMENT – INSTANT" at bounding box center [1084, 553] width 612 height 39
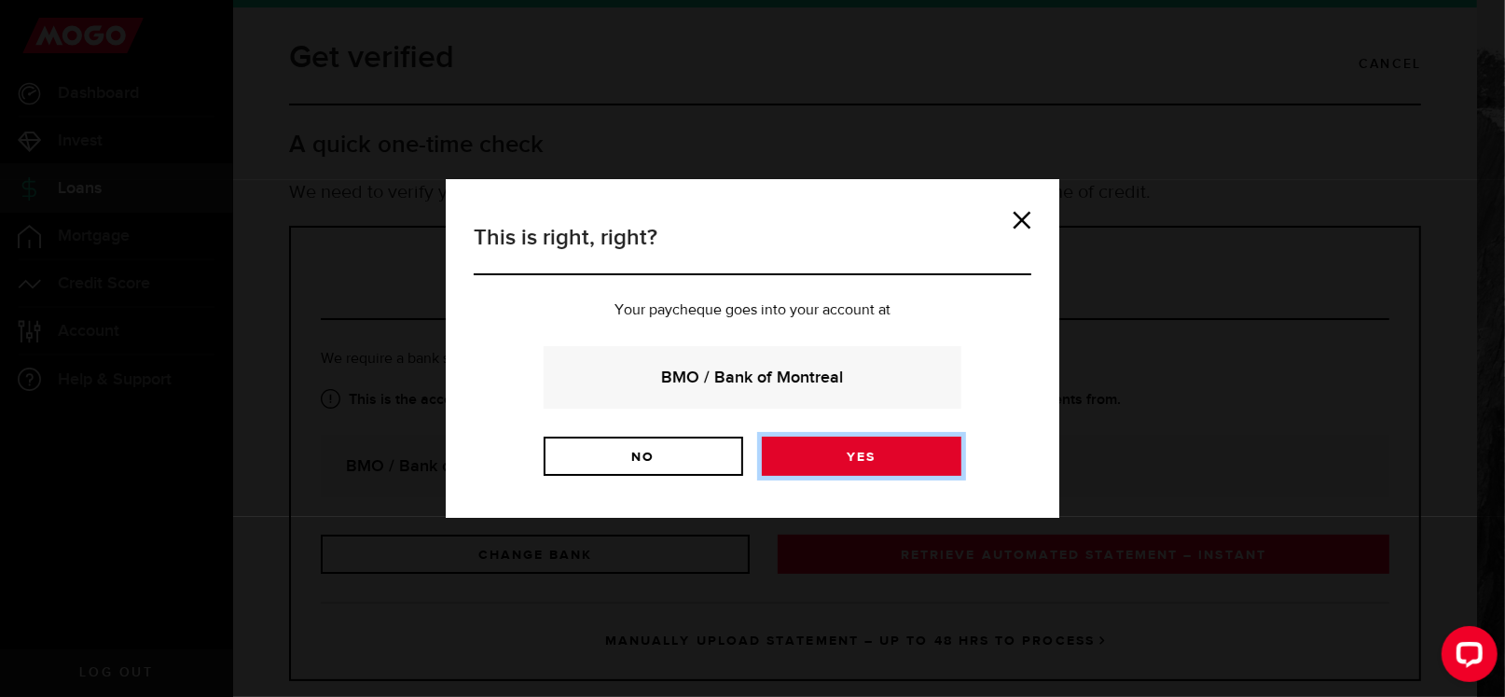
click at [846, 459] on link "Yes" at bounding box center [862, 455] width 200 height 39
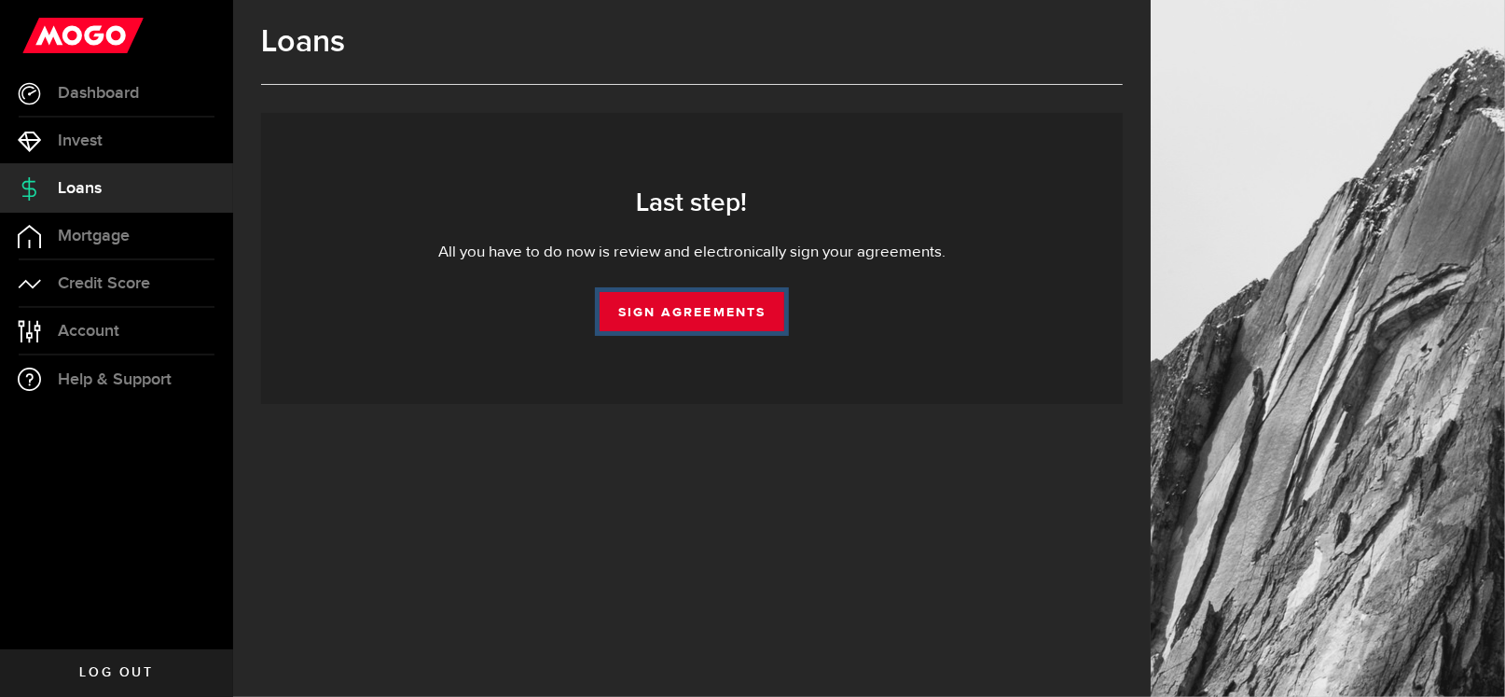
click at [697, 313] on link "Sign Agreements" at bounding box center [692, 311] width 185 height 39
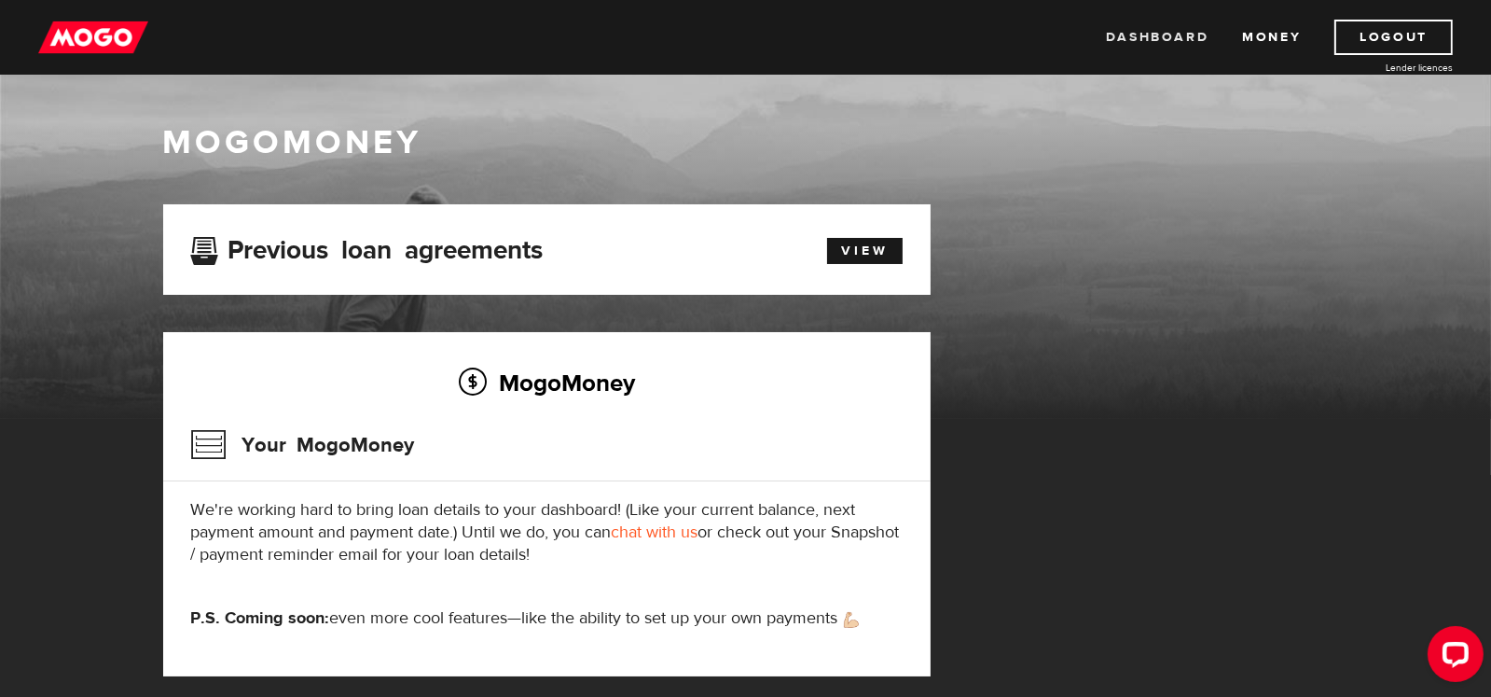
click at [1147, 39] on link "Dashboard" at bounding box center [1157, 37] width 103 height 35
